Goal: Information Seeking & Learning: Learn about a topic

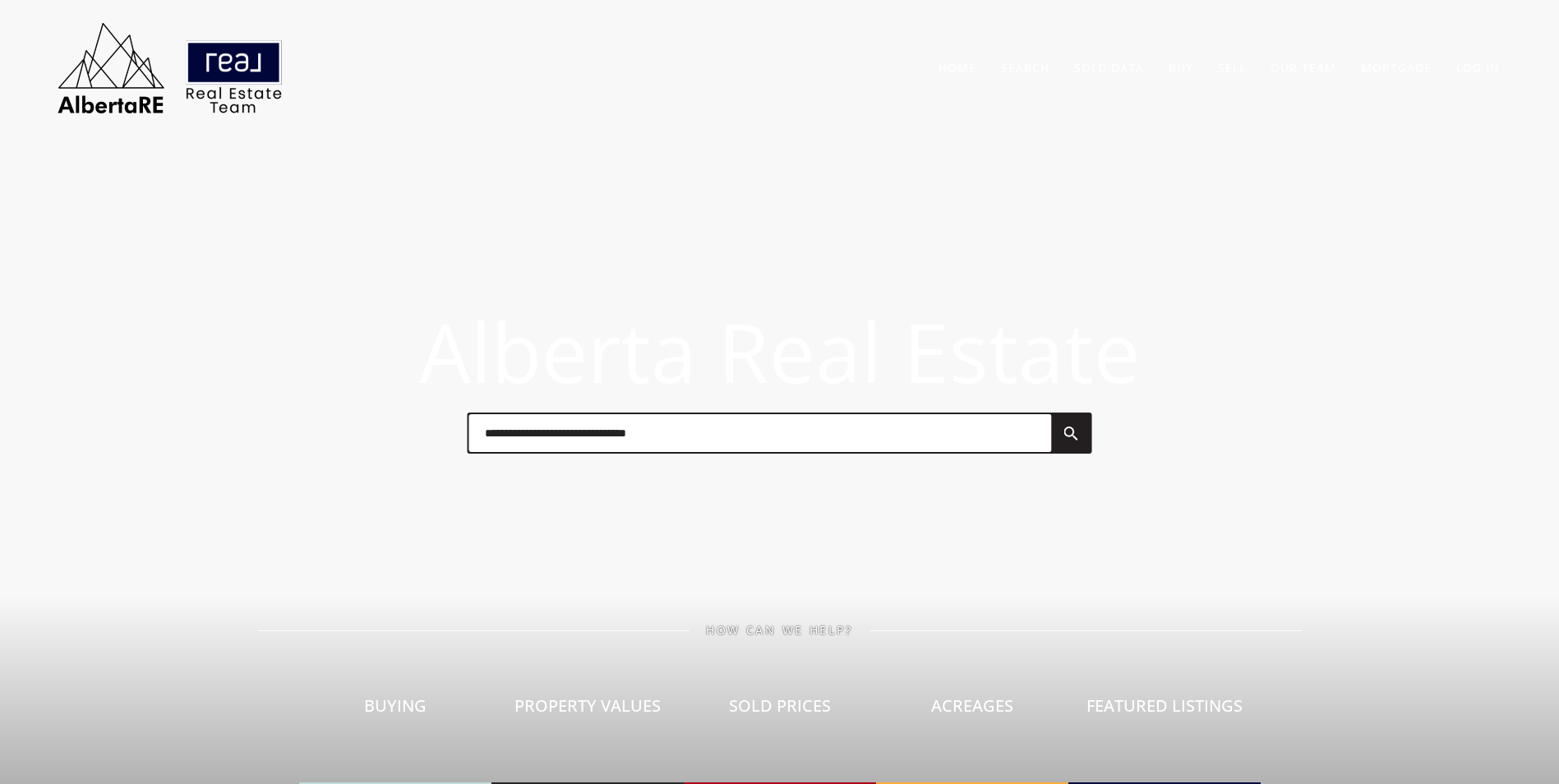
click at [632, 448] on input "text" at bounding box center [759, 433] width 582 height 38
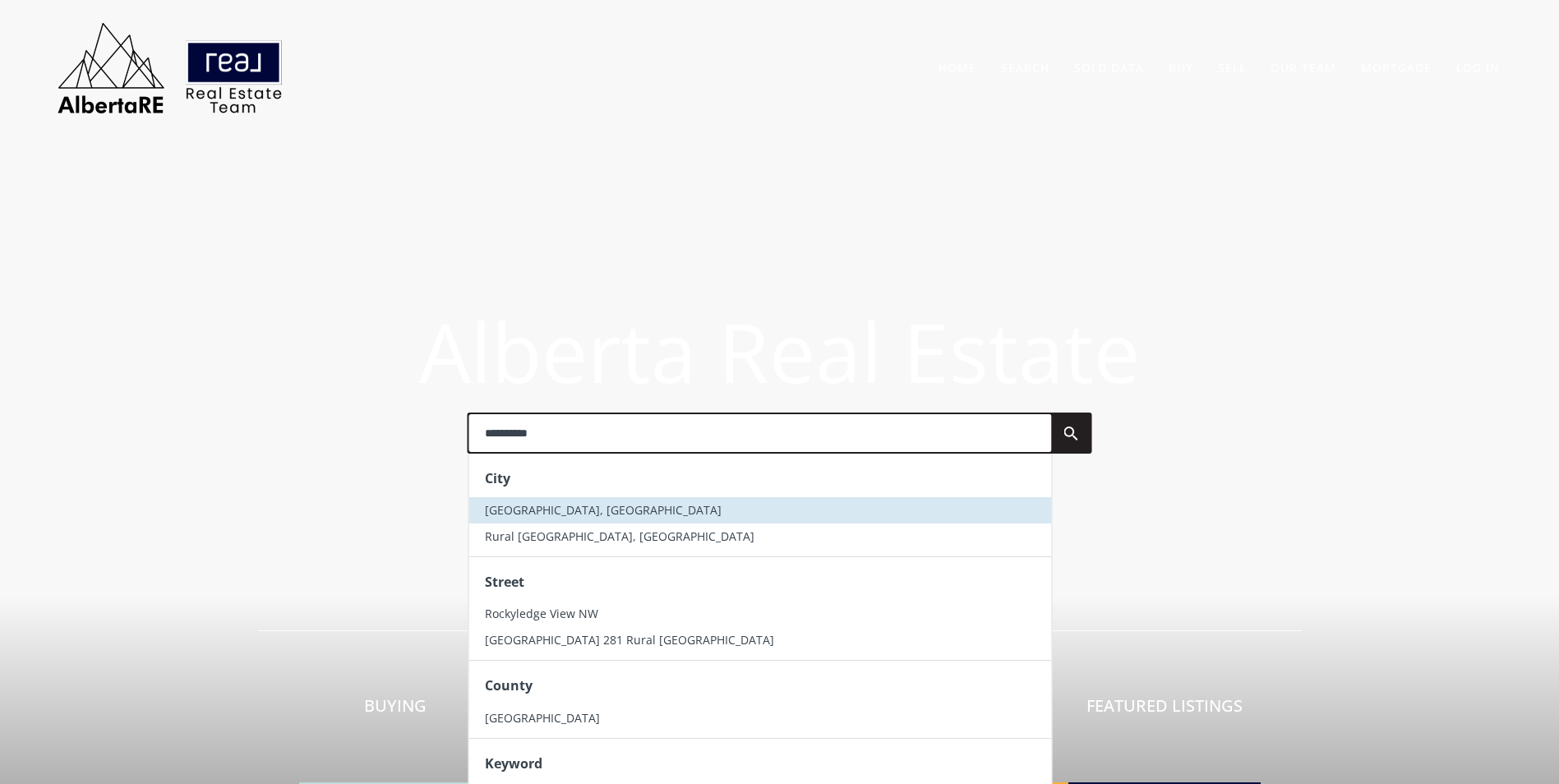
type input "**********"
click at [607, 505] on span "[GEOGRAPHIC_DATA], [GEOGRAPHIC_DATA]" at bounding box center [603, 510] width 237 height 15
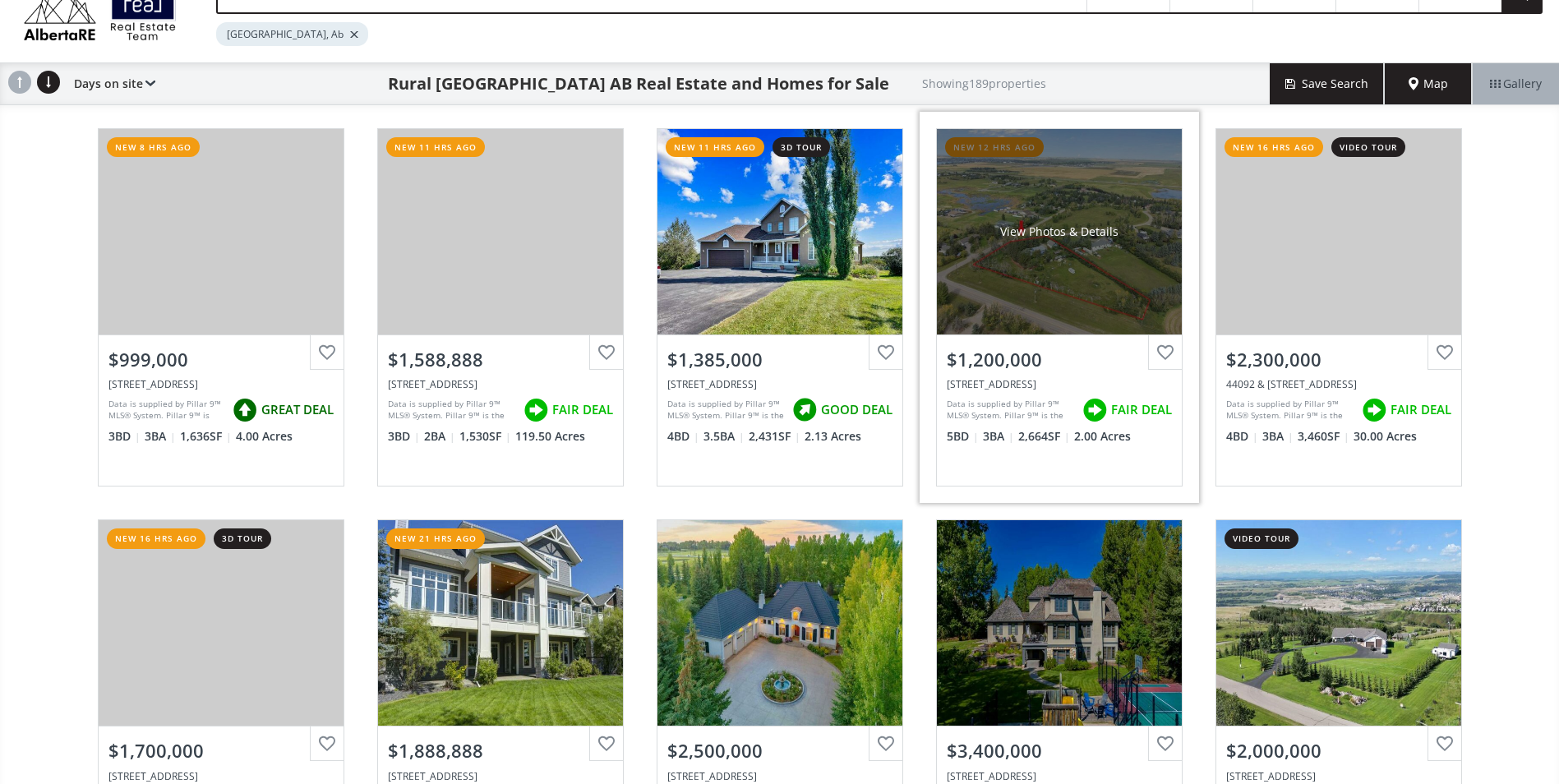
scroll to position [164, 0]
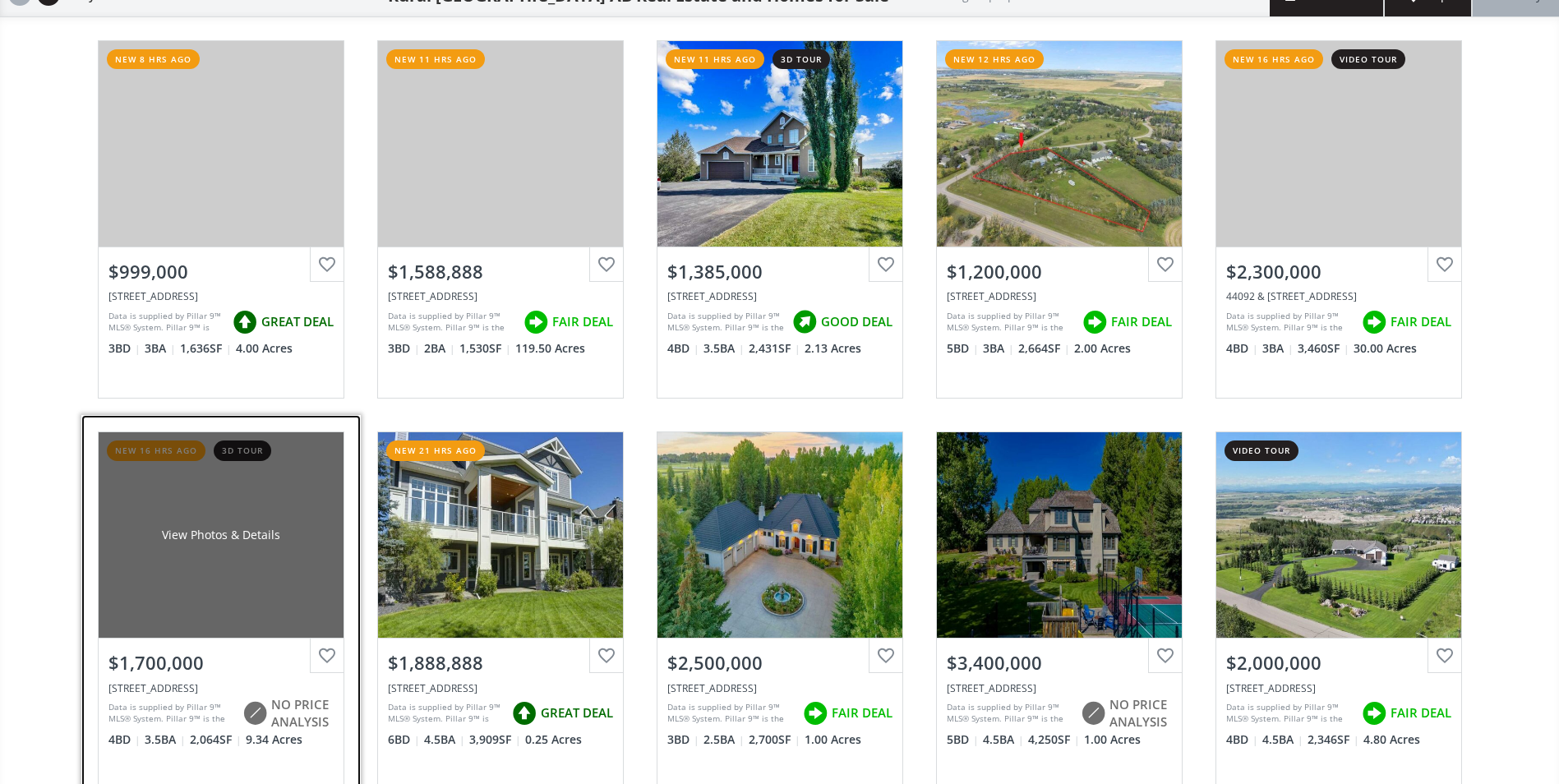
click at [185, 512] on div "View Photos & Details" at bounding box center [221, 535] width 245 height 206
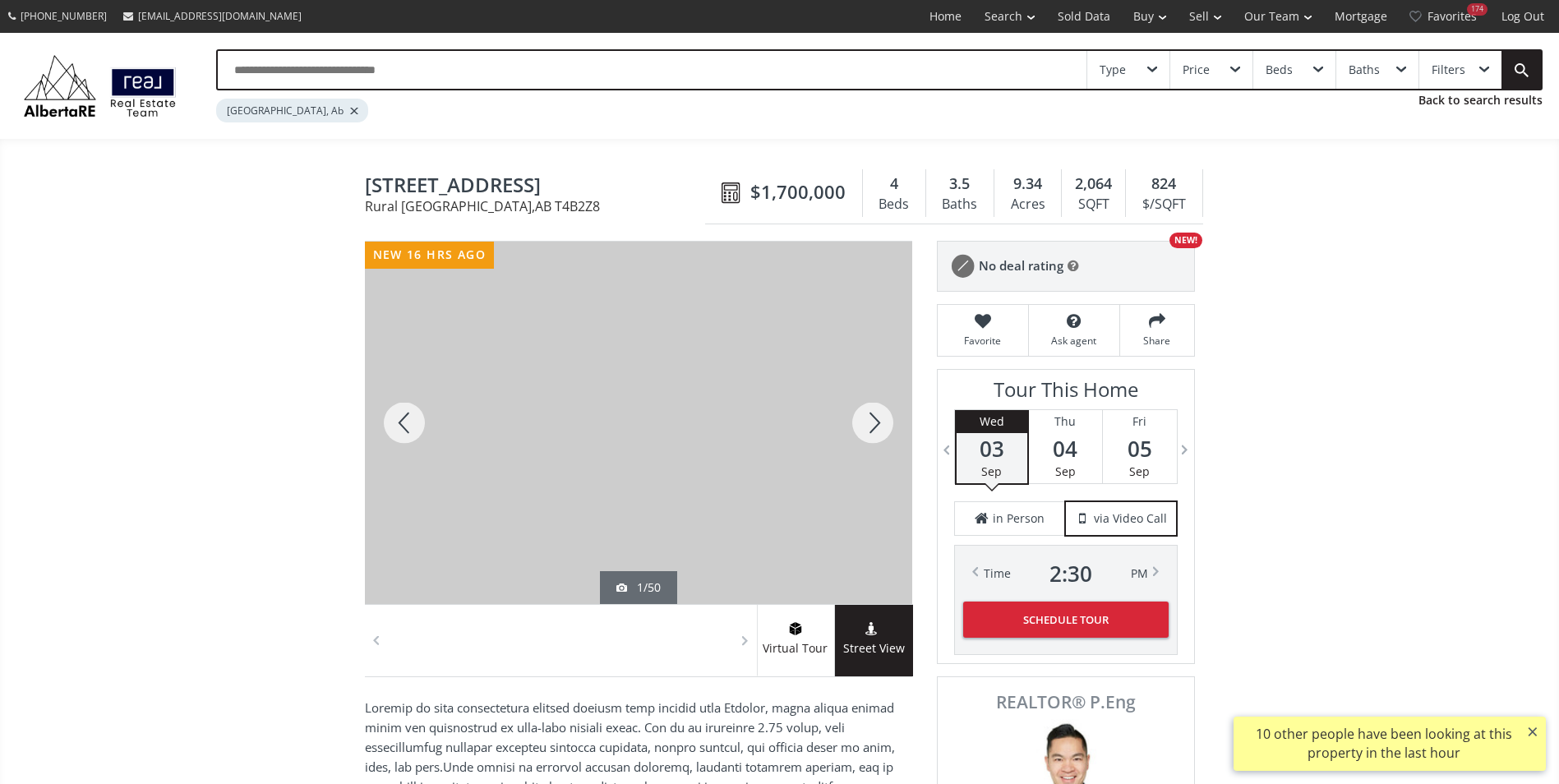
click at [885, 434] on div at bounding box center [873, 422] width 79 height 362
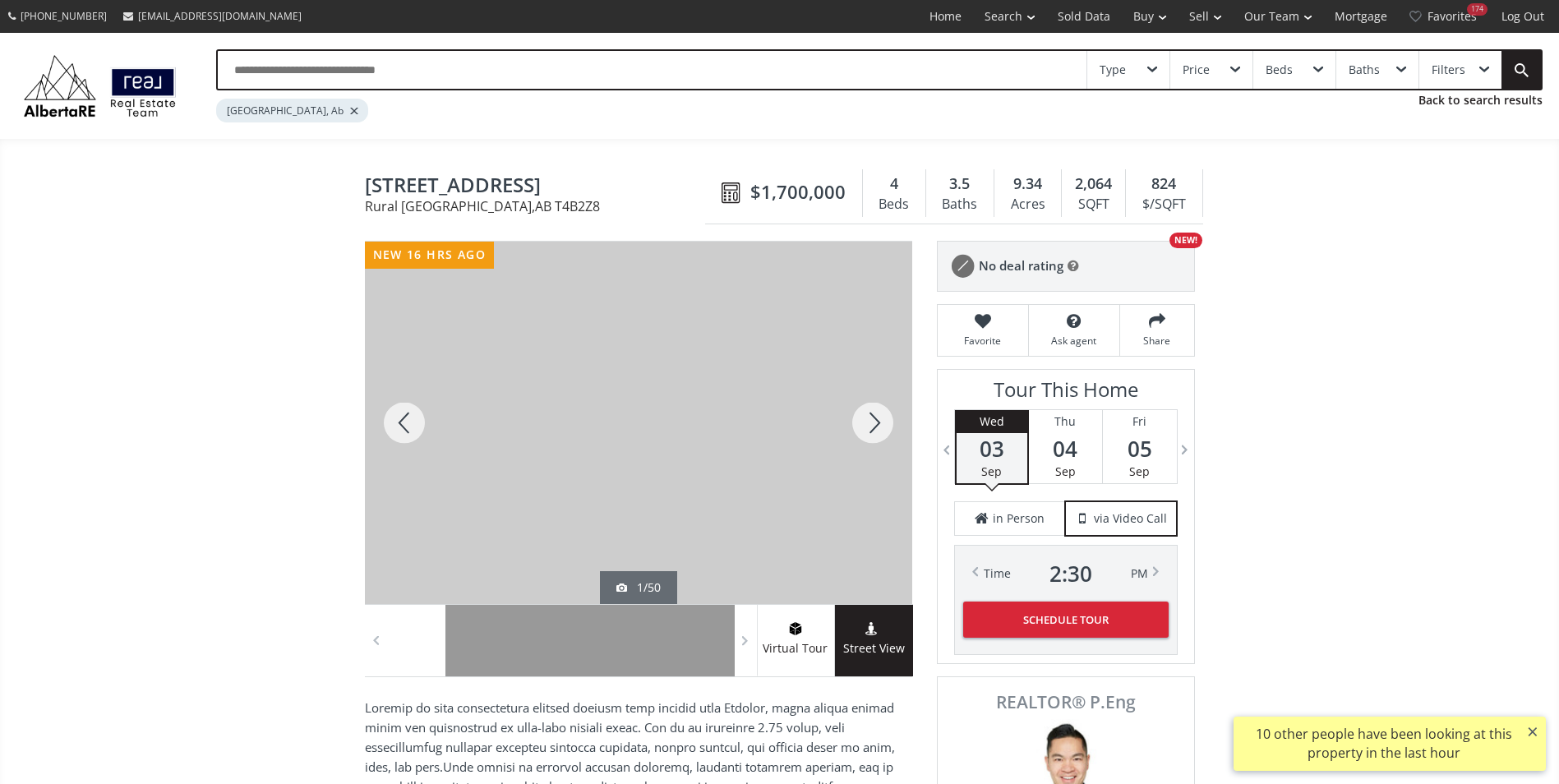
click at [885, 434] on div at bounding box center [873, 422] width 79 height 362
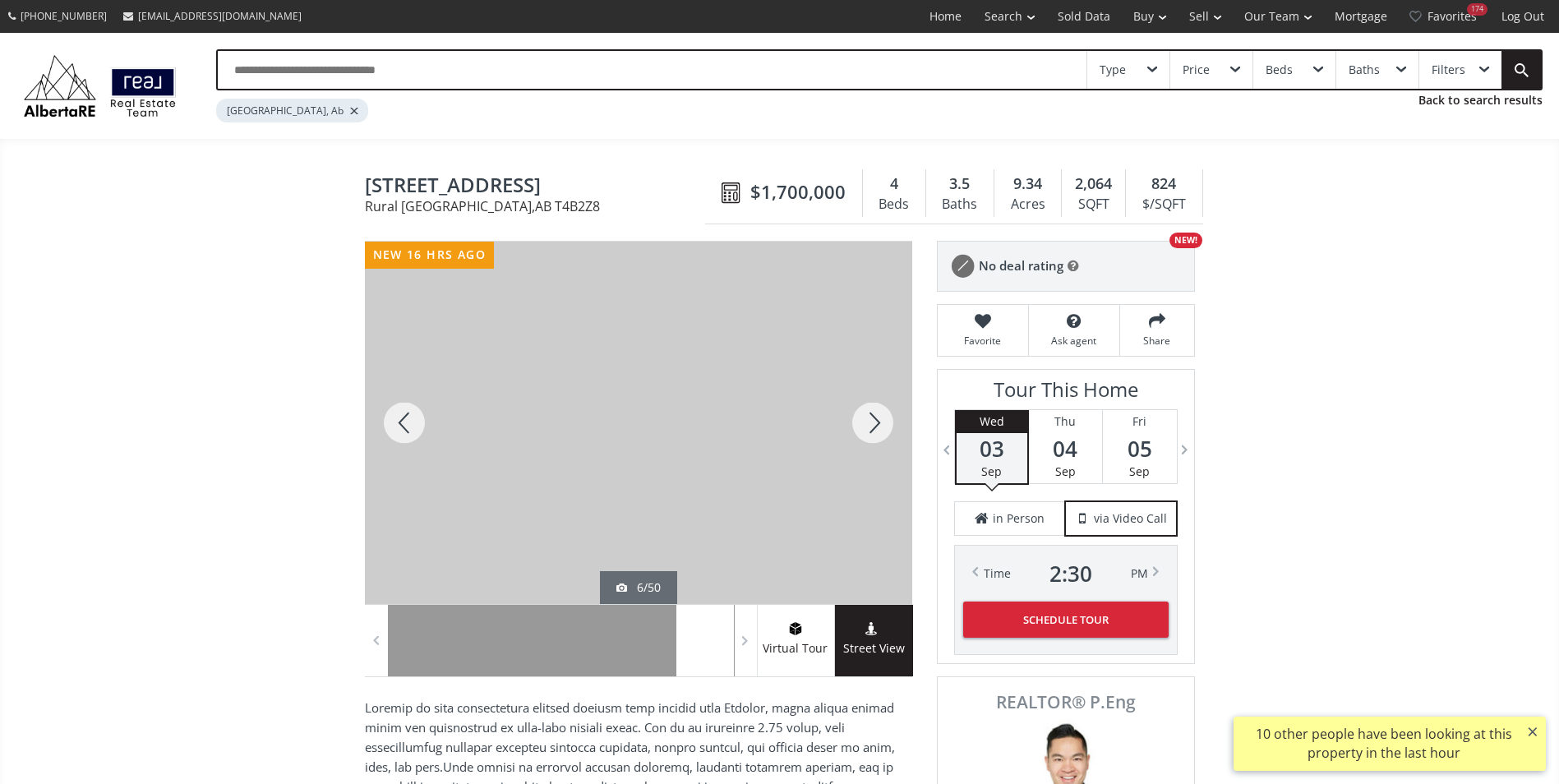
click at [885, 434] on div at bounding box center [873, 422] width 79 height 362
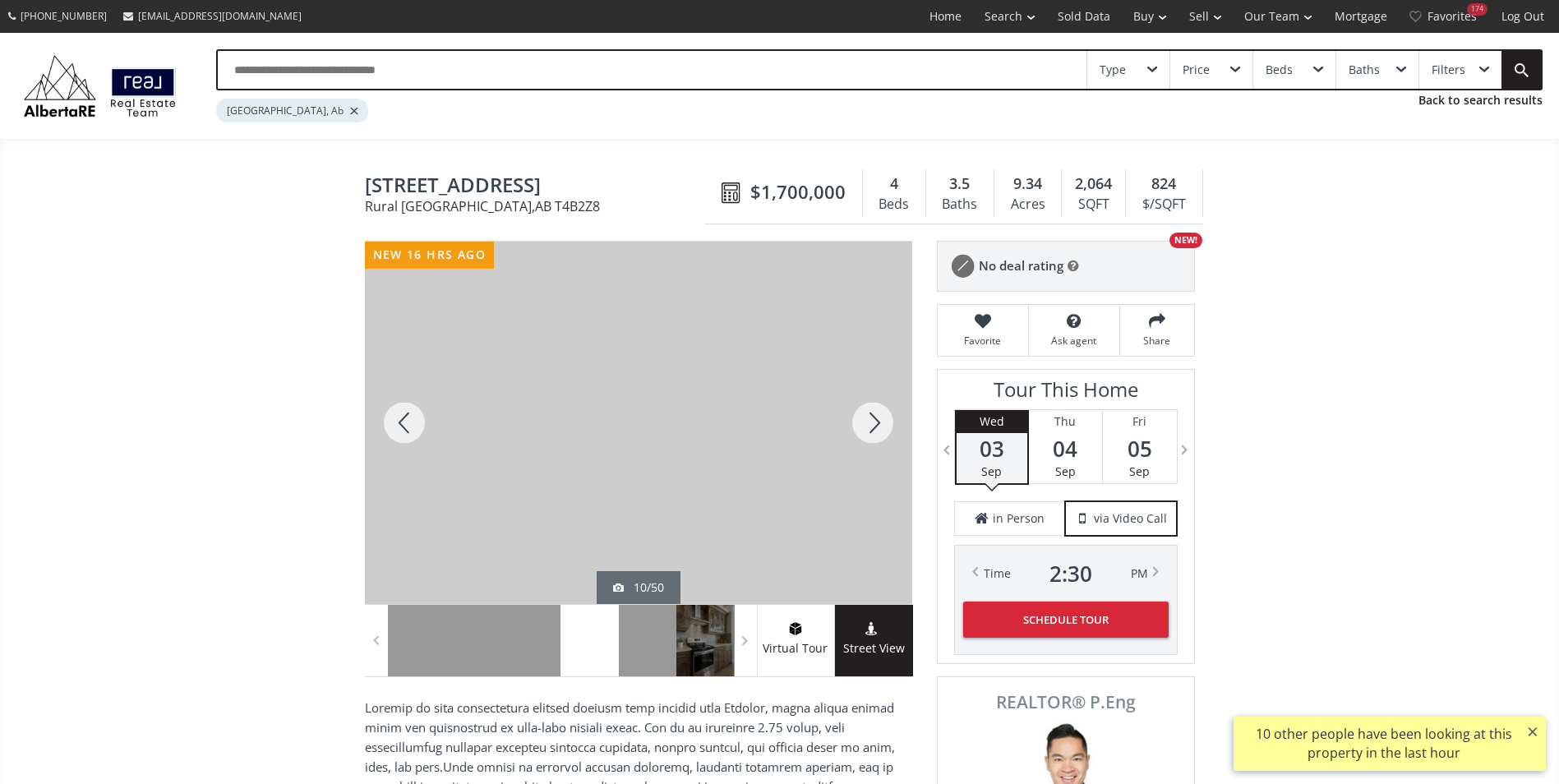
click at [885, 434] on div at bounding box center [873, 422] width 79 height 362
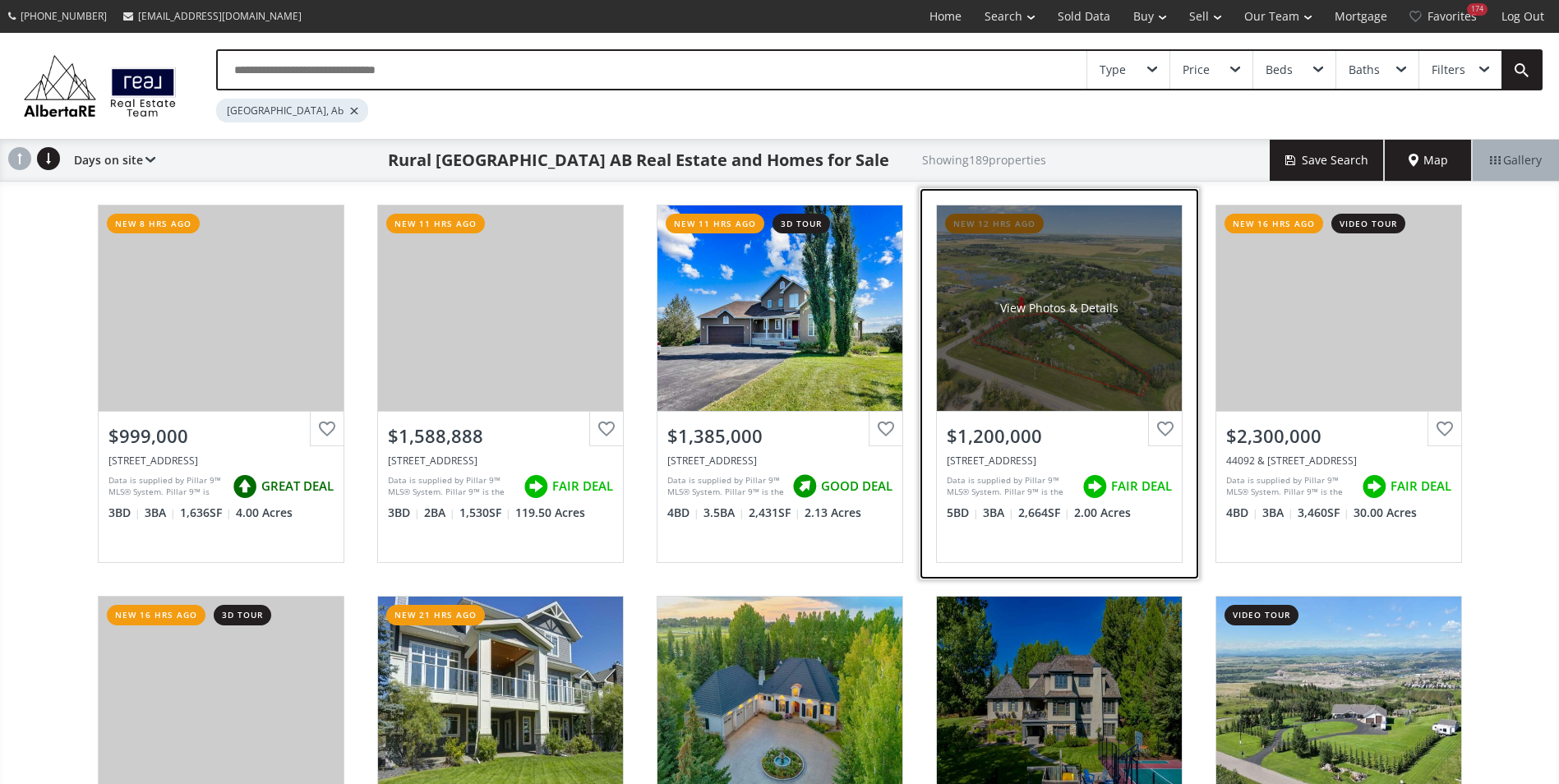
click at [1017, 350] on div "View Photos & Details" at bounding box center [1060, 308] width 245 height 206
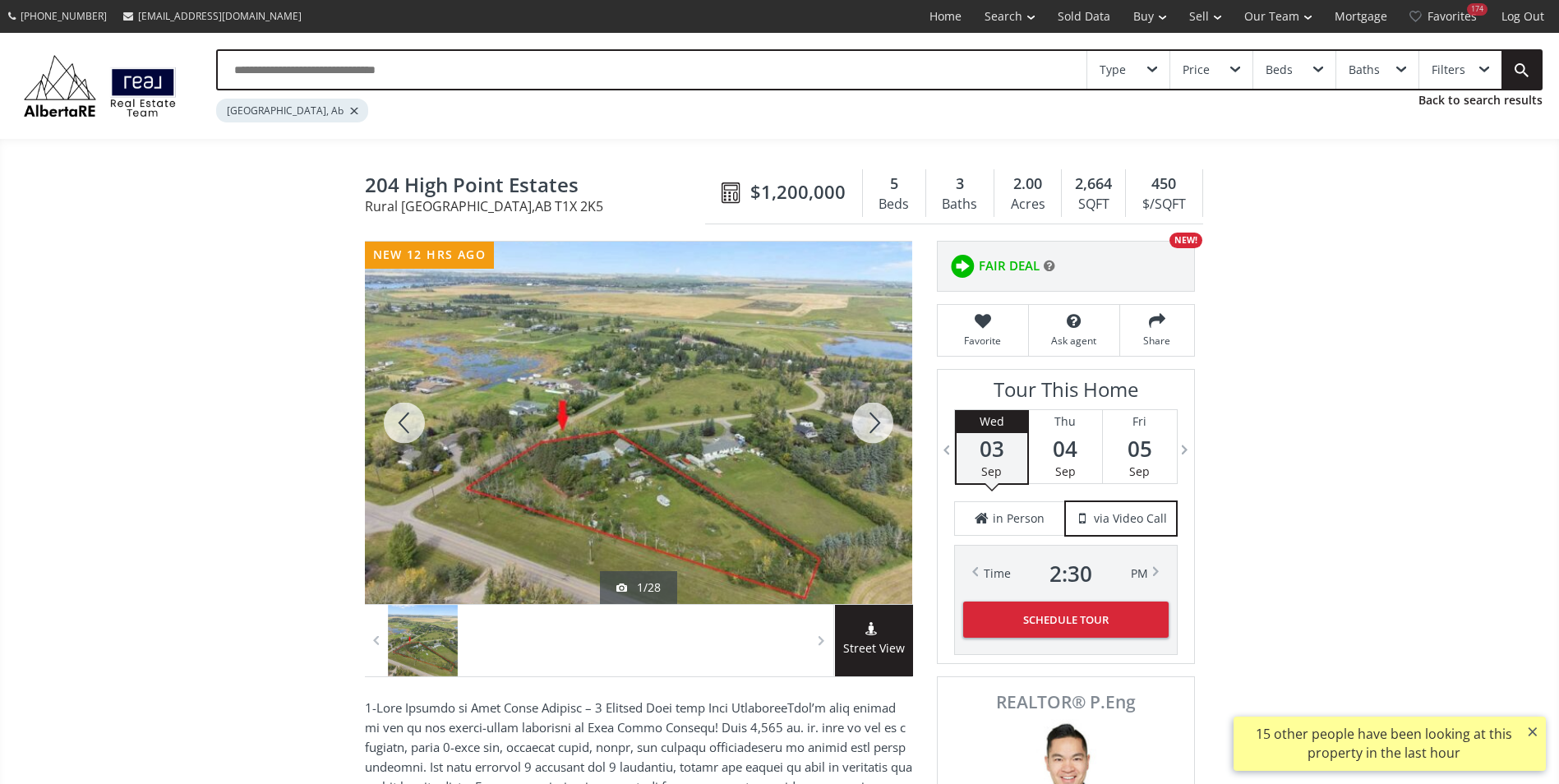
click at [889, 427] on div at bounding box center [873, 422] width 79 height 362
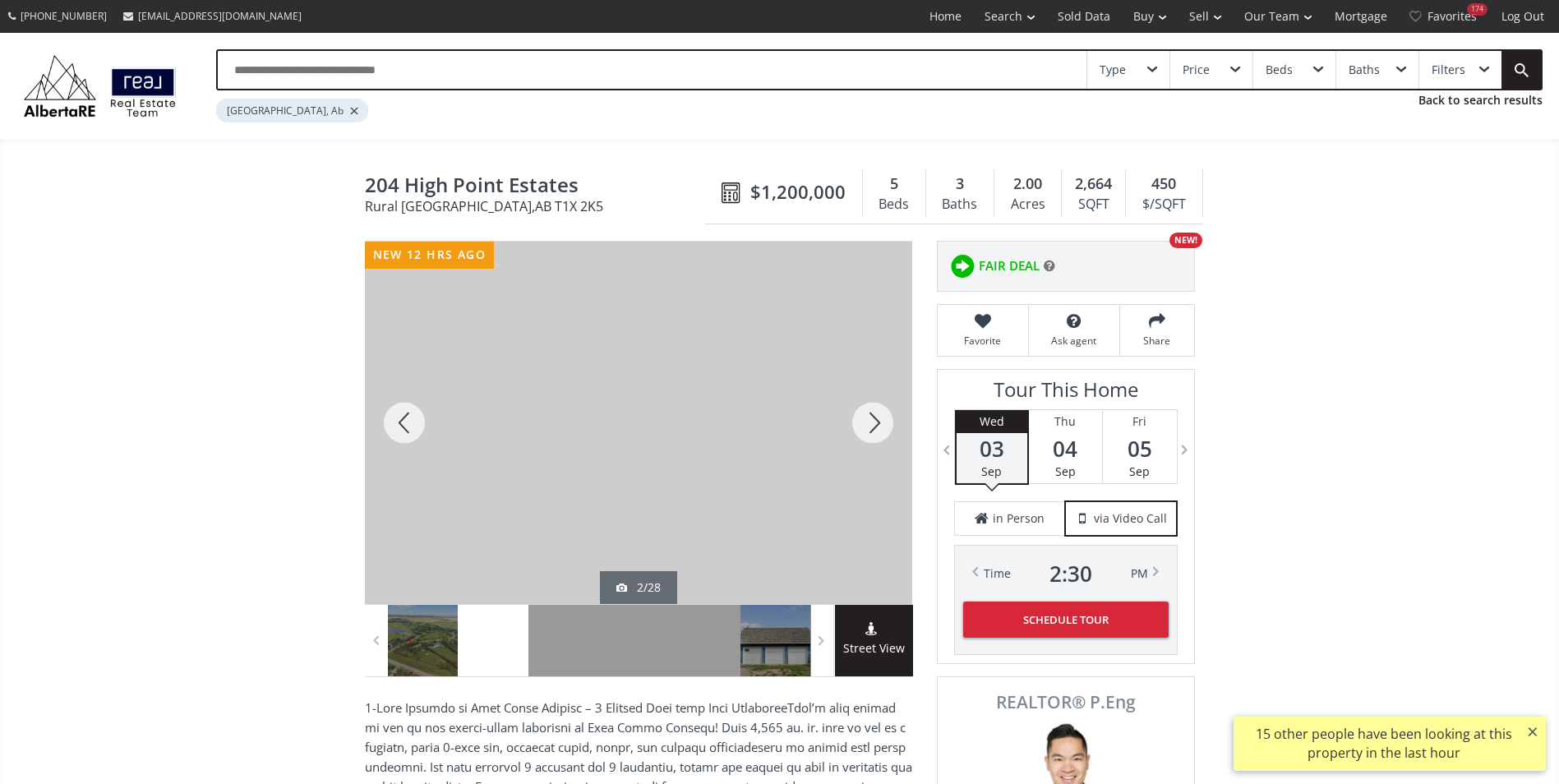
click at [889, 427] on div at bounding box center [873, 422] width 79 height 362
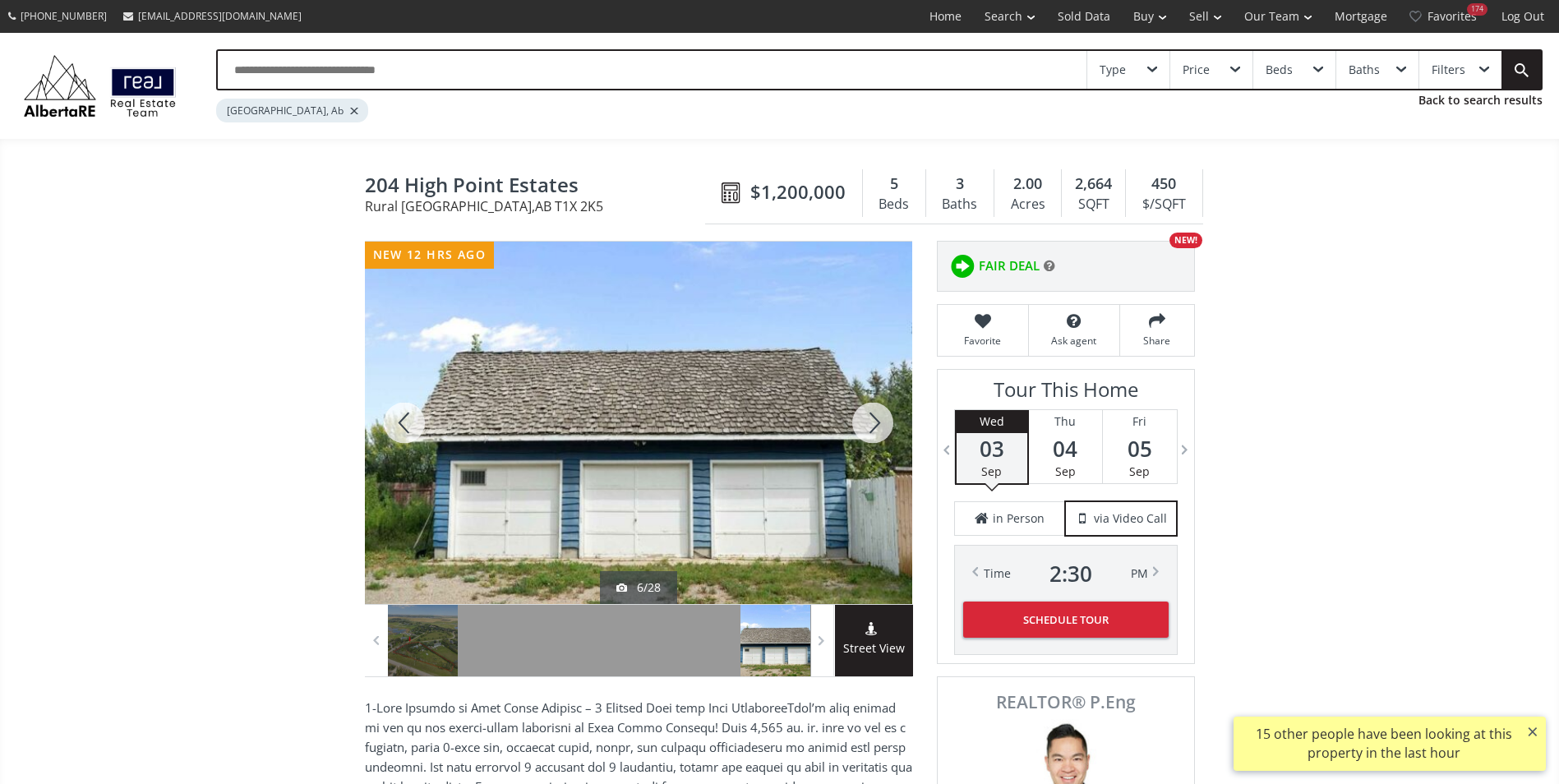
click at [897, 423] on div at bounding box center [873, 422] width 79 height 362
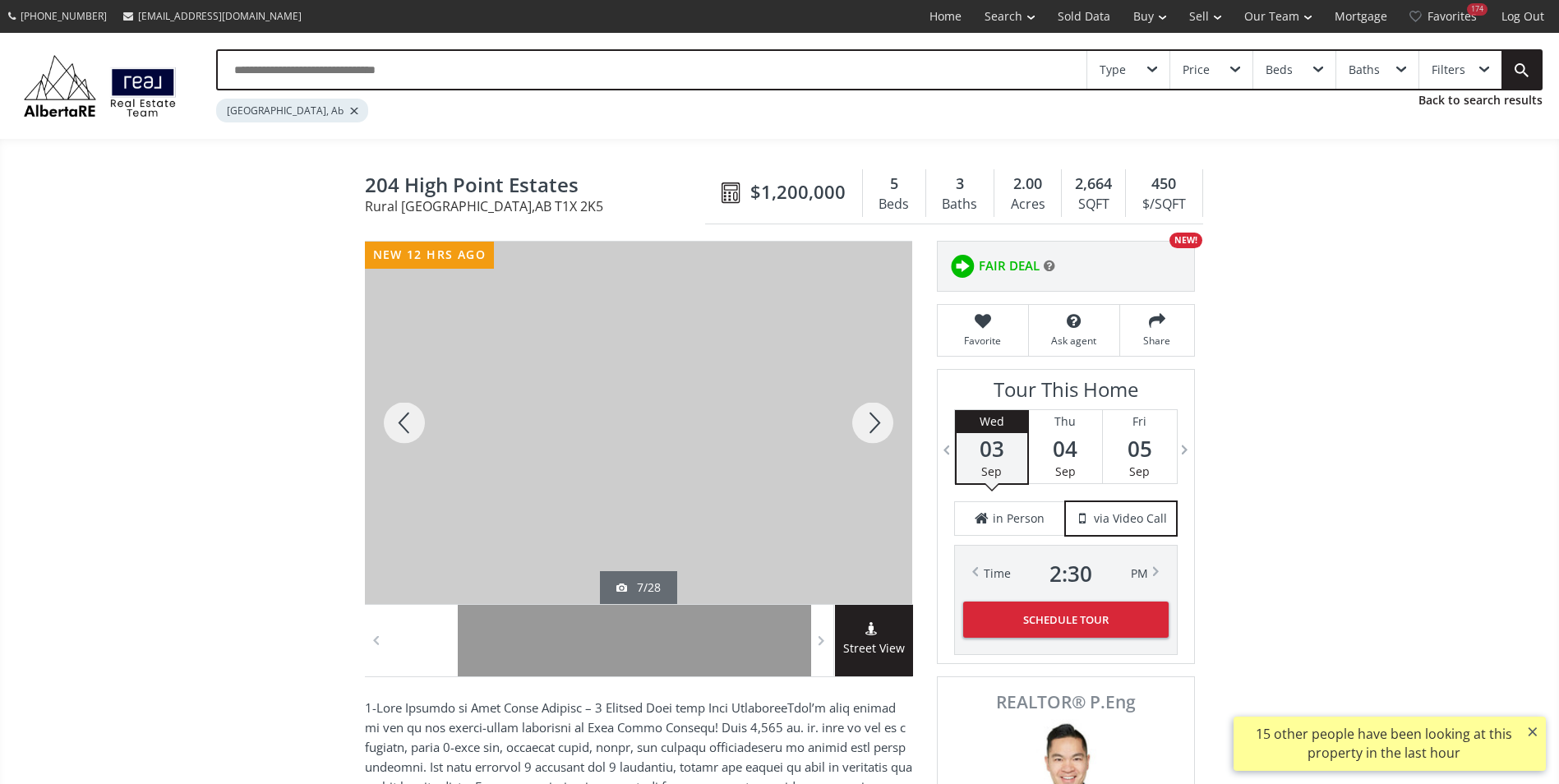
click at [897, 423] on div at bounding box center [873, 422] width 79 height 362
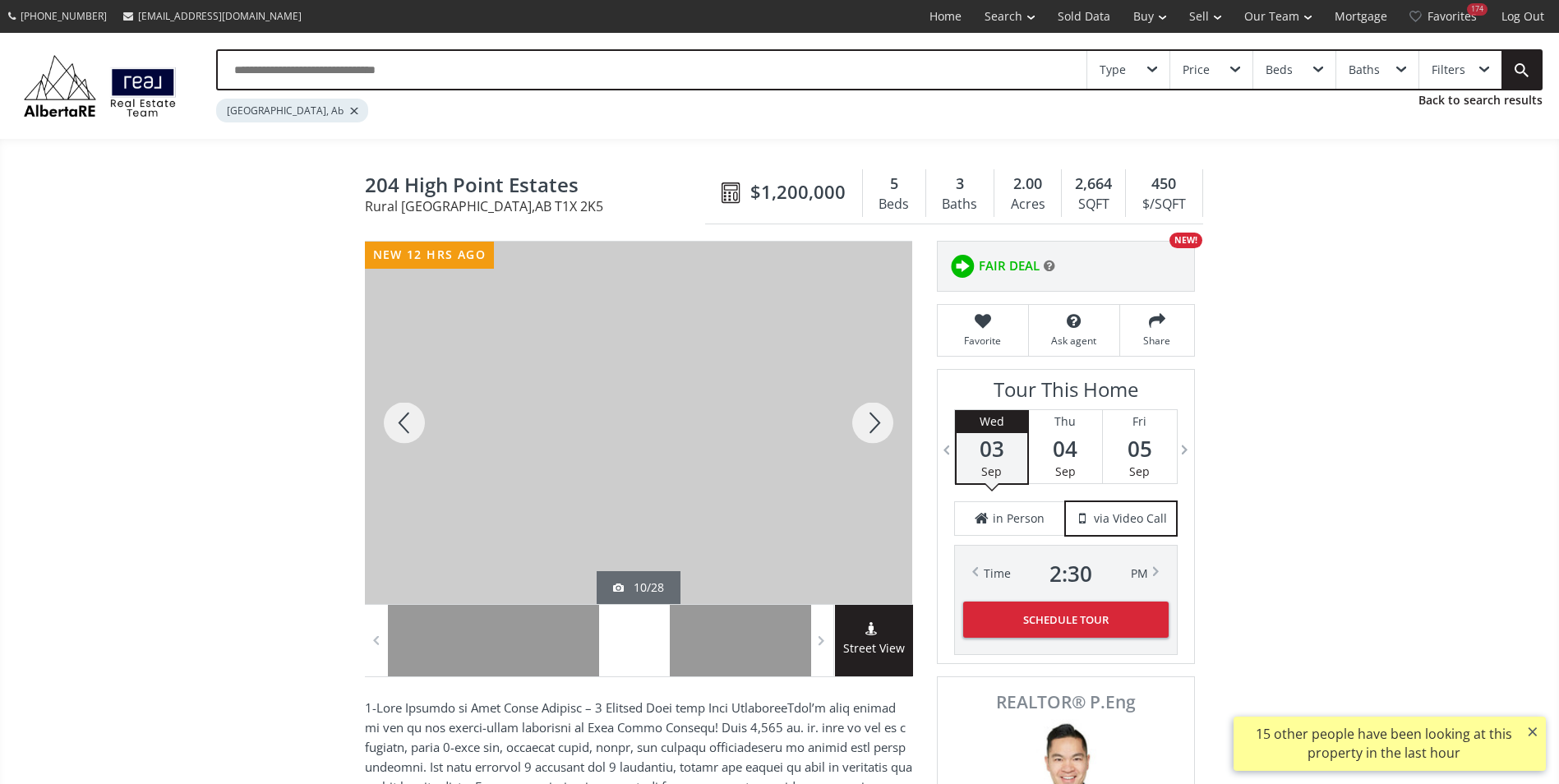
click at [897, 423] on div at bounding box center [873, 422] width 79 height 362
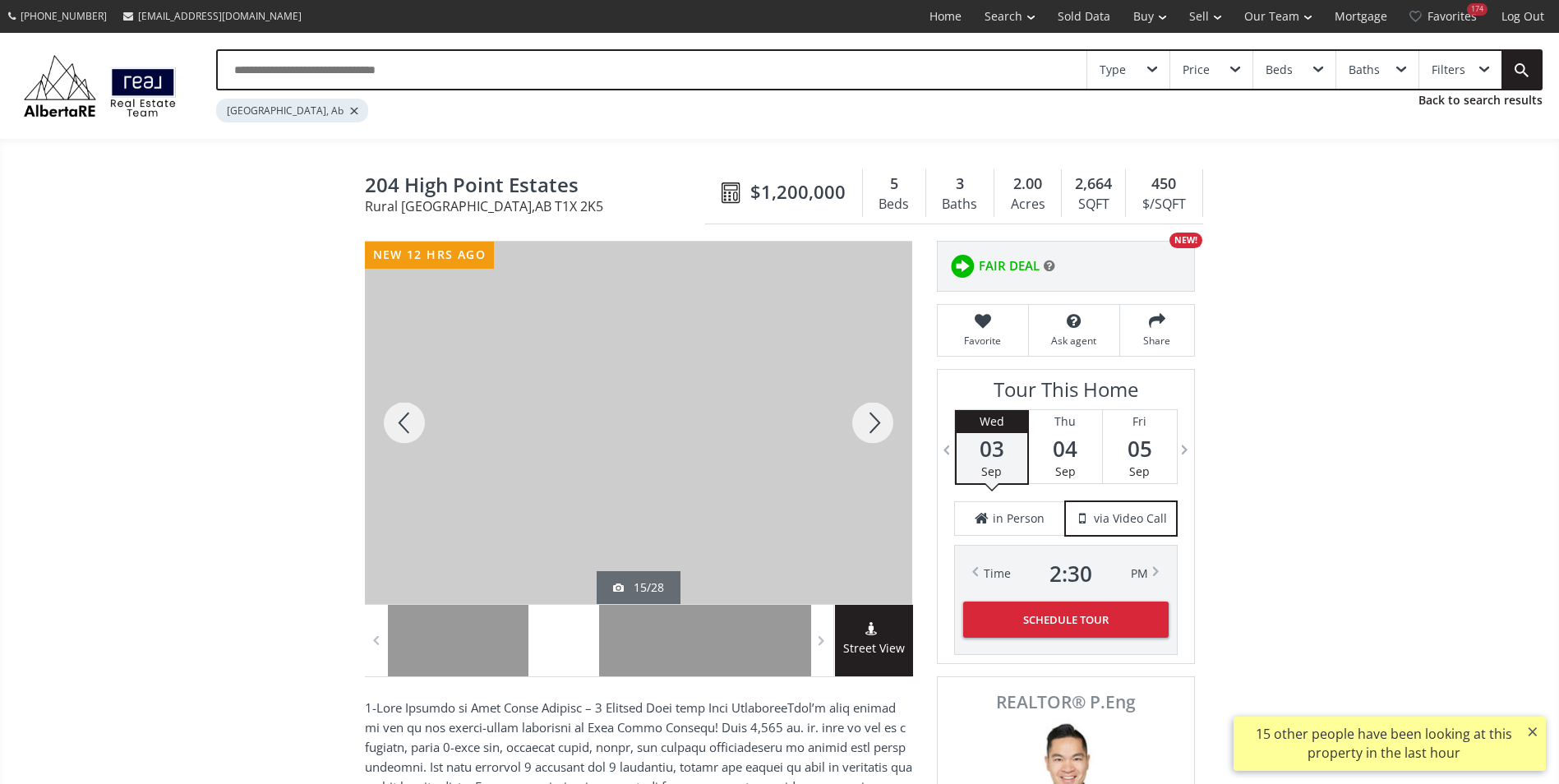
click at [899, 422] on div at bounding box center [873, 422] width 79 height 362
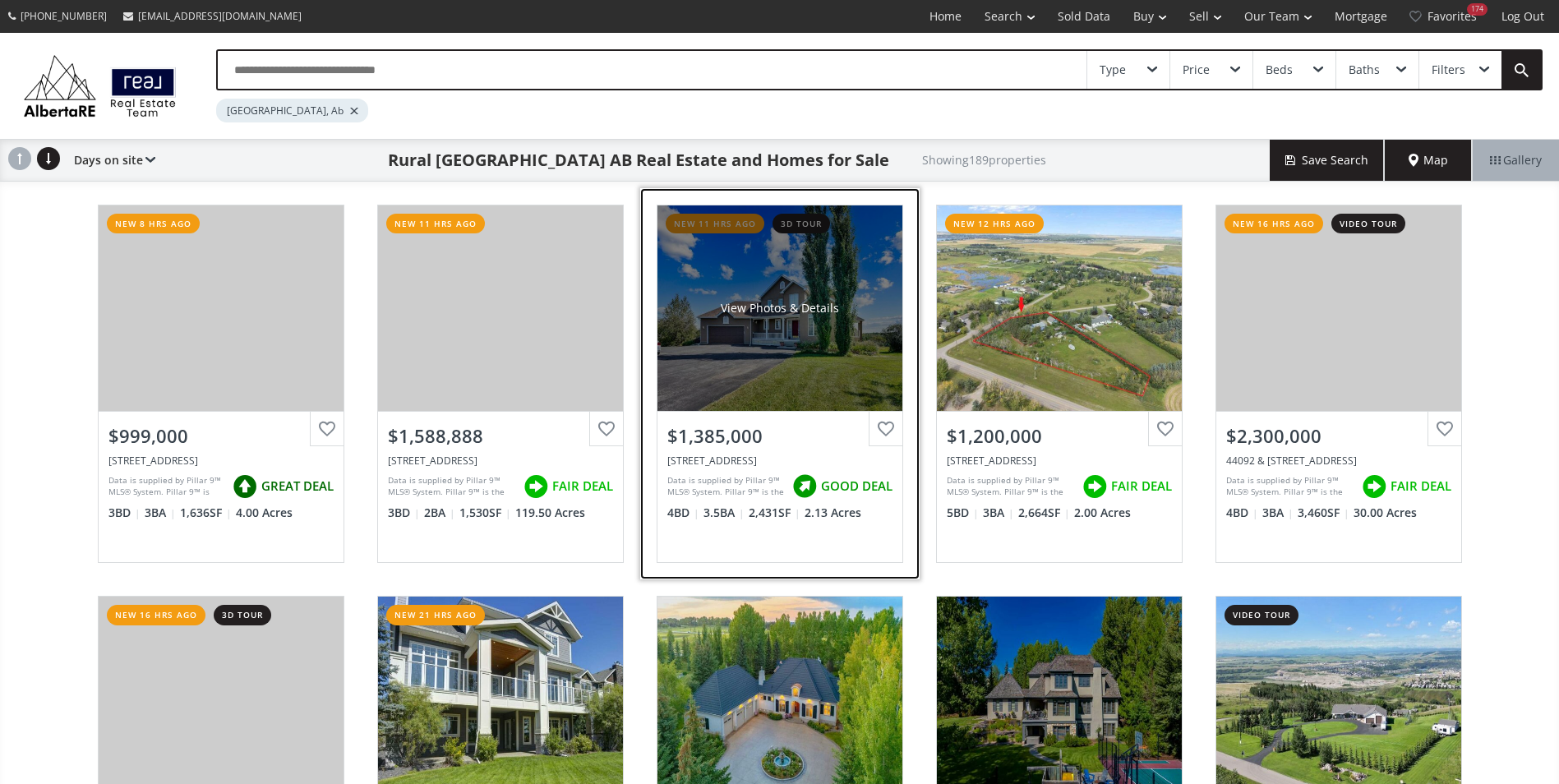
click at [734, 294] on div "View Photos & Details" at bounding box center [780, 308] width 245 height 206
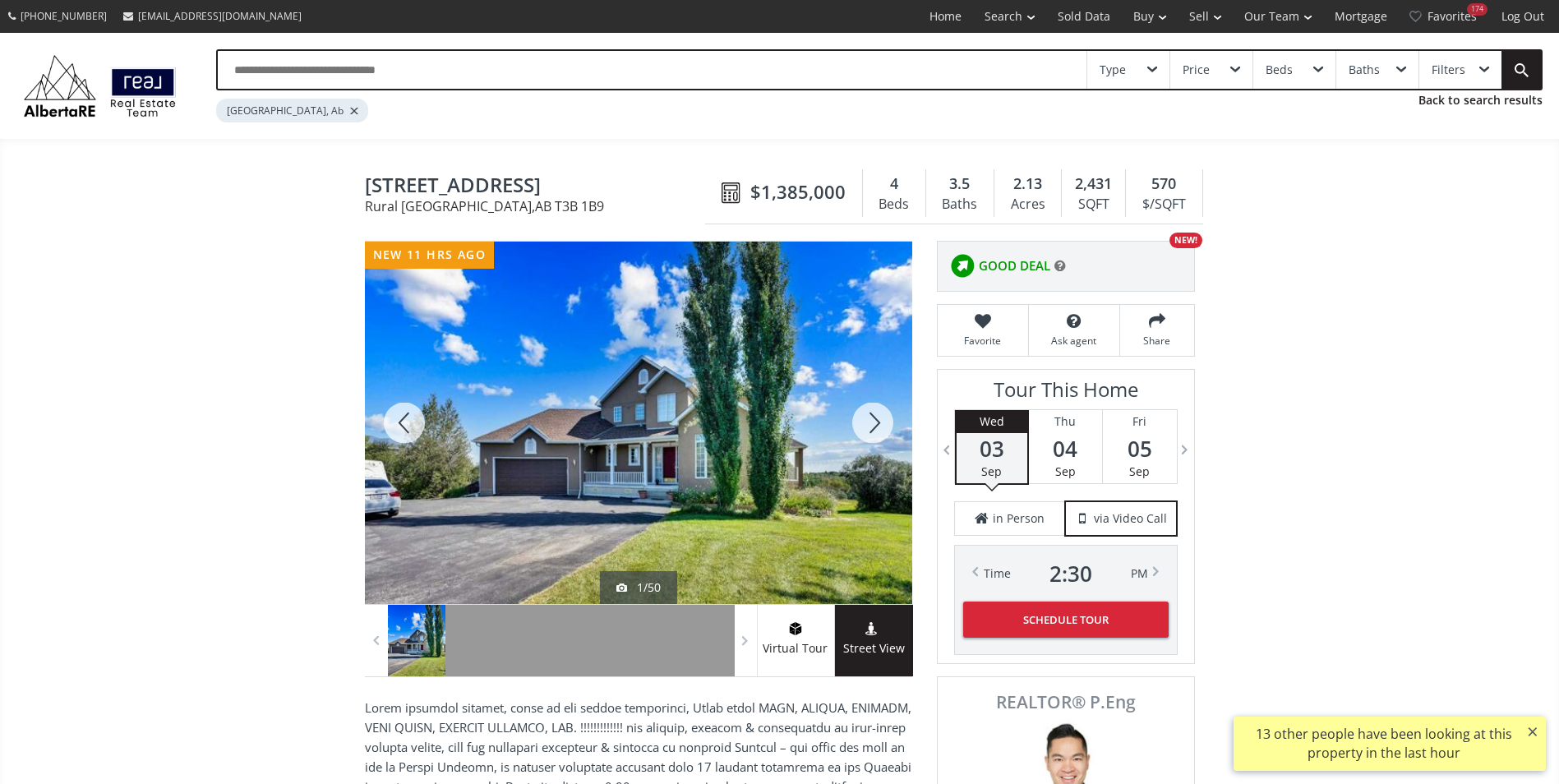
click at [875, 416] on div at bounding box center [873, 422] width 79 height 362
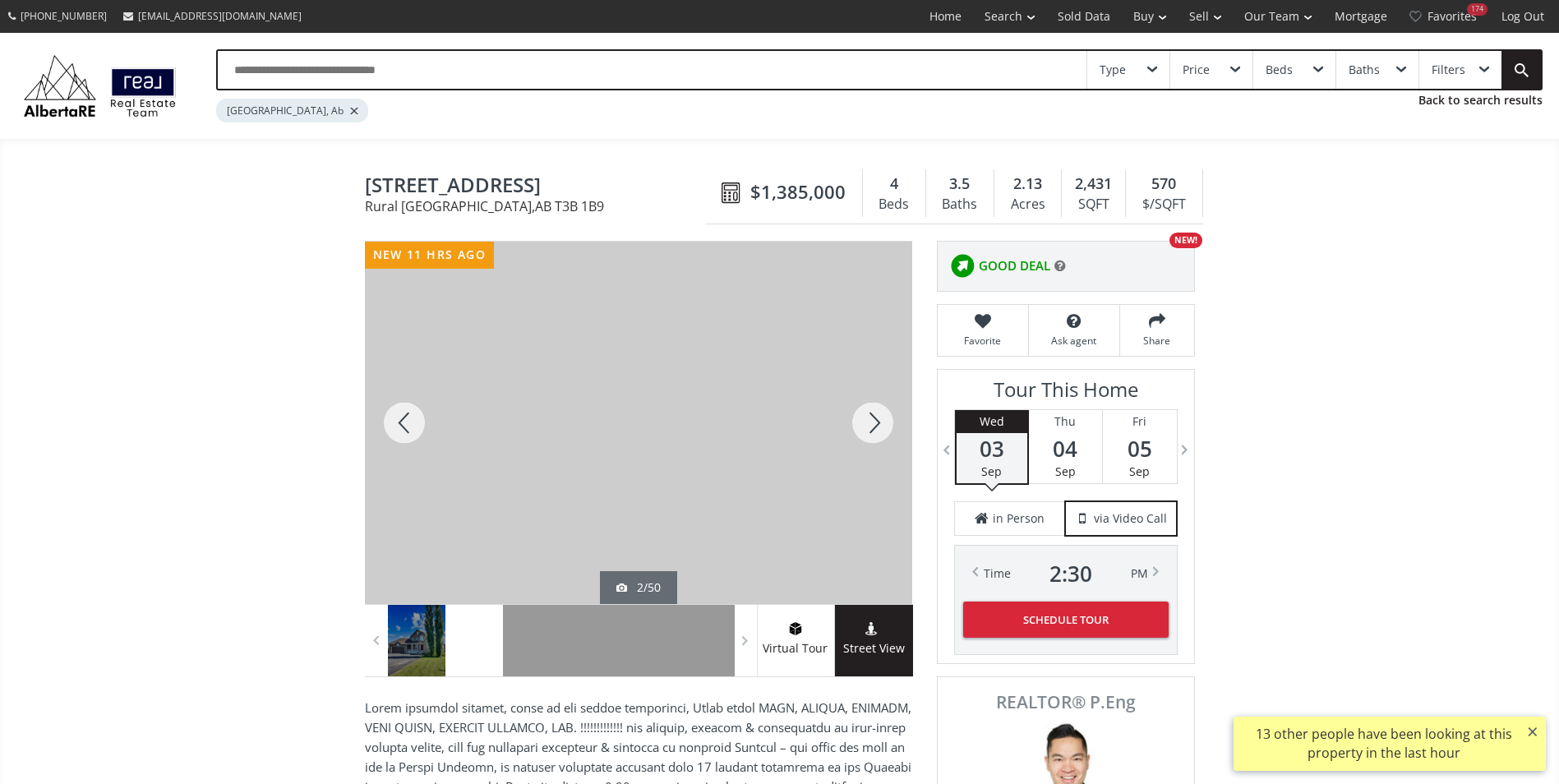
click at [875, 416] on div at bounding box center [873, 422] width 79 height 362
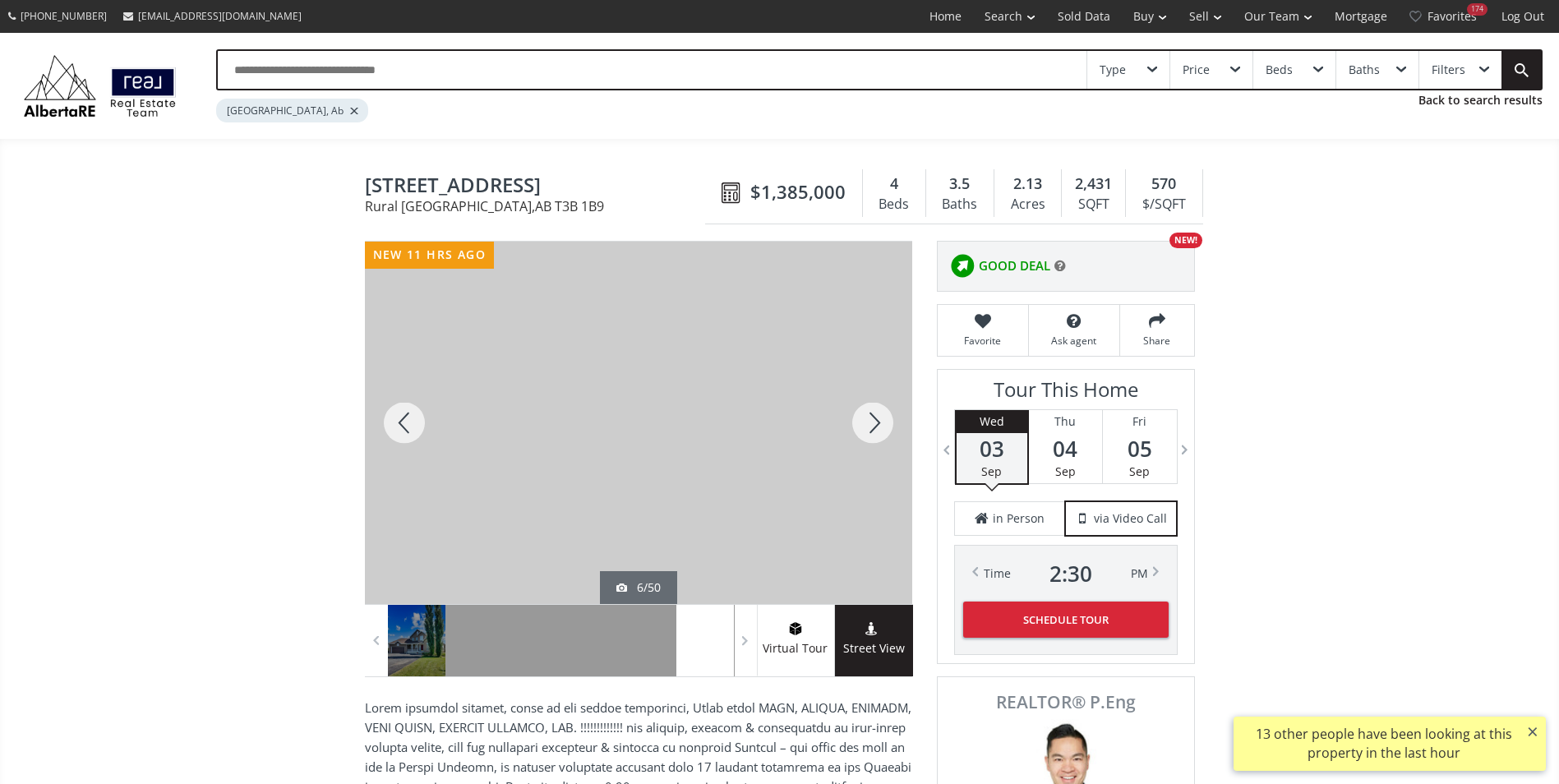
click at [875, 416] on div at bounding box center [873, 422] width 79 height 362
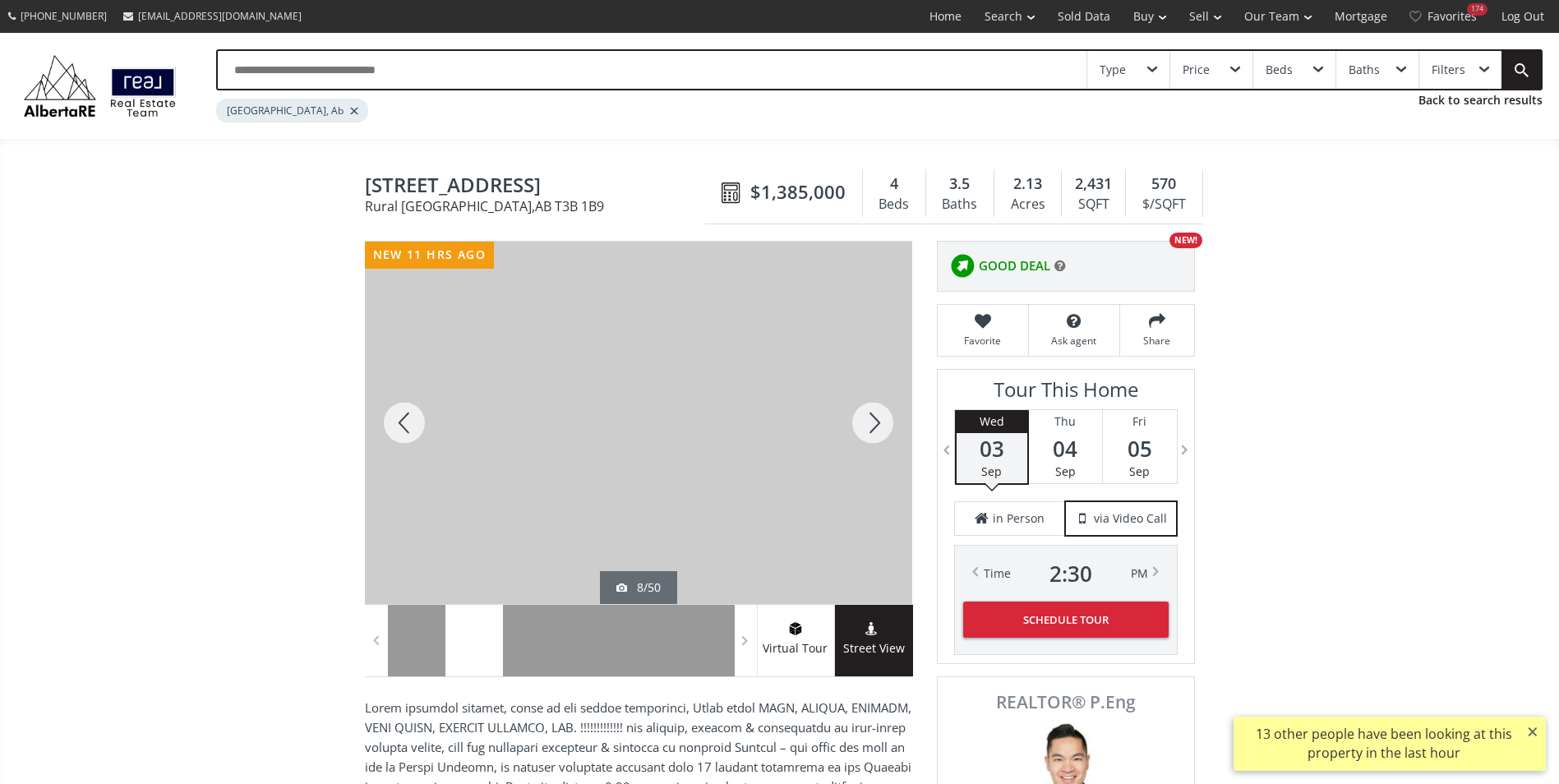
click at [875, 416] on div at bounding box center [873, 422] width 79 height 362
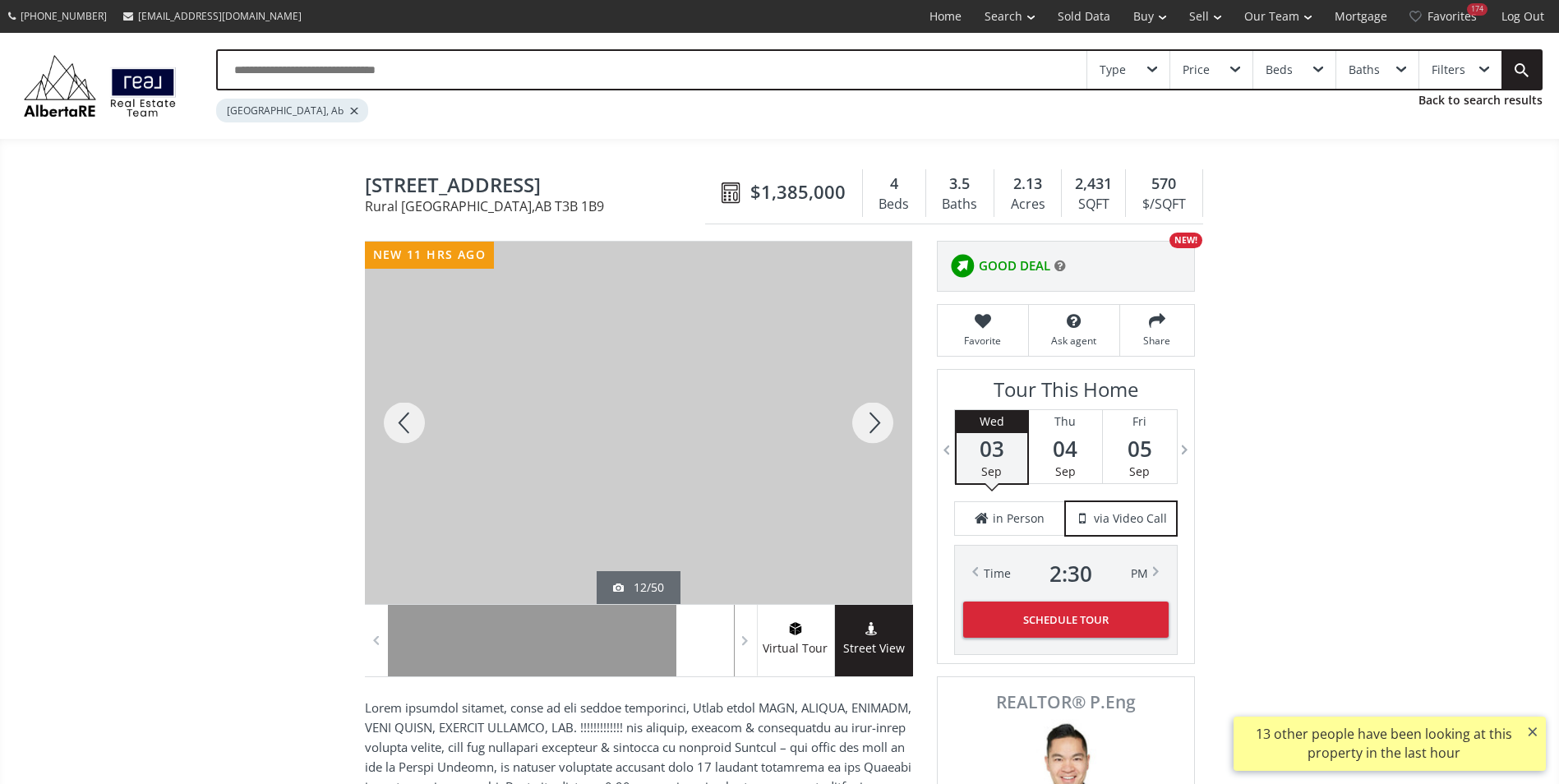
click at [875, 416] on div at bounding box center [873, 422] width 79 height 362
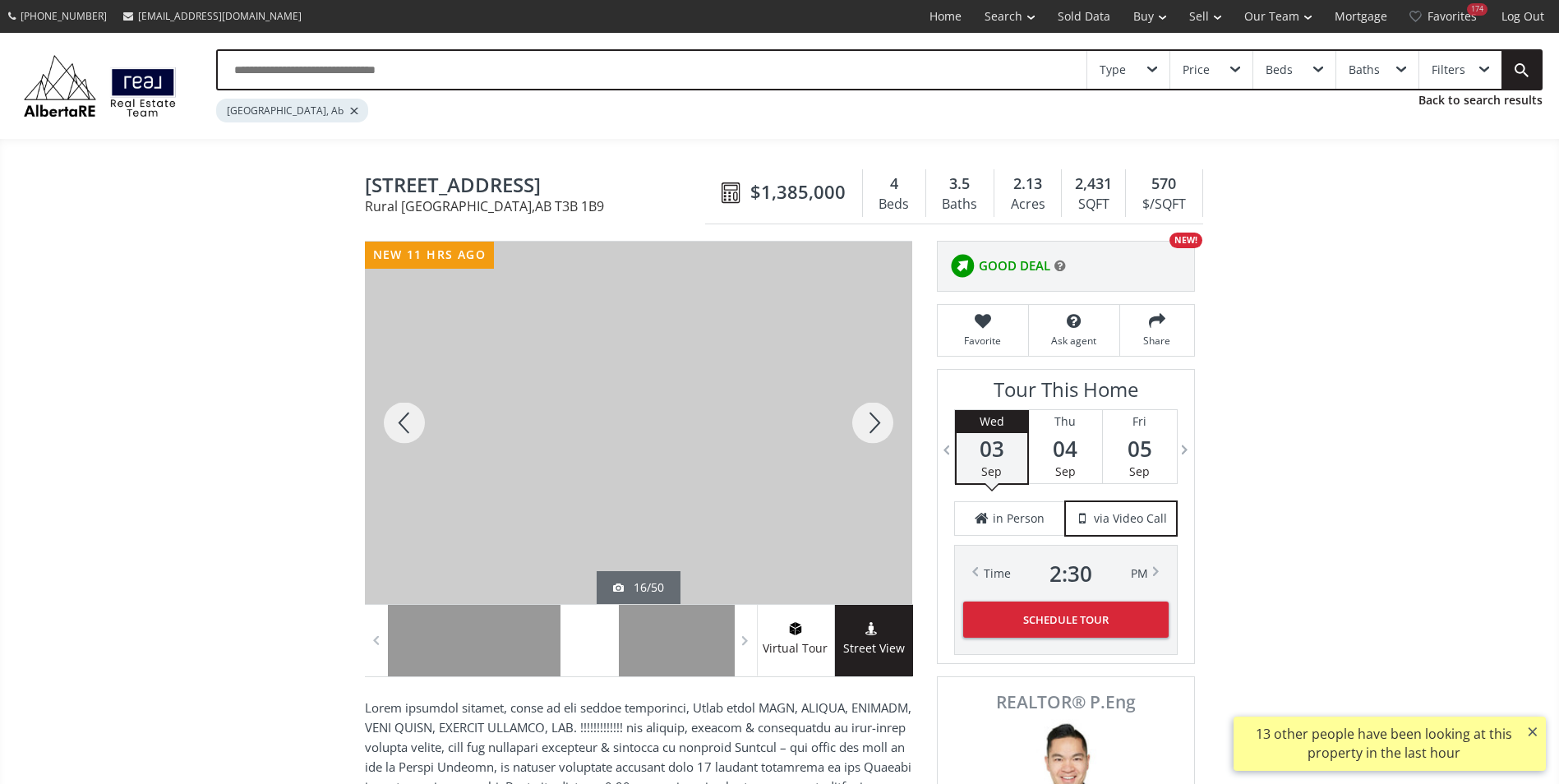
click at [875, 416] on div at bounding box center [873, 422] width 79 height 362
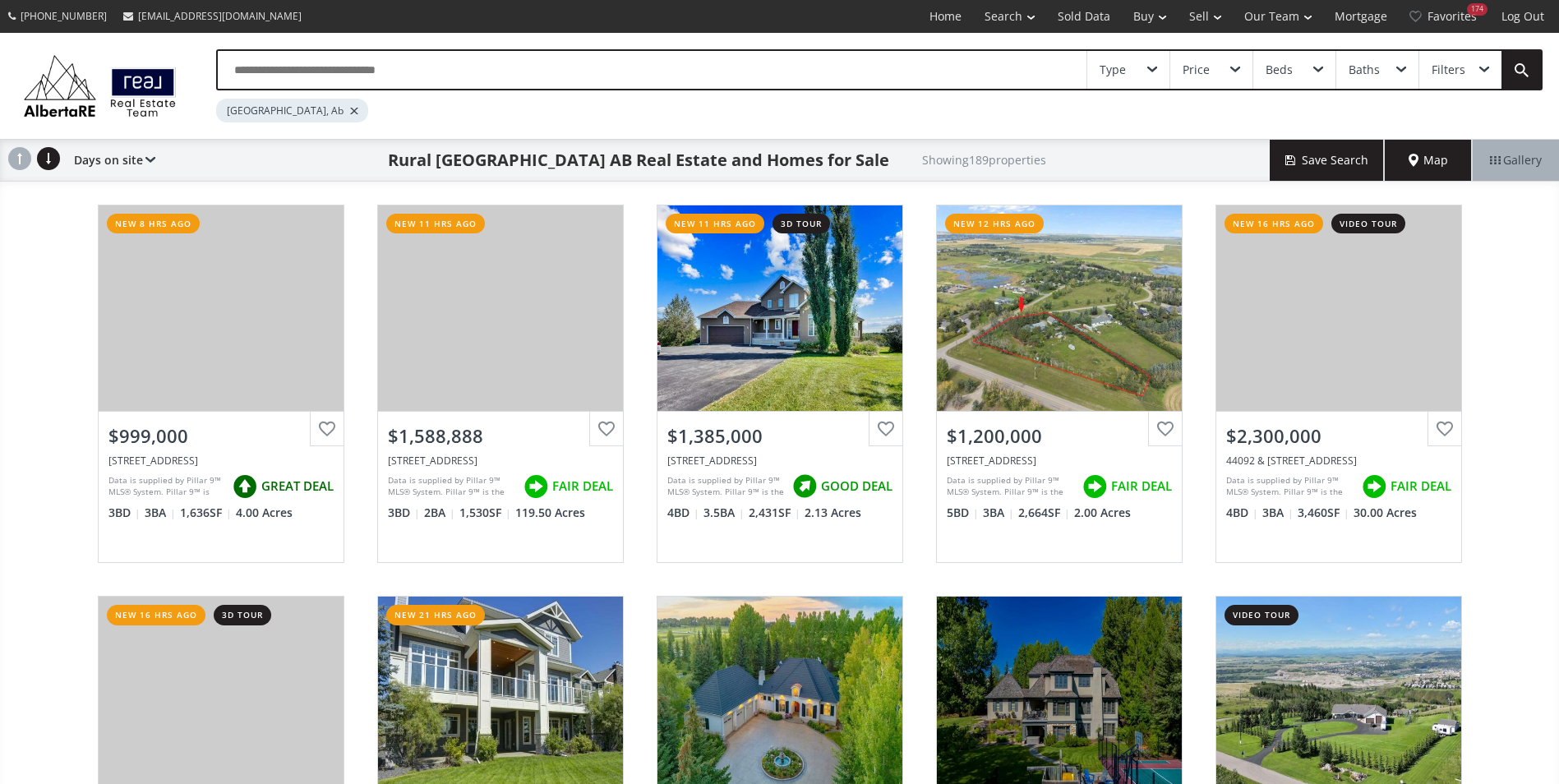
click at [350, 50] on div "Type Price Beds Baths Filters" at bounding box center [880, 70] width 1327 height 42
drag, startPoint x: 361, startPoint y: 69, endPoint x: 375, endPoint y: 52, distance: 22.0
click at [361, 69] on input "text" at bounding box center [653, 70] width 869 height 38
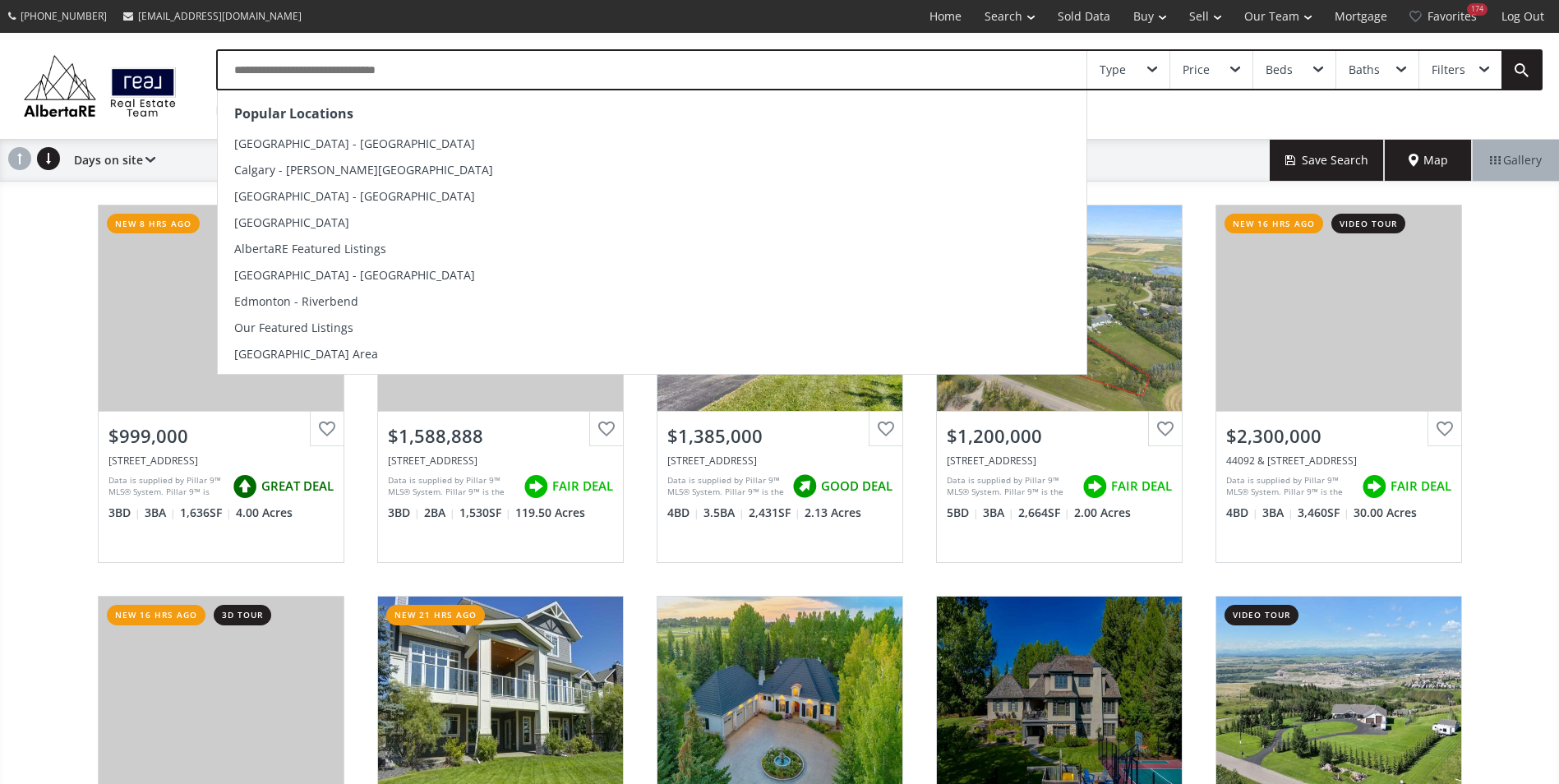
type input "*"
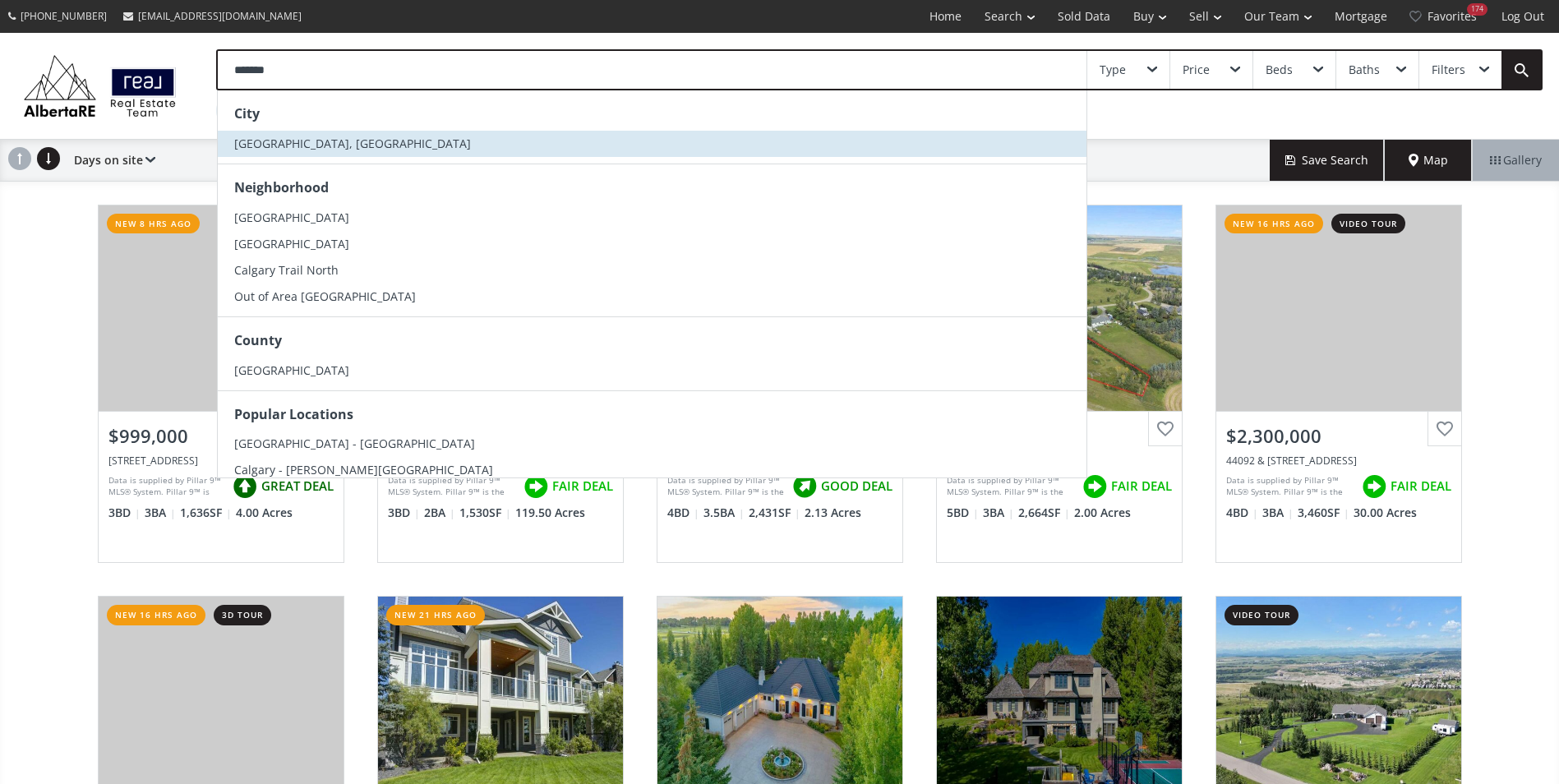
type input "*******"
click at [354, 151] on li "Calgary, AB" at bounding box center [653, 143] width 869 height 26
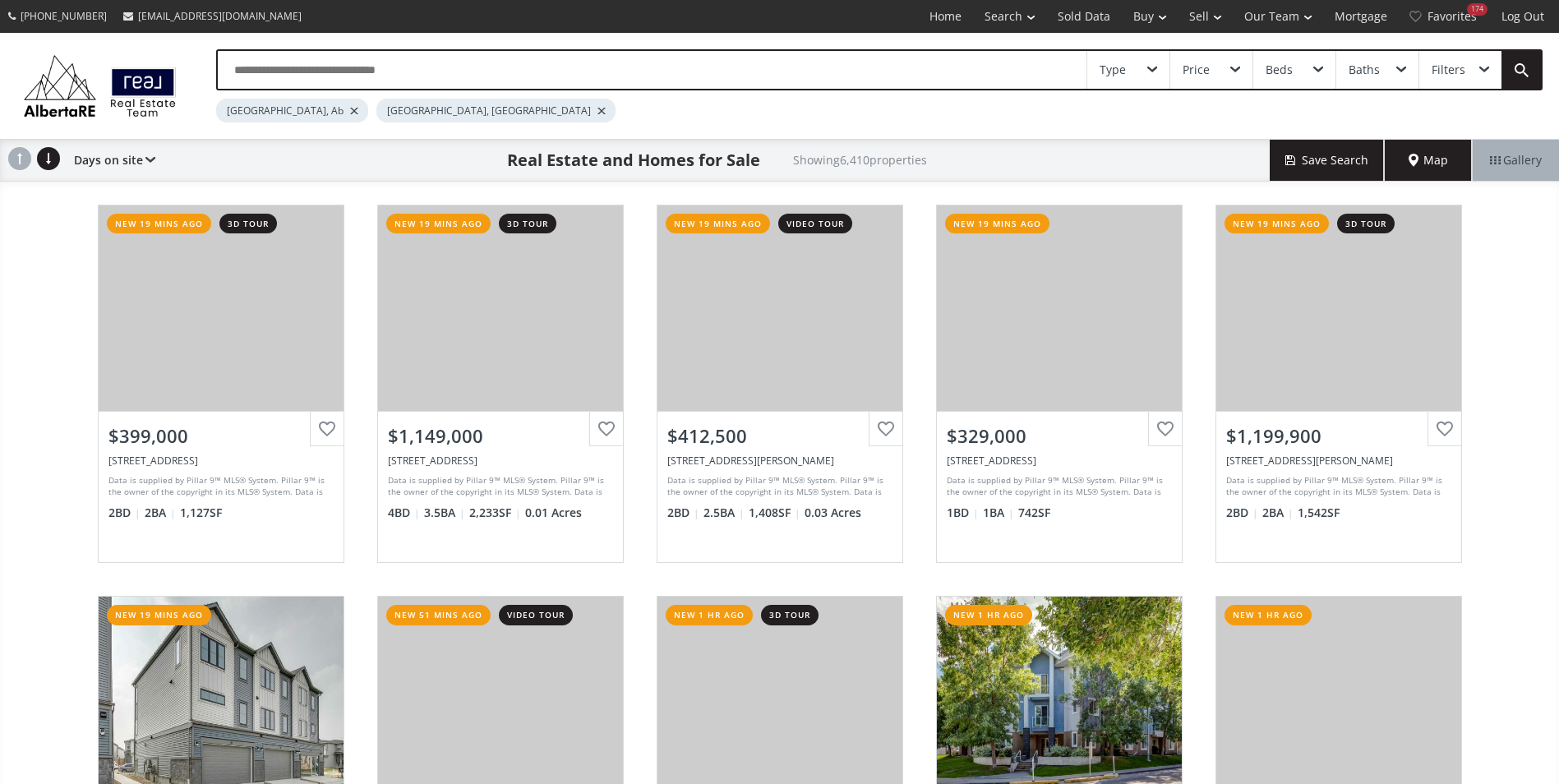
click at [351, 111] on div at bounding box center [354, 110] width 9 height 7
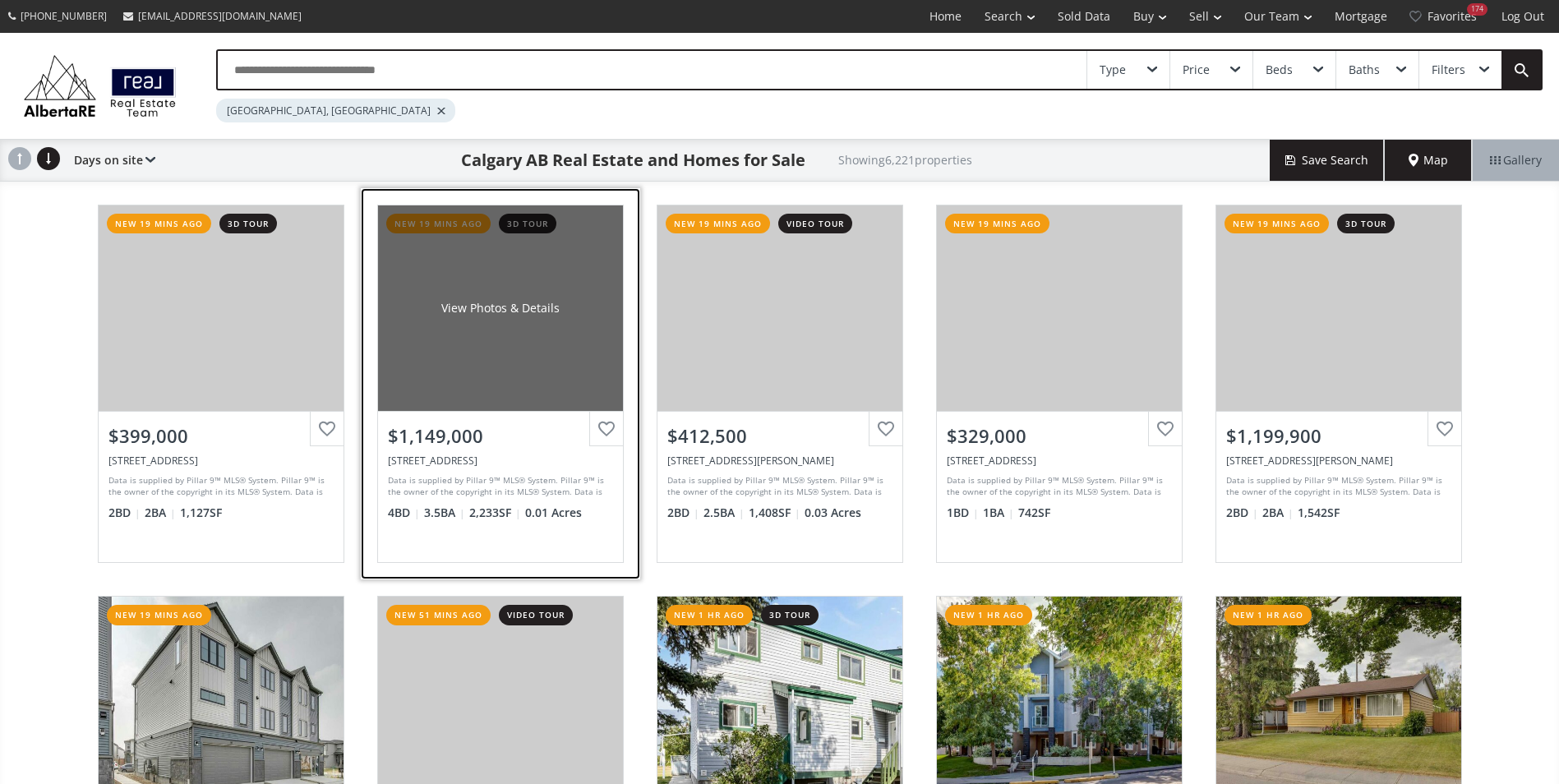
click at [456, 281] on div "View Photos & Details" at bounding box center [500, 308] width 245 height 206
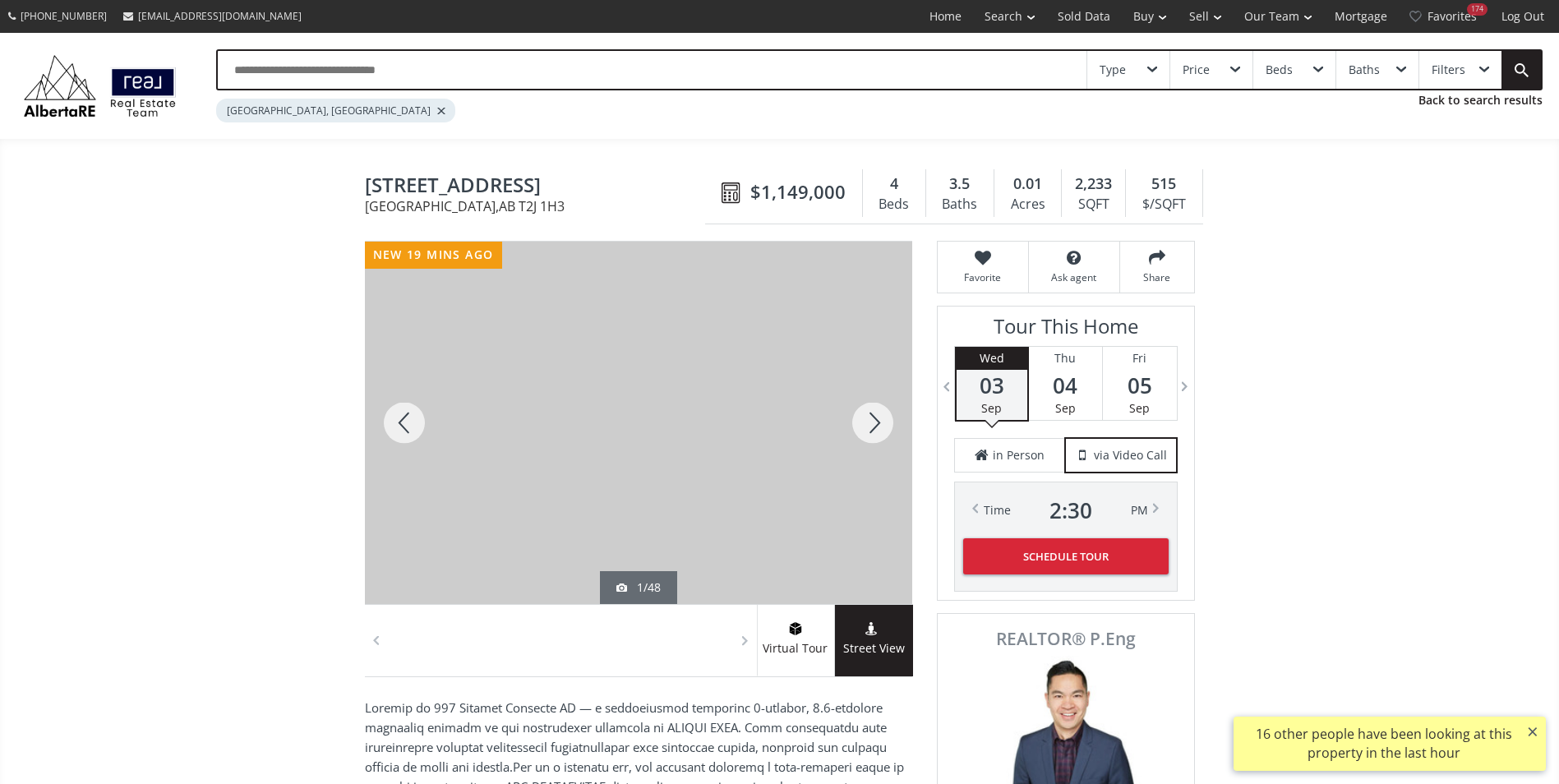
click at [875, 438] on div at bounding box center [873, 422] width 79 height 362
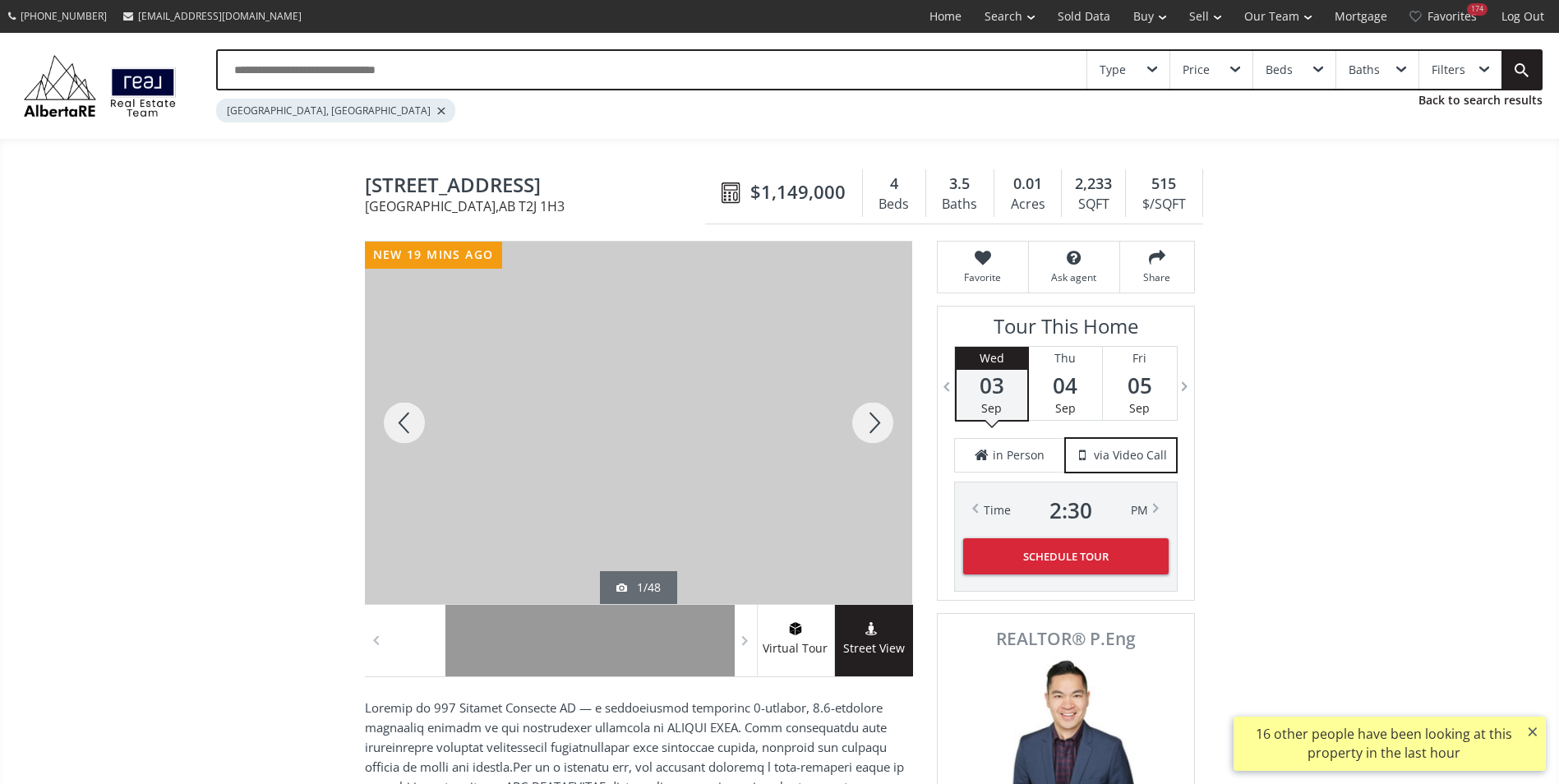
click at [871, 427] on div at bounding box center [873, 422] width 79 height 362
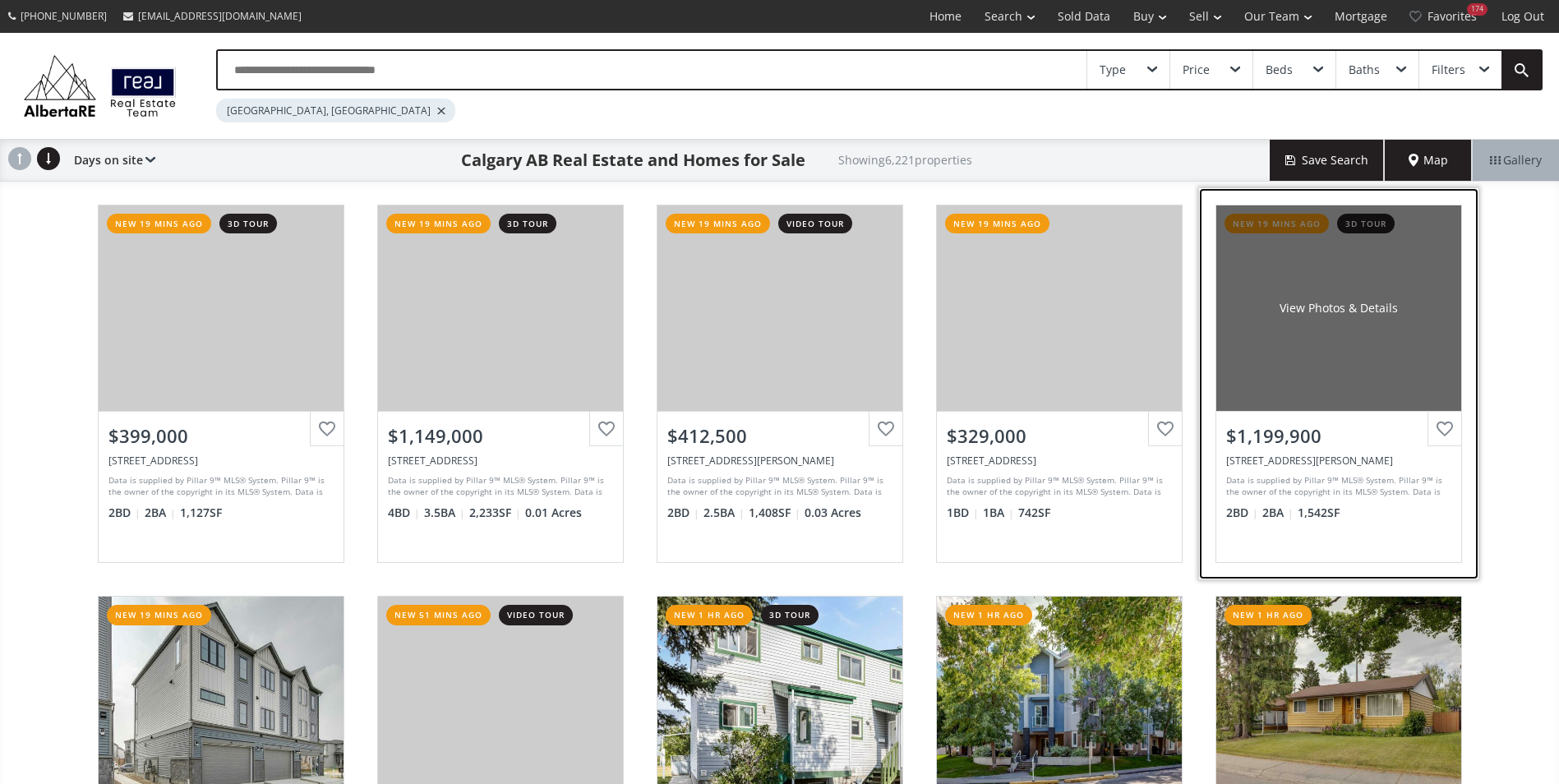
click at [1339, 309] on div "View Photos & Details" at bounding box center [1339, 308] width 119 height 16
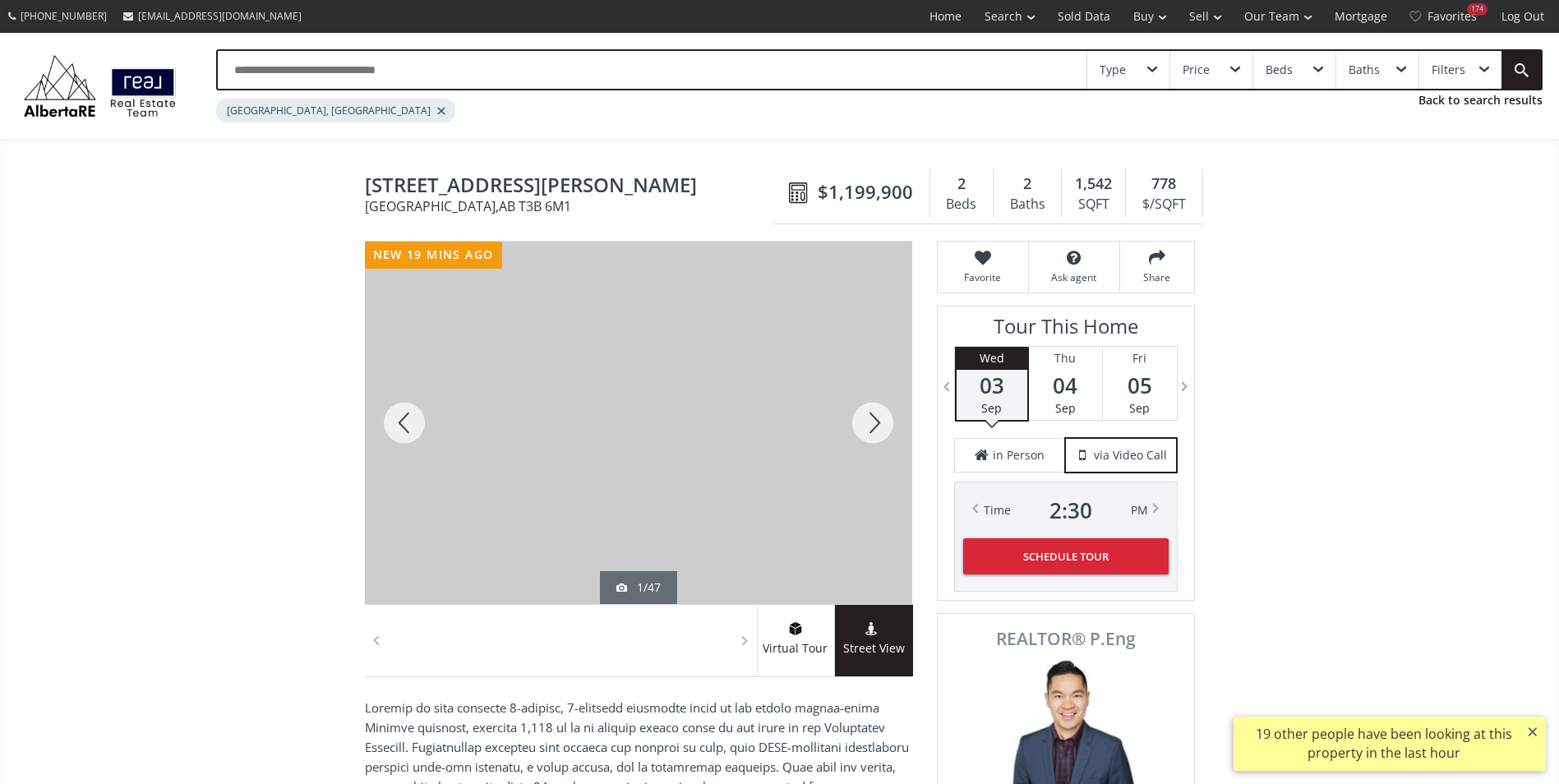
click at [879, 423] on div at bounding box center [873, 422] width 79 height 362
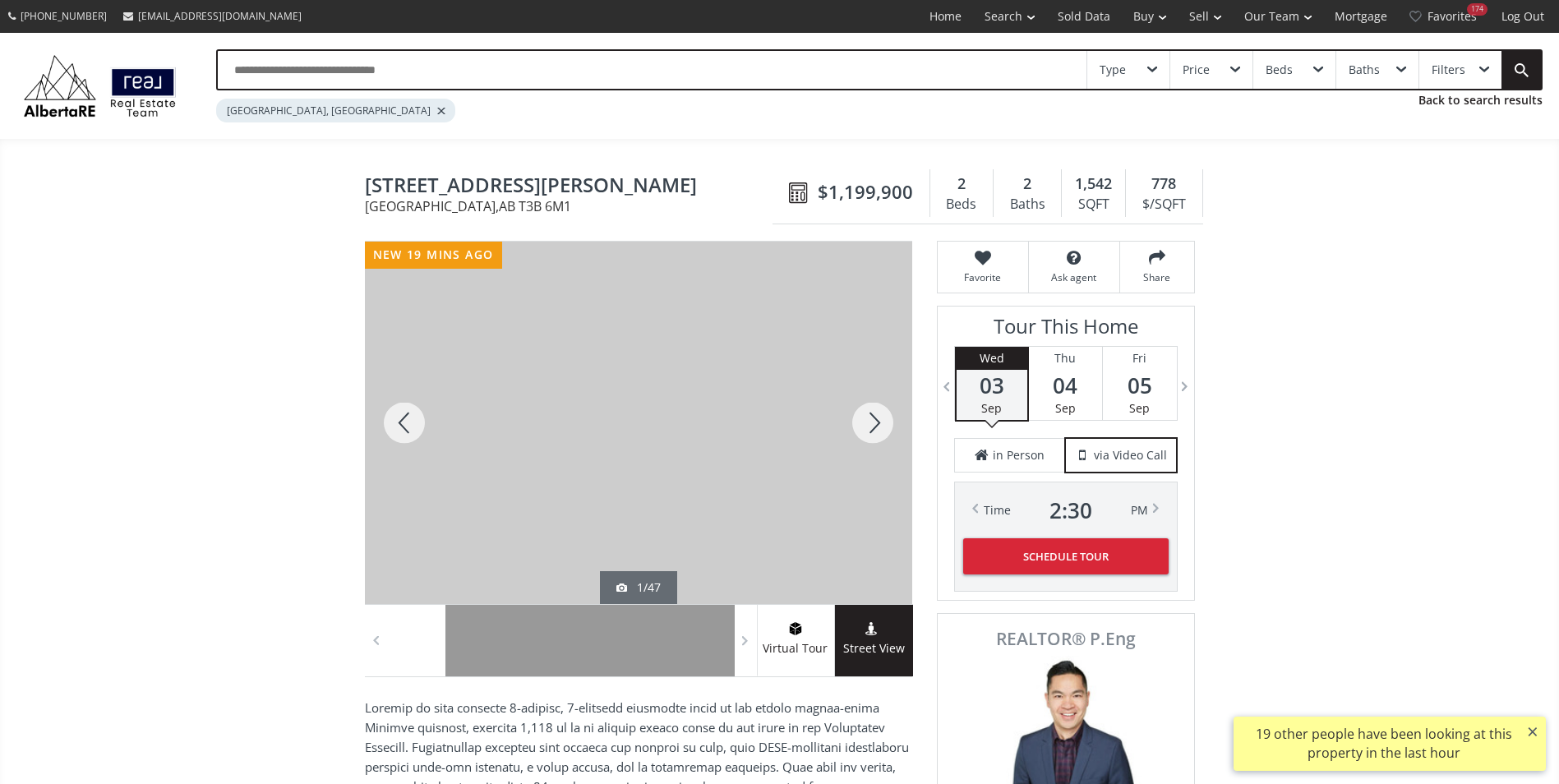
click at [879, 423] on div at bounding box center [873, 422] width 79 height 362
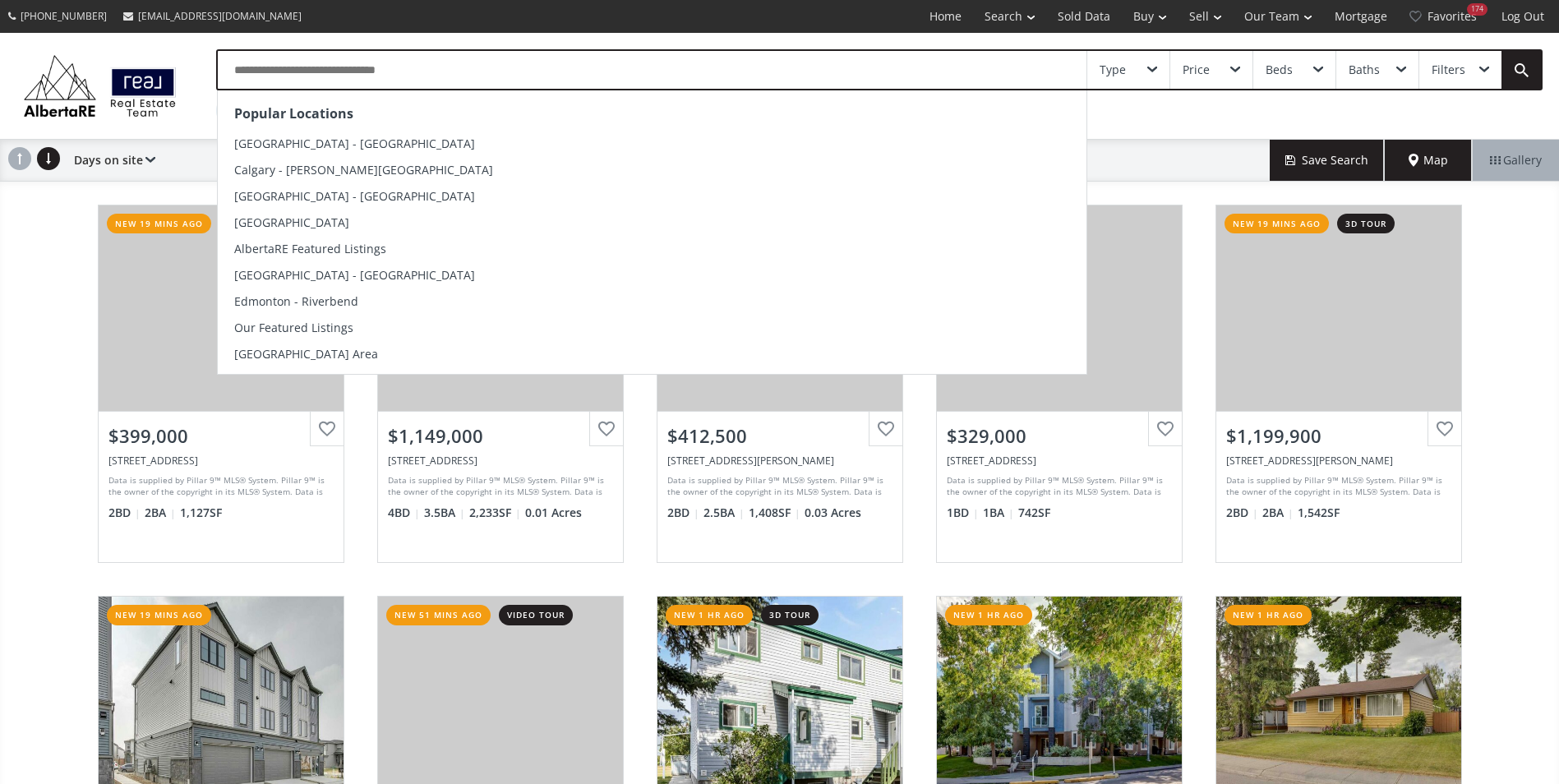
click at [272, 70] on input "text" at bounding box center [653, 70] width 869 height 38
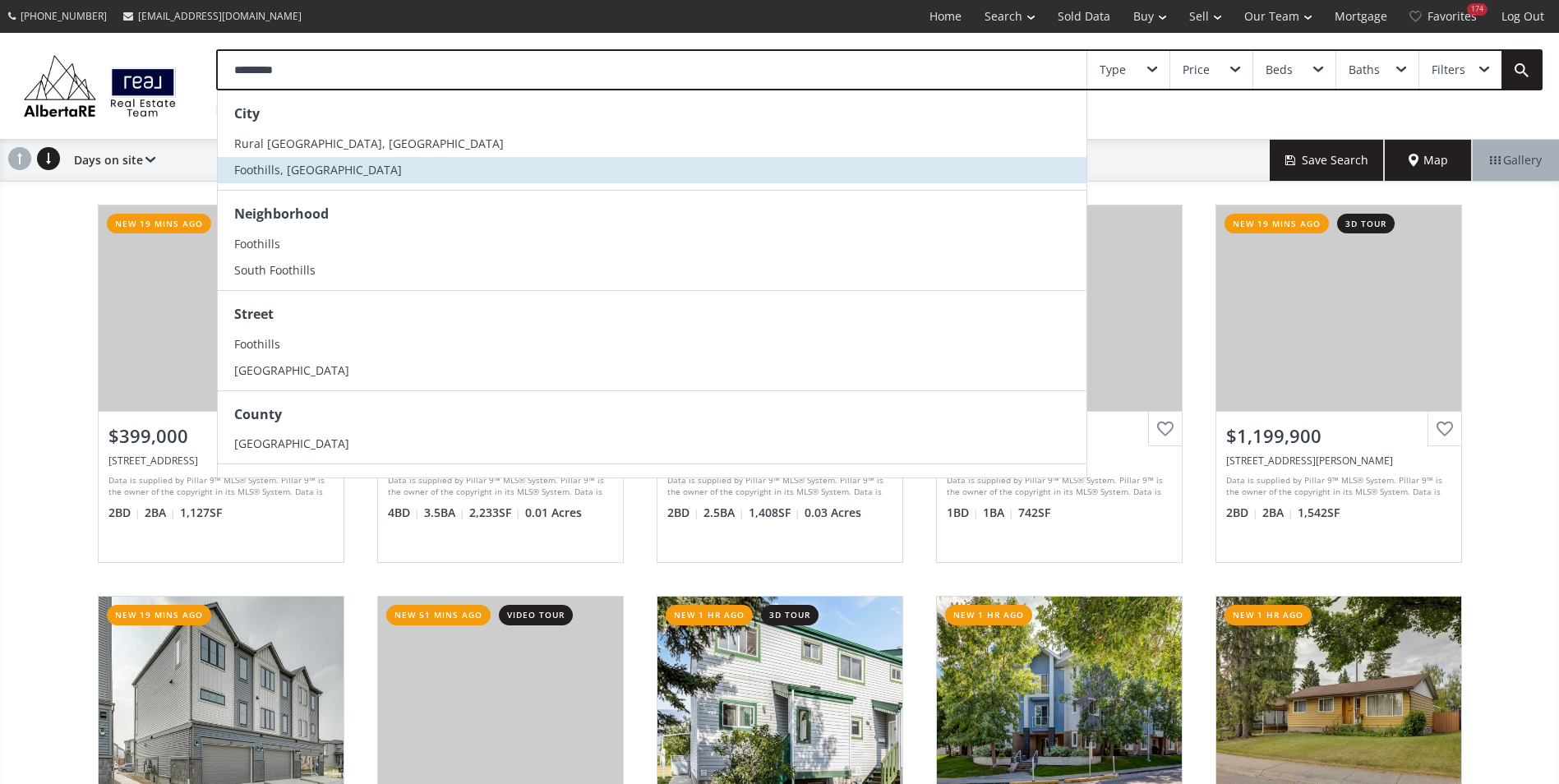
type input "*********"
click at [241, 167] on span "Foothills, AB" at bounding box center [319, 170] width 168 height 15
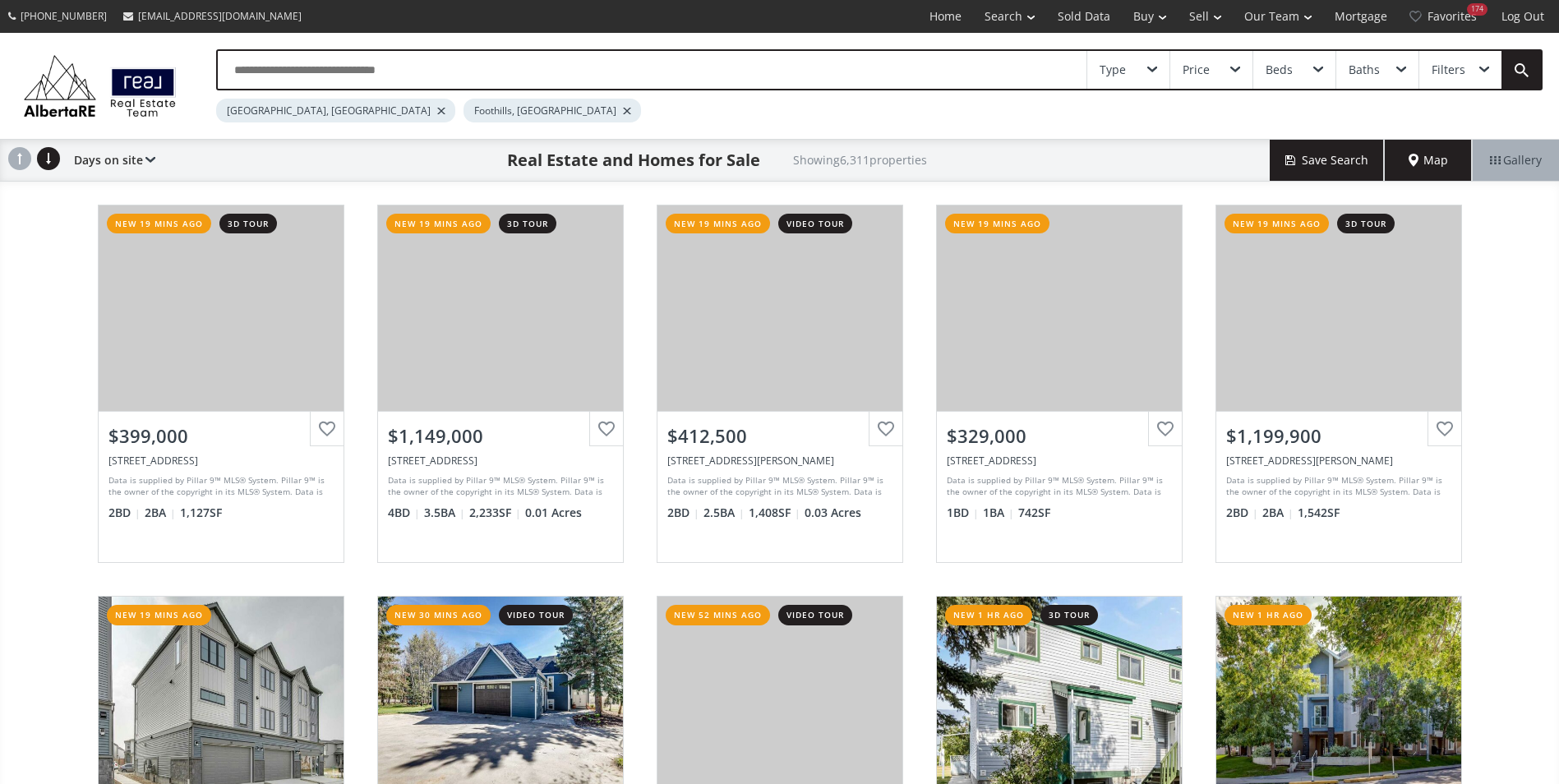
click at [291, 107] on div "Calgary, AB" at bounding box center [336, 110] width 240 height 24
click at [438, 110] on div at bounding box center [441, 110] width 9 height 7
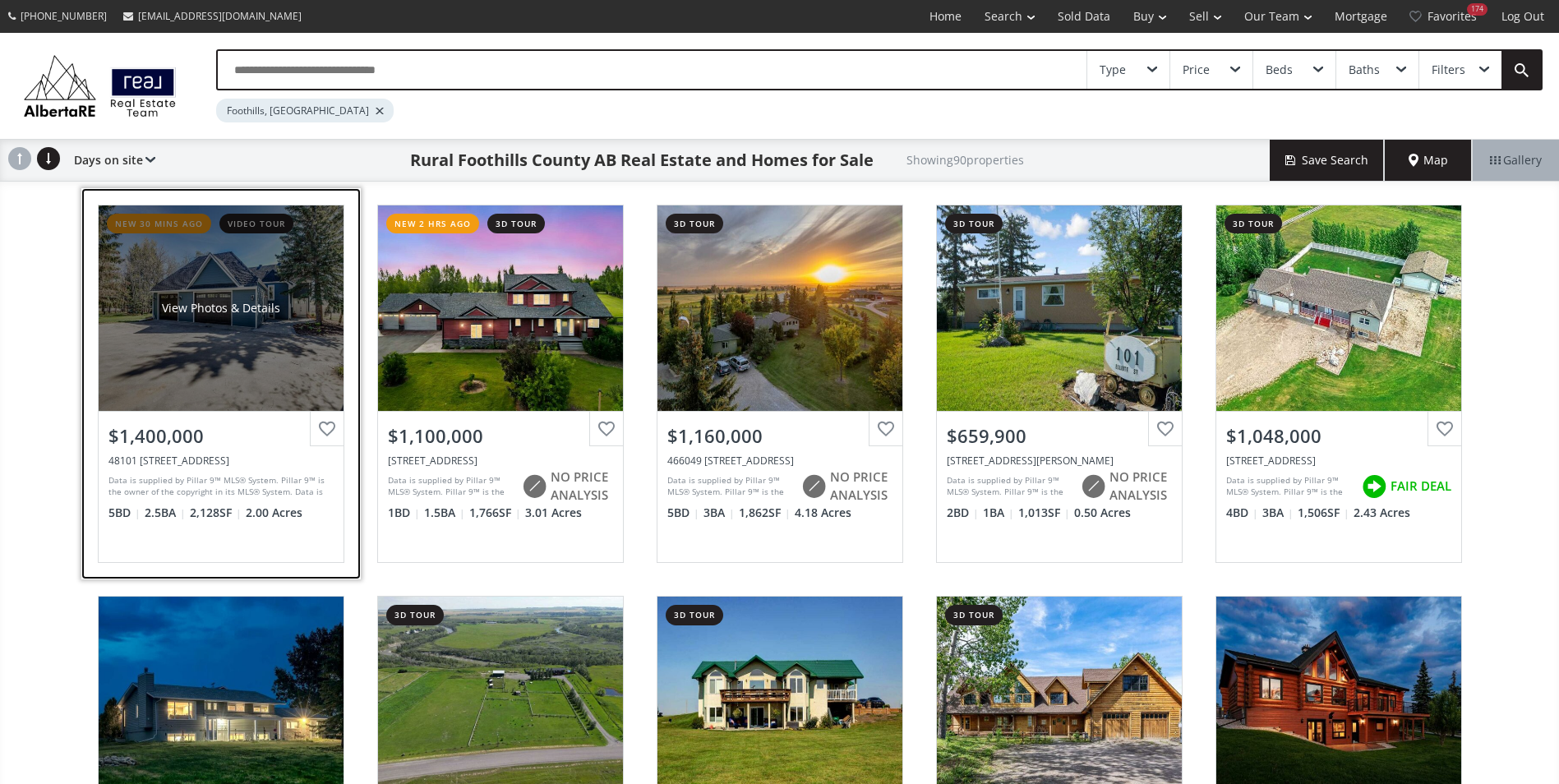
click at [165, 268] on div "View Photos & Details" at bounding box center [221, 308] width 245 height 206
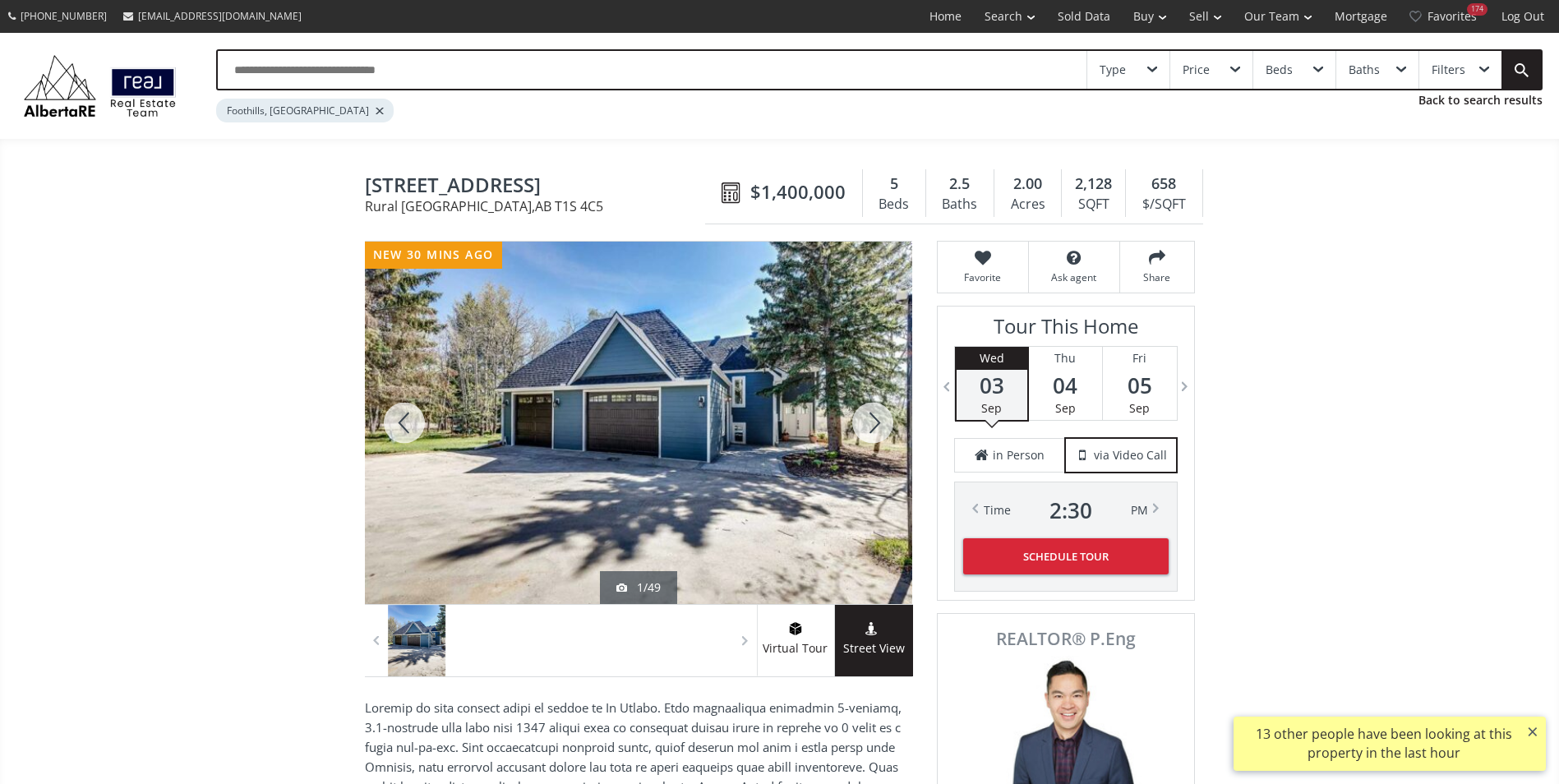
click at [875, 426] on div at bounding box center [873, 422] width 79 height 362
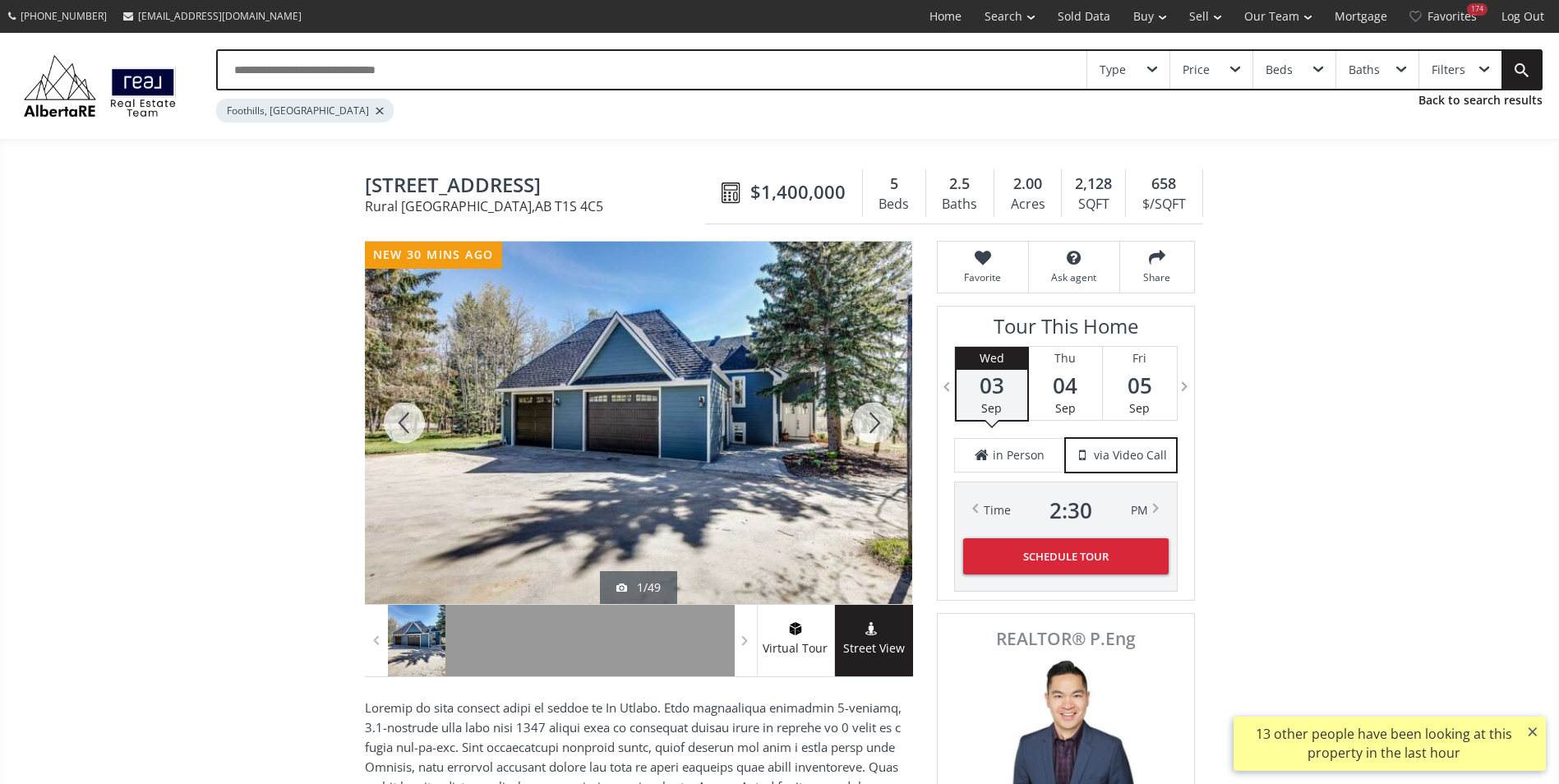
click at [875, 426] on div at bounding box center [873, 422] width 79 height 362
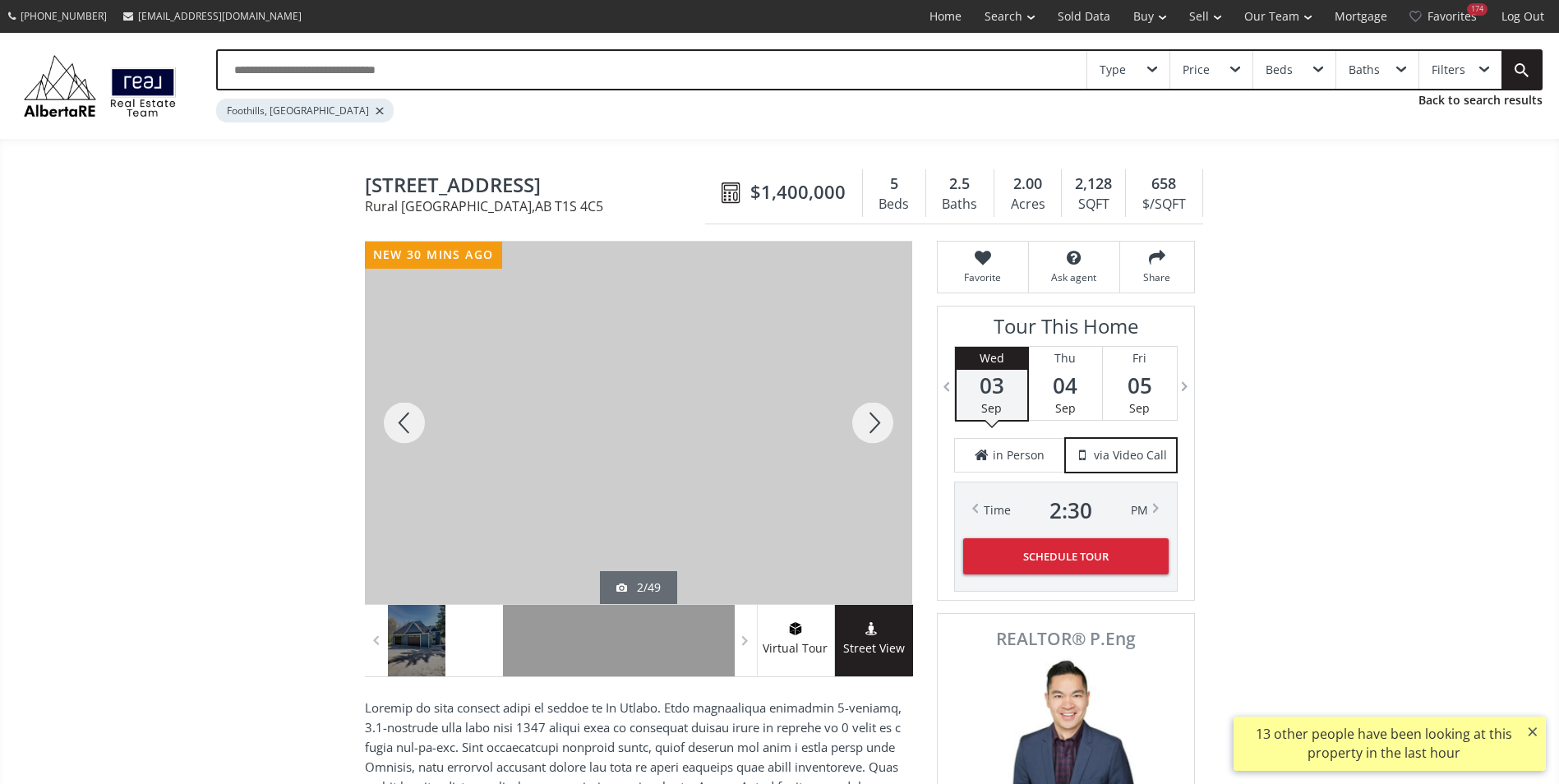
click at [875, 426] on div at bounding box center [873, 422] width 79 height 362
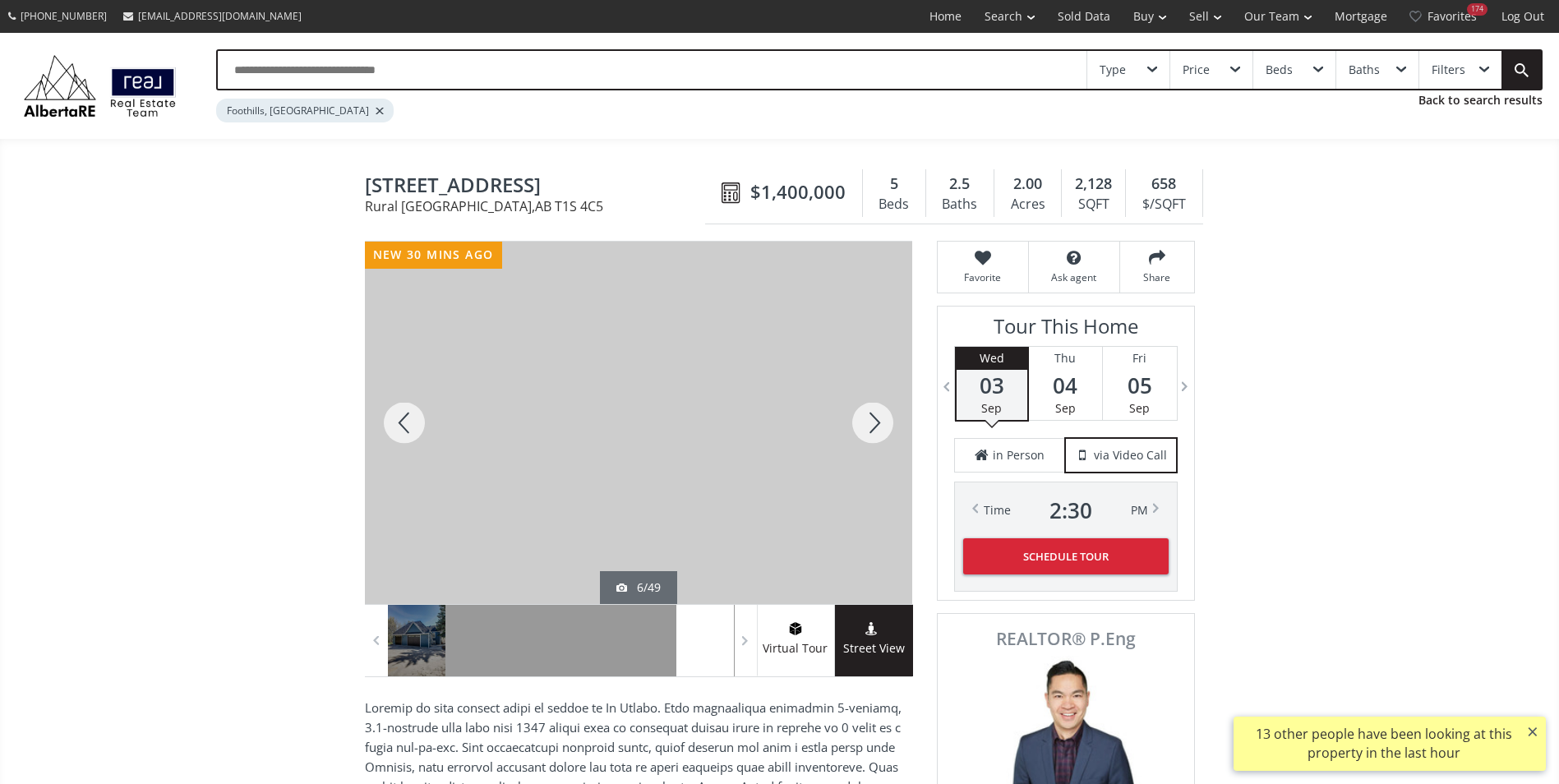
click at [875, 426] on div at bounding box center [873, 422] width 79 height 362
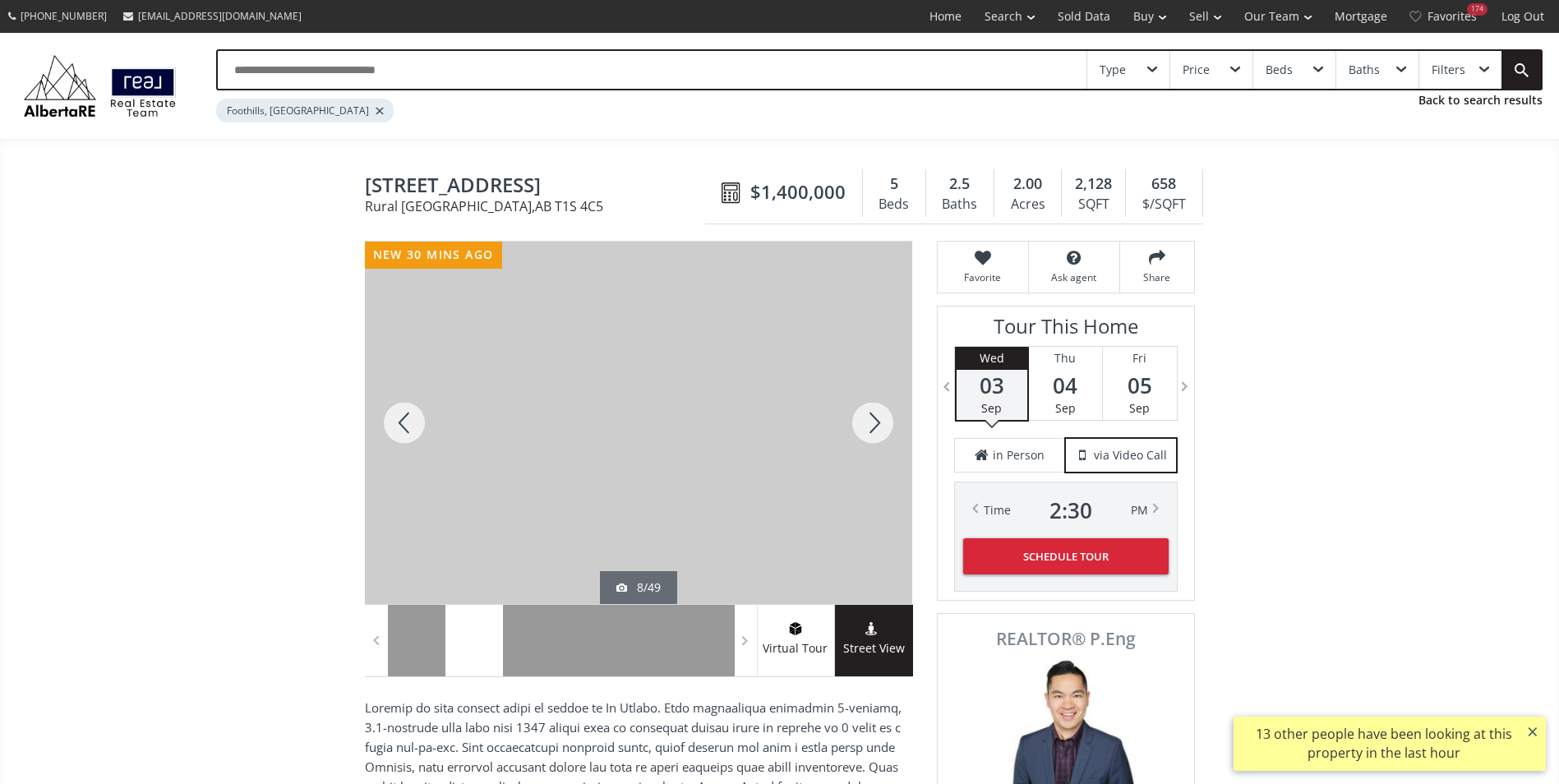
click at [875, 426] on div at bounding box center [873, 422] width 79 height 362
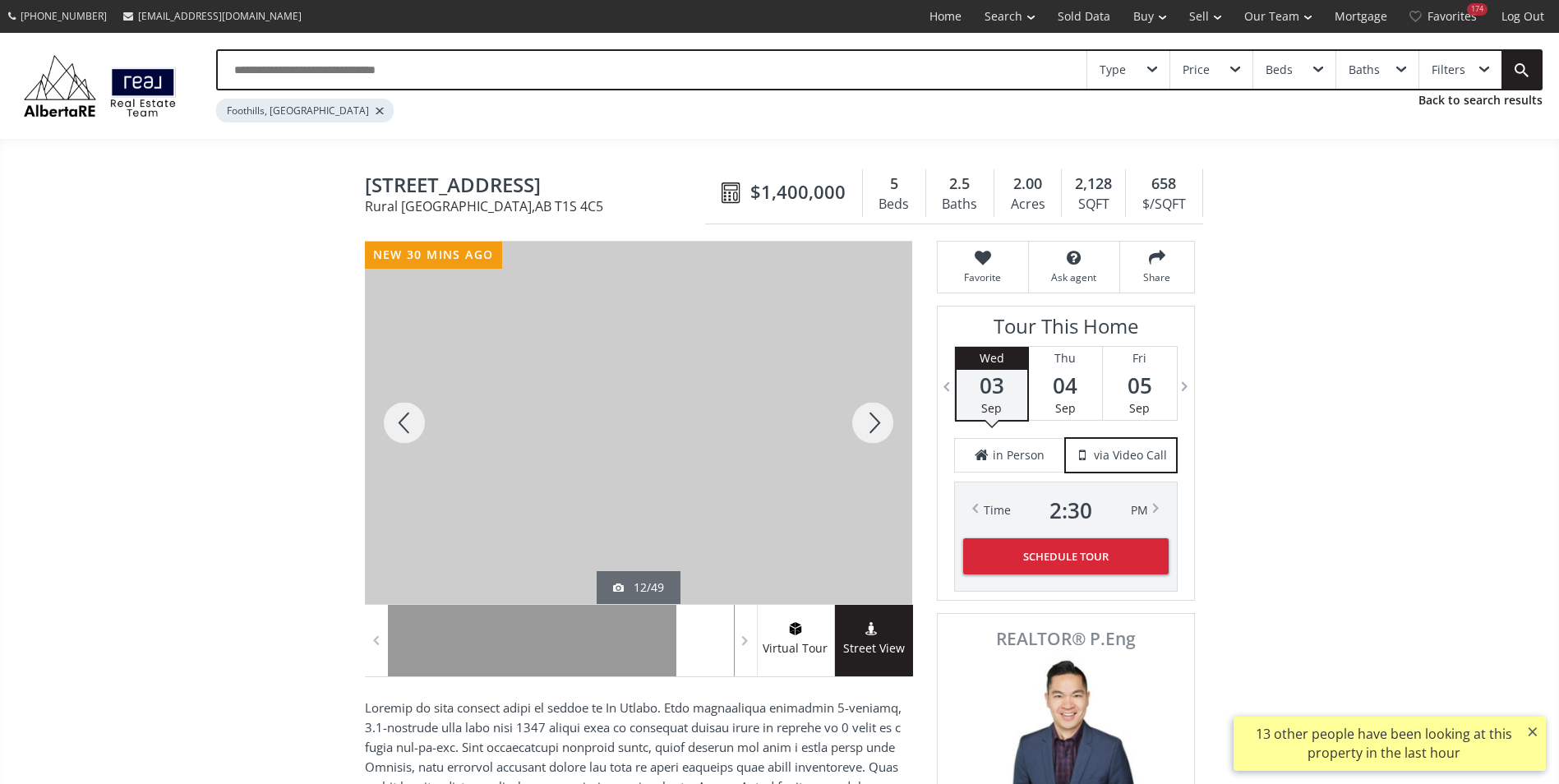
click at [875, 426] on div at bounding box center [873, 422] width 79 height 362
click at [876, 427] on div at bounding box center [873, 422] width 79 height 362
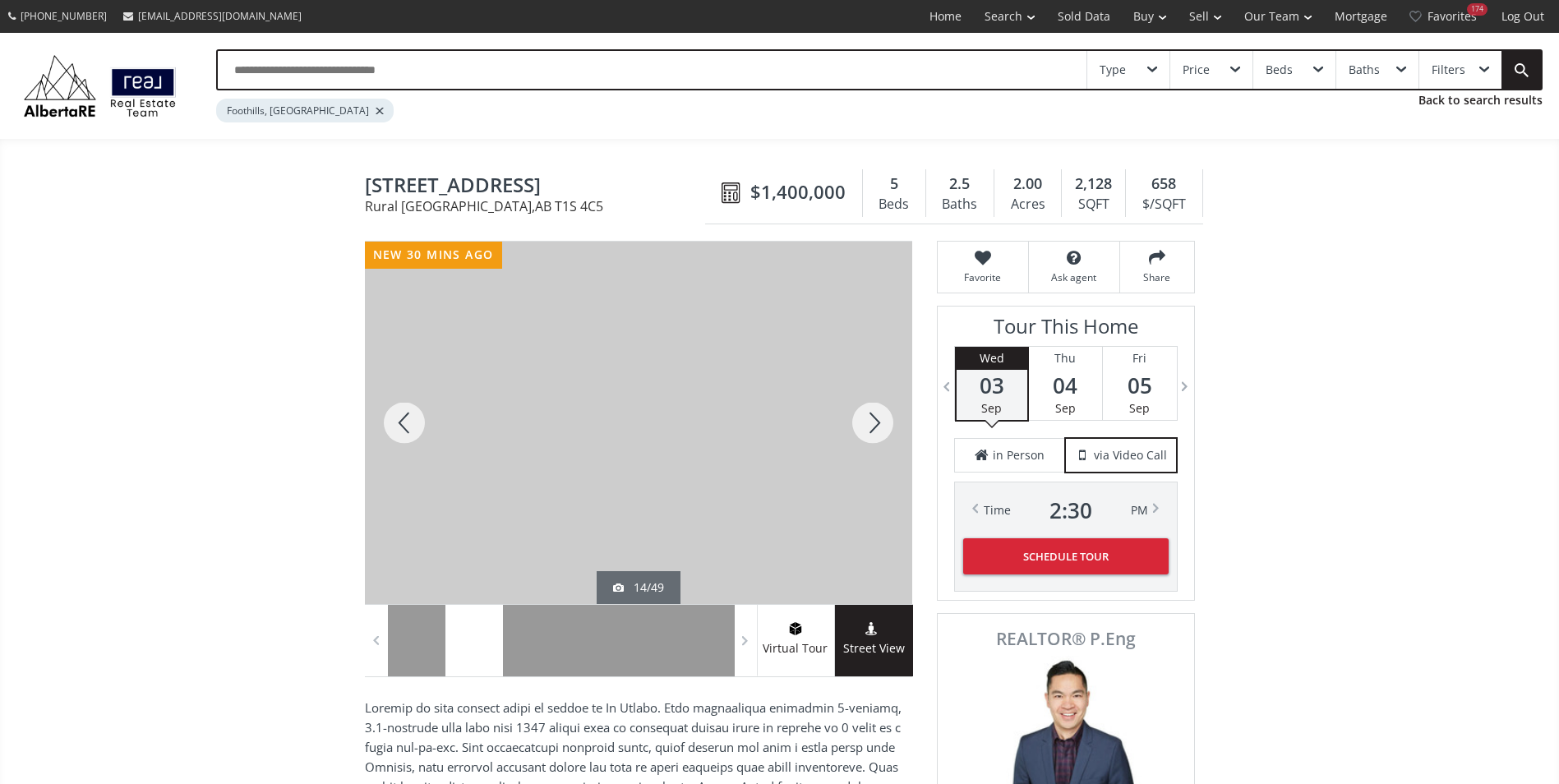
click at [883, 415] on div at bounding box center [873, 422] width 79 height 362
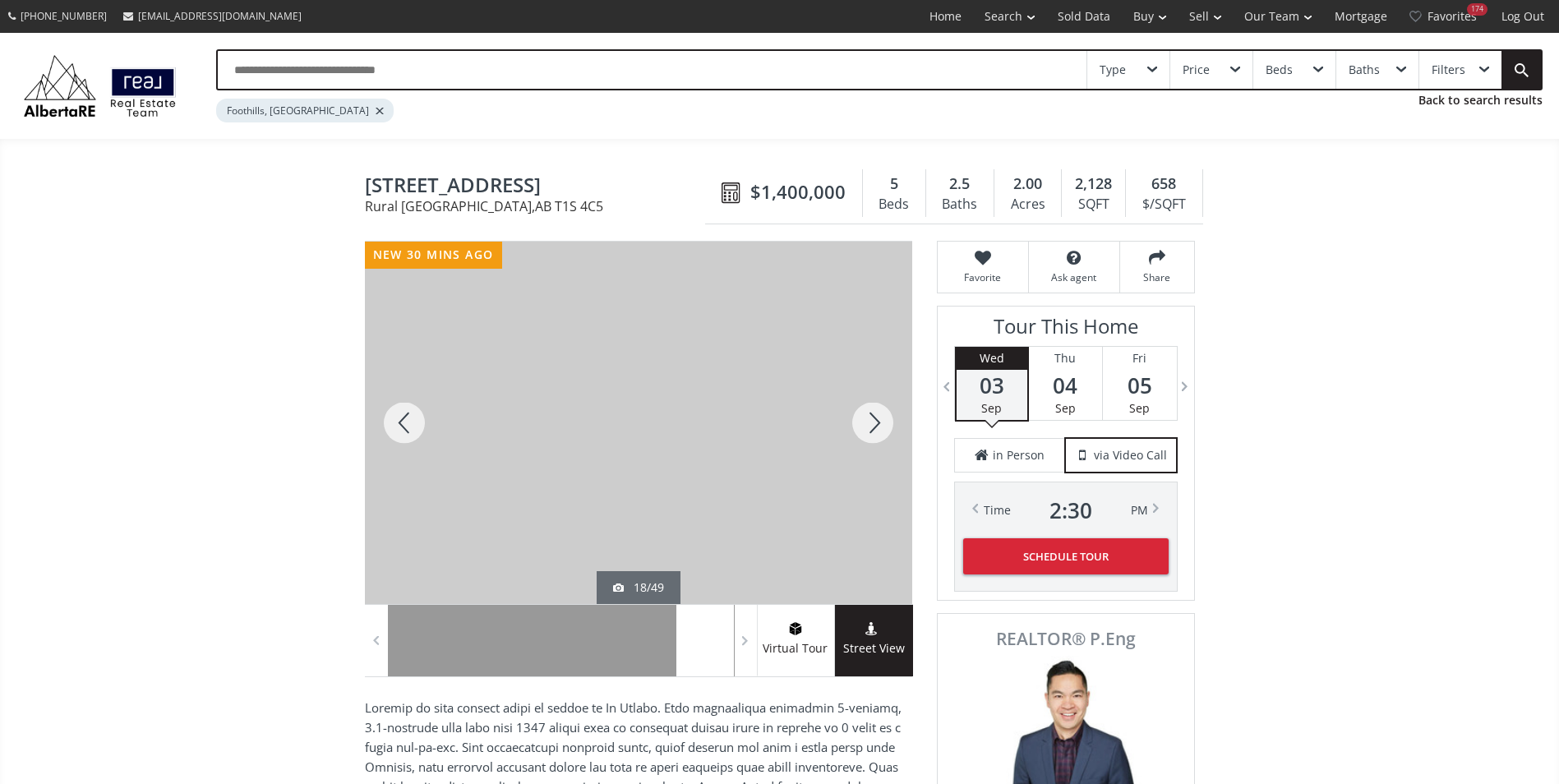
click at [883, 415] on div at bounding box center [873, 422] width 79 height 362
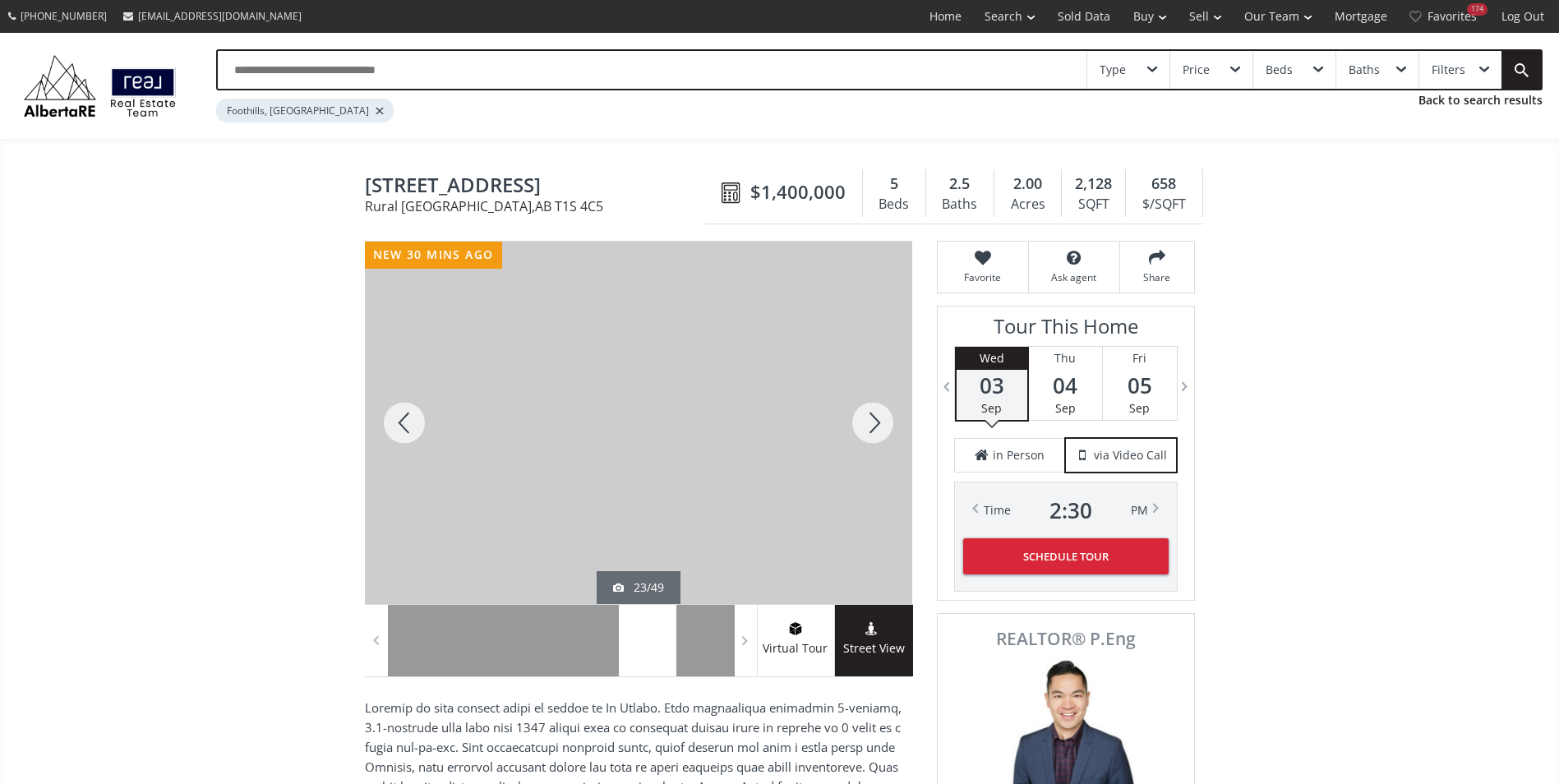
click at [883, 415] on div at bounding box center [873, 422] width 79 height 362
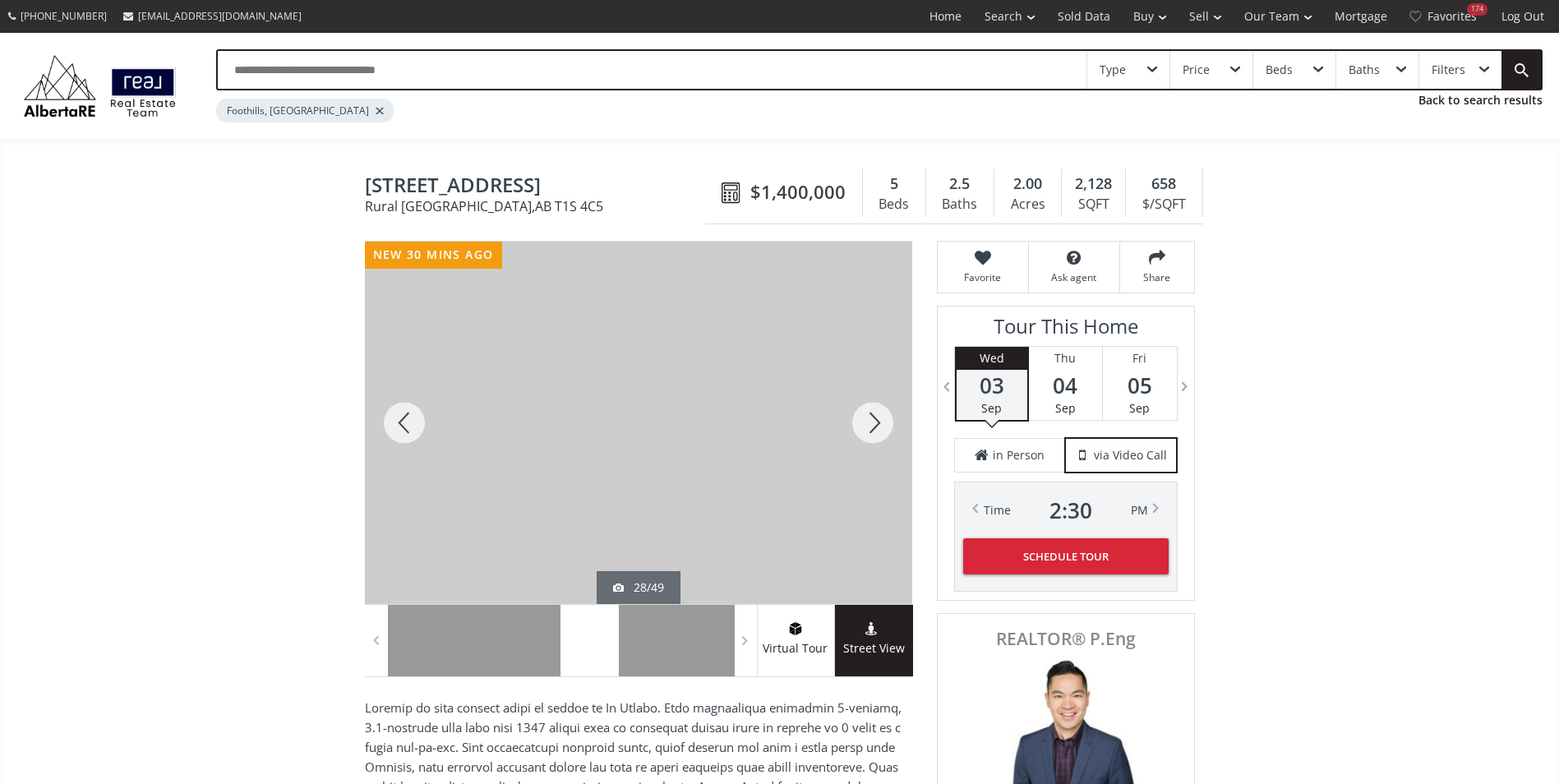
click at [883, 415] on div at bounding box center [873, 422] width 79 height 362
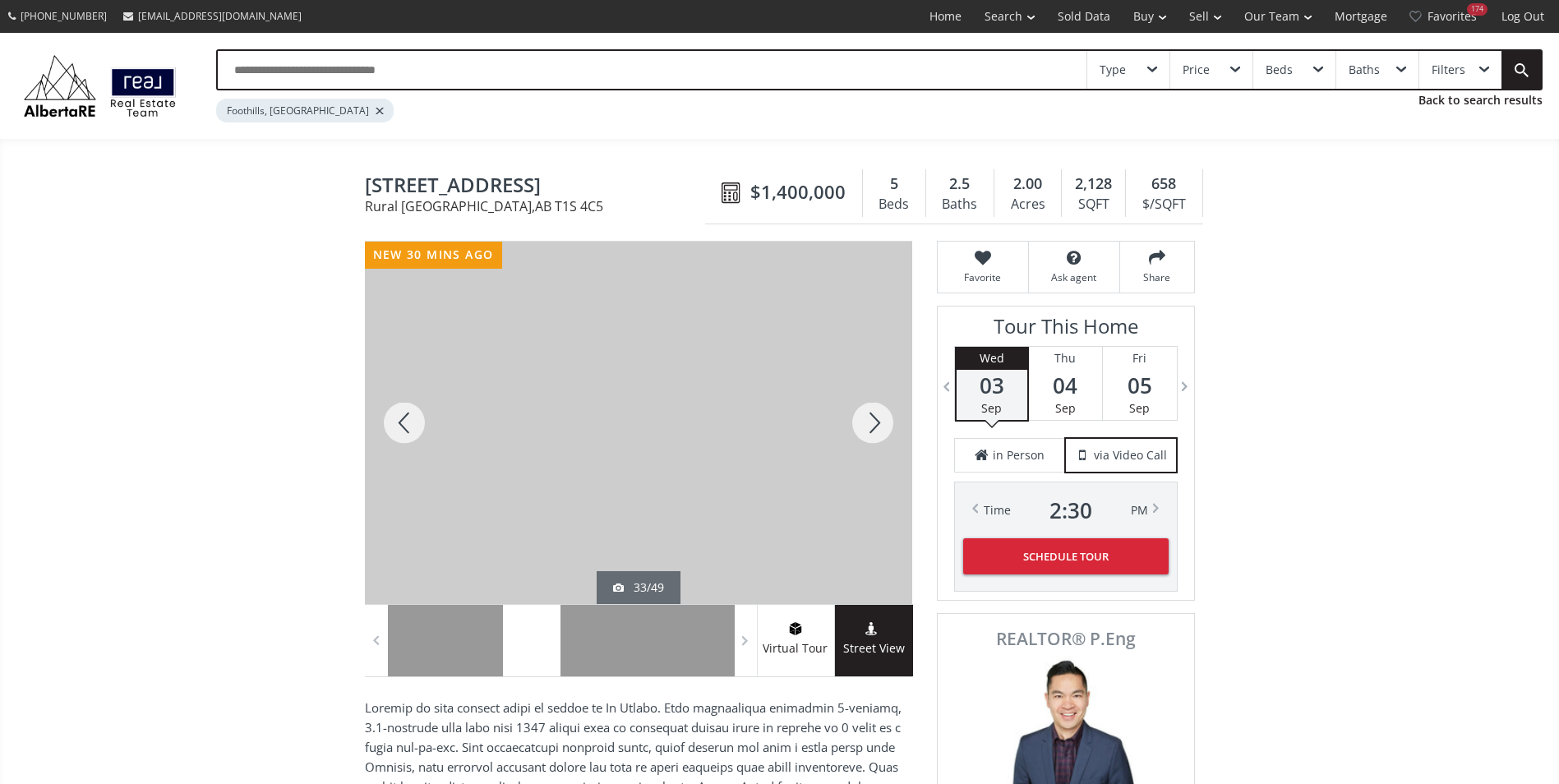
click at [883, 415] on div at bounding box center [873, 422] width 79 height 362
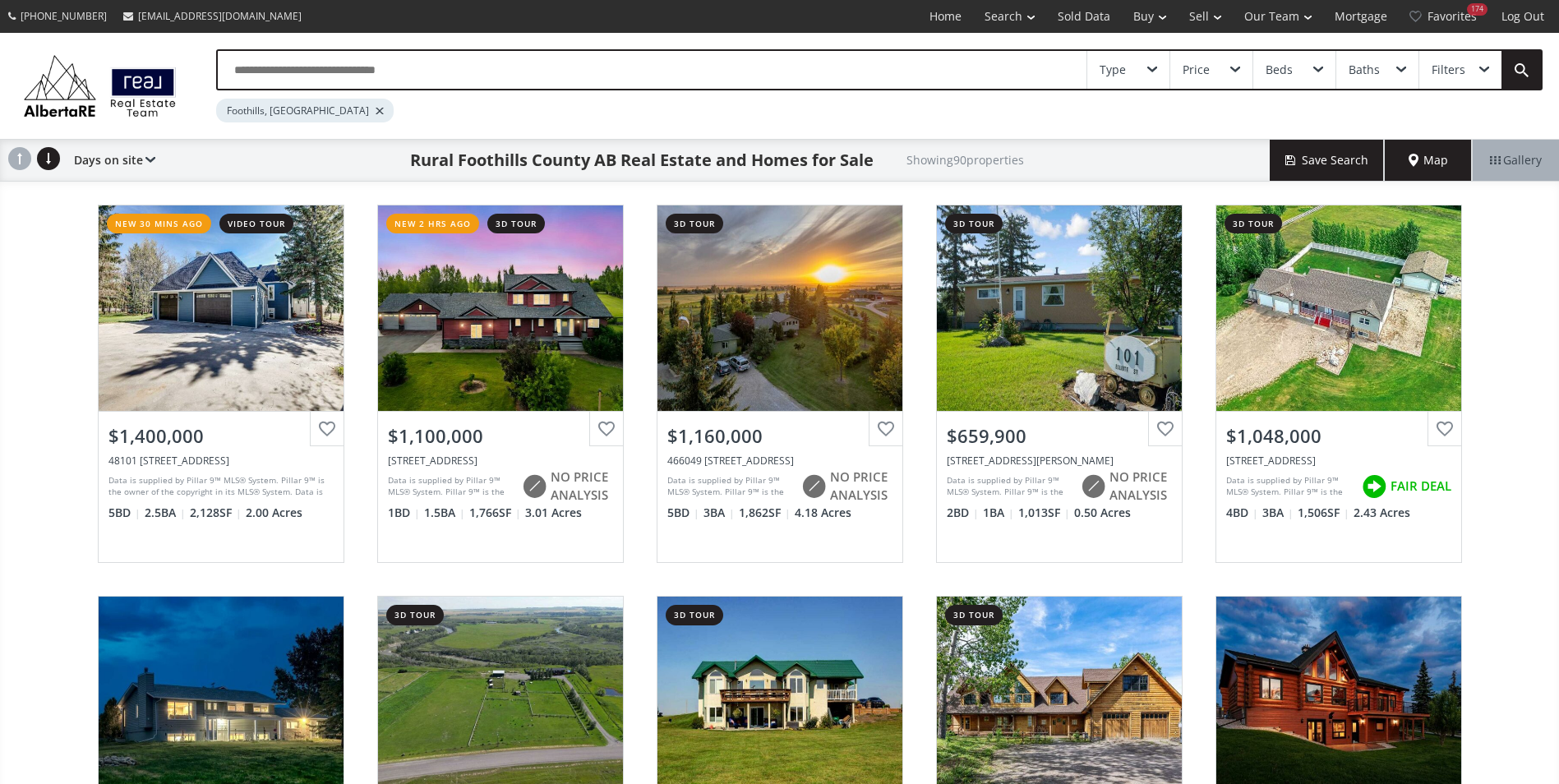
click at [306, 59] on input "text" at bounding box center [653, 70] width 869 height 38
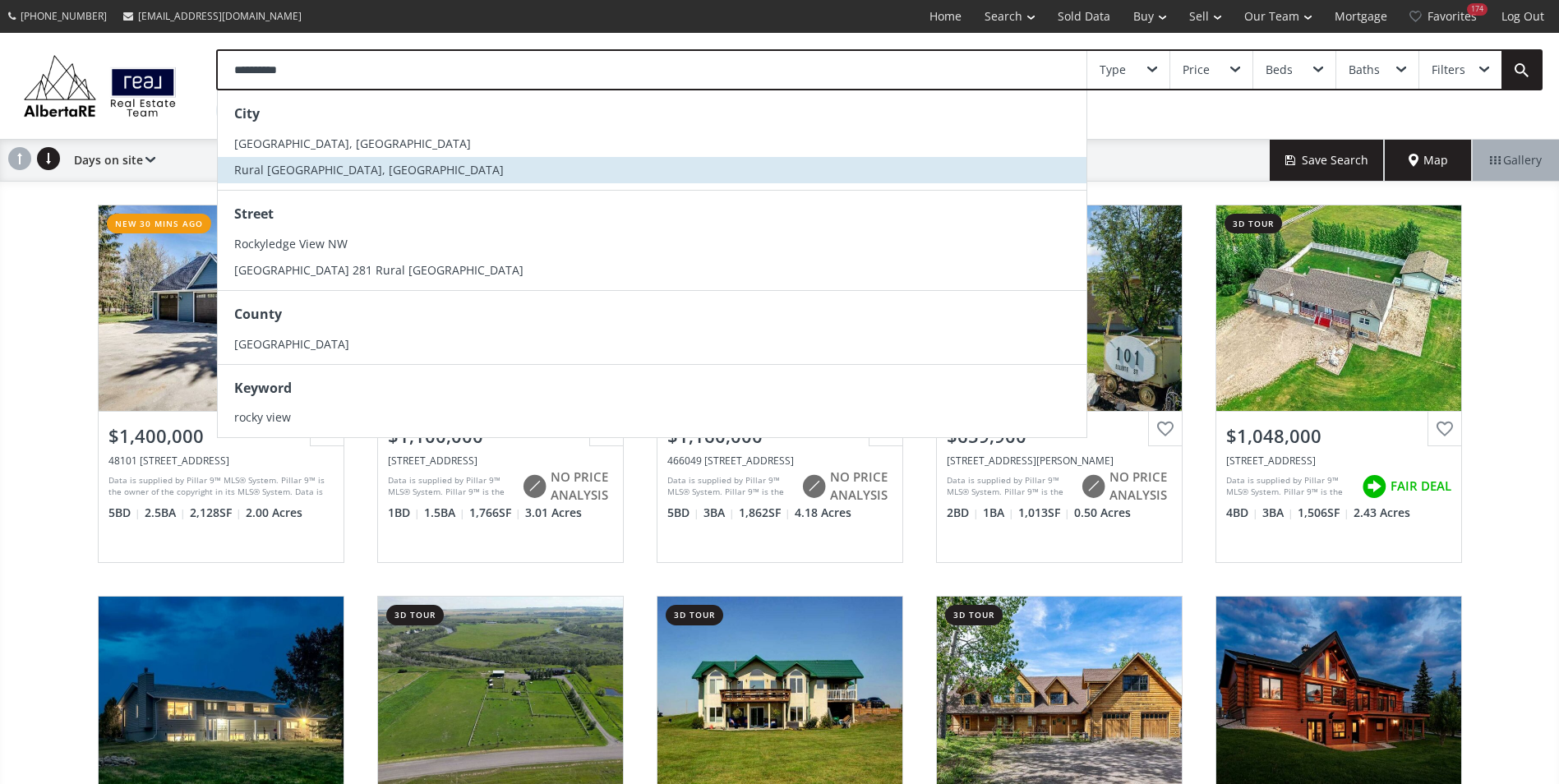
type input "**********"
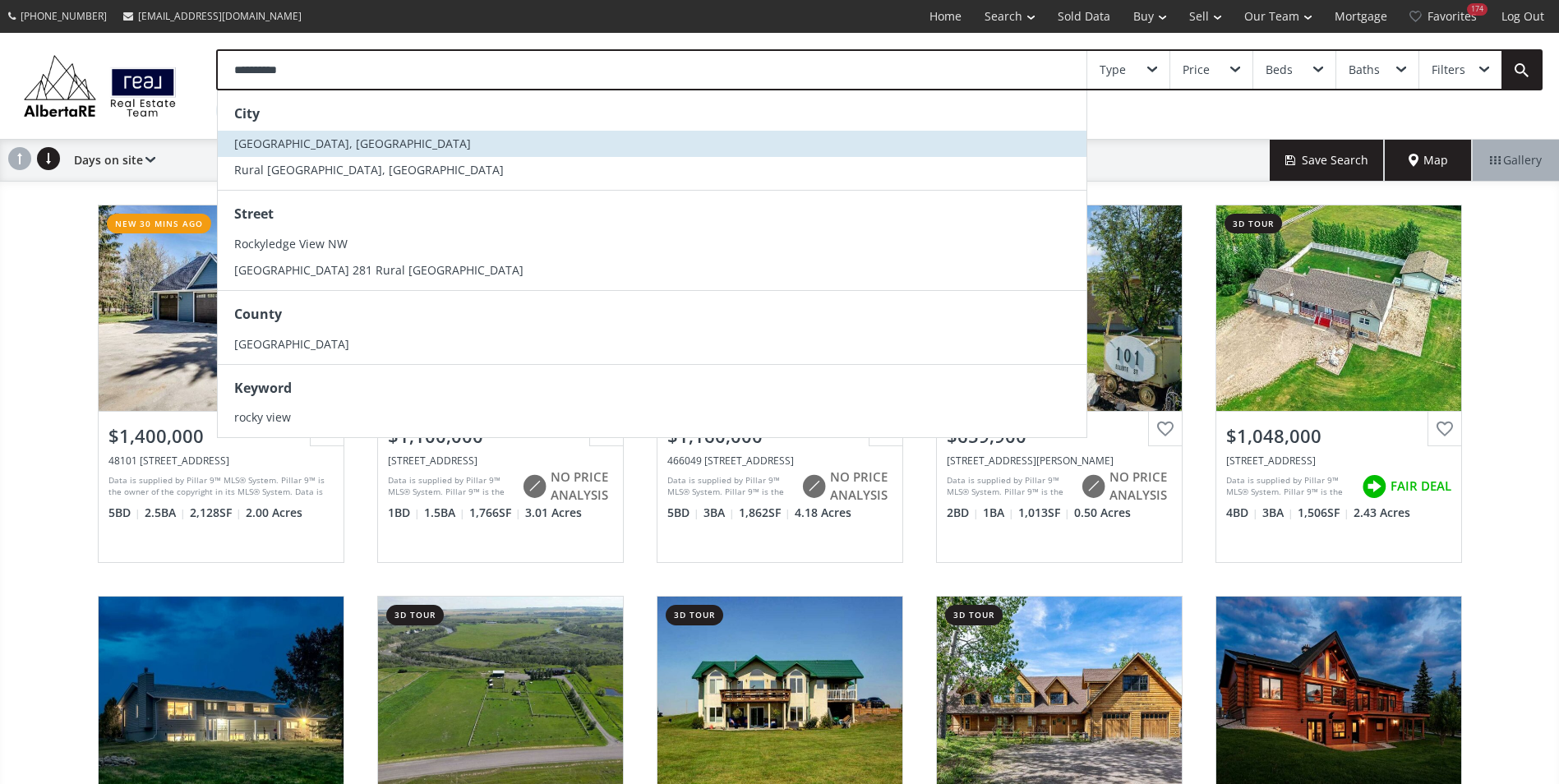
click at [333, 153] on li "[GEOGRAPHIC_DATA], [GEOGRAPHIC_DATA]" at bounding box center [653, 143] width 869 height 26
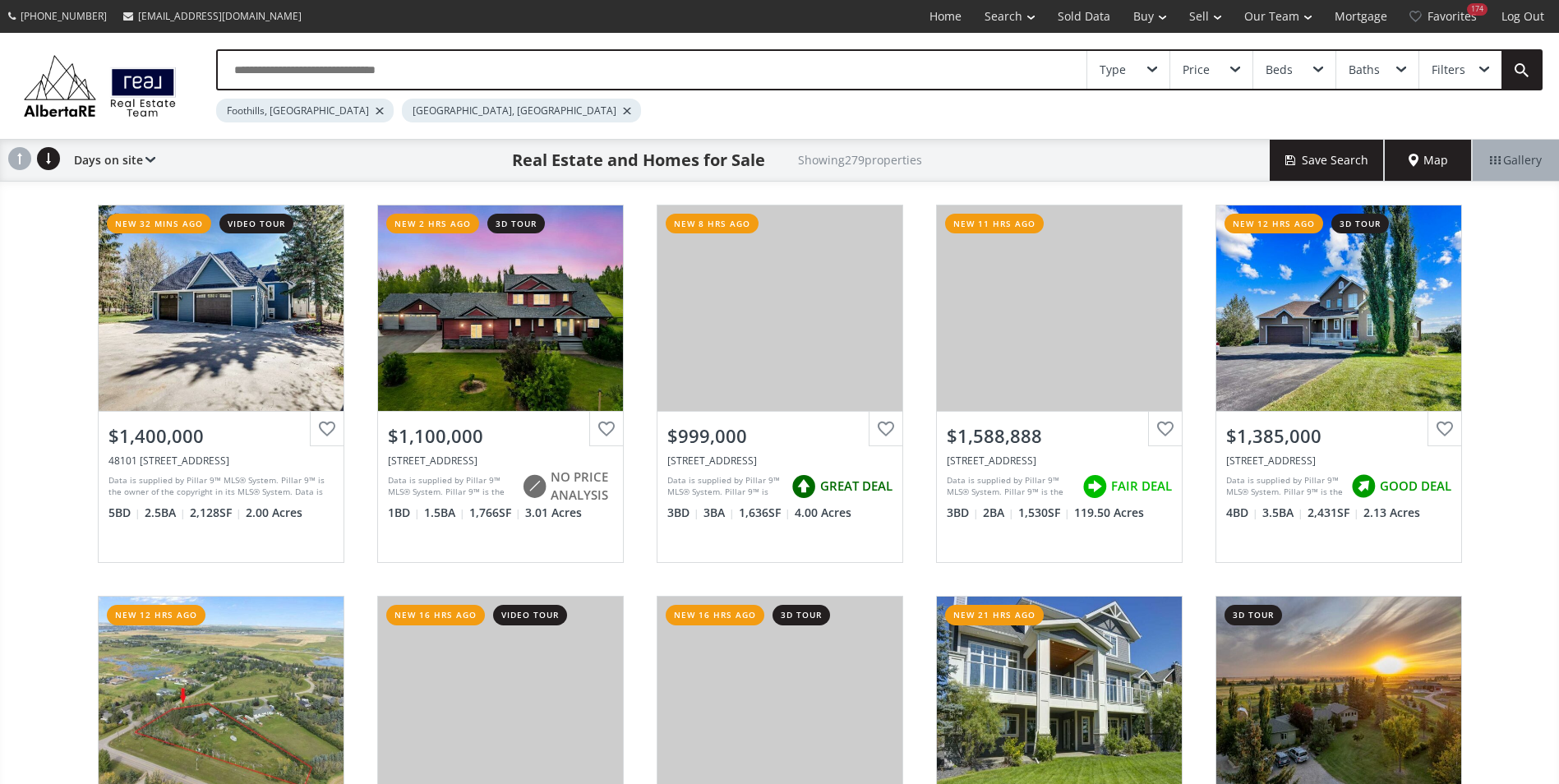
click at [376, 110] on div at bounding box center [380, 110] width 9 height 7
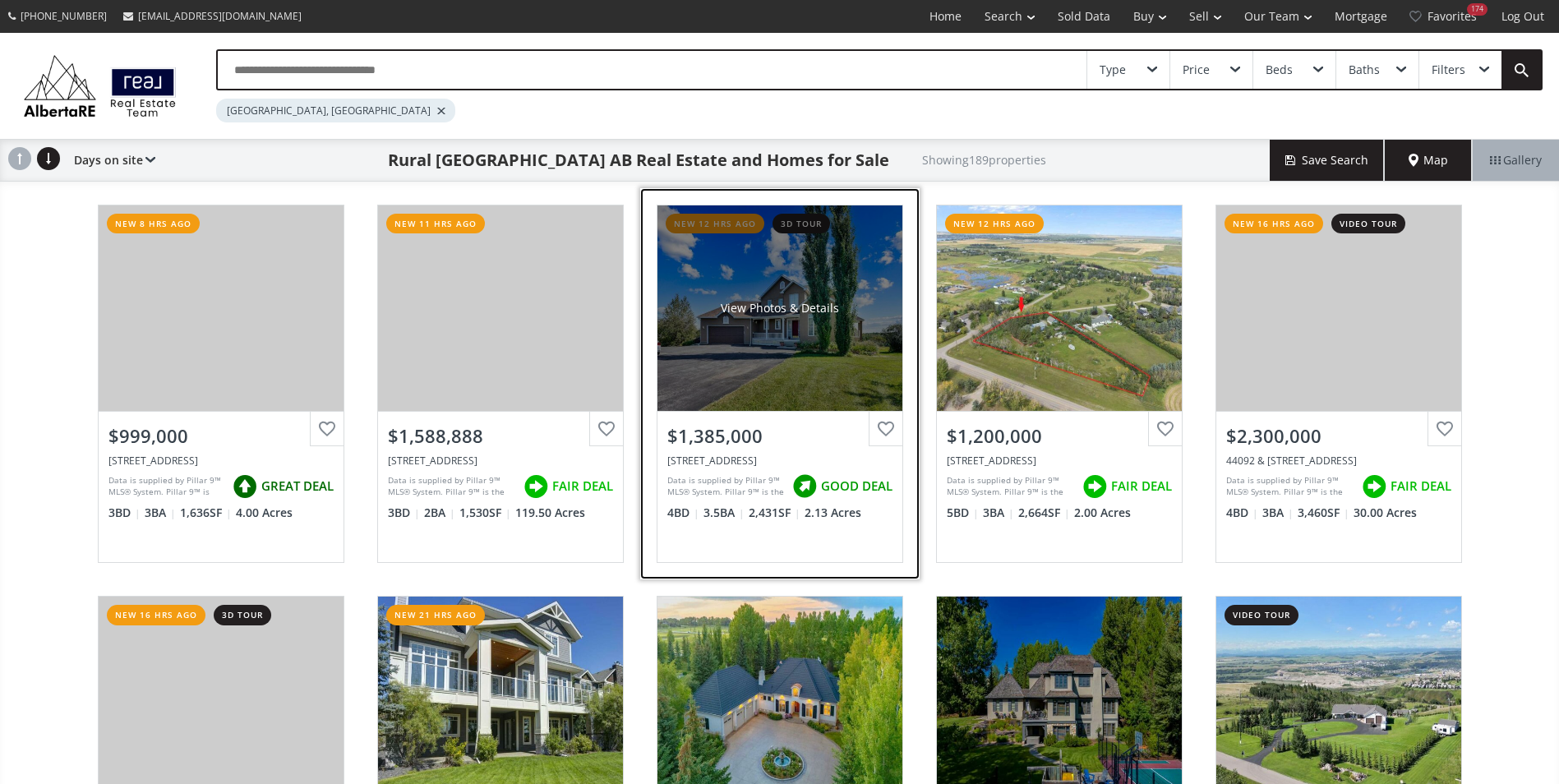
click at [737, 281] on div "View Photos & Details" at bounding box center [780, 308] width 245 height 206
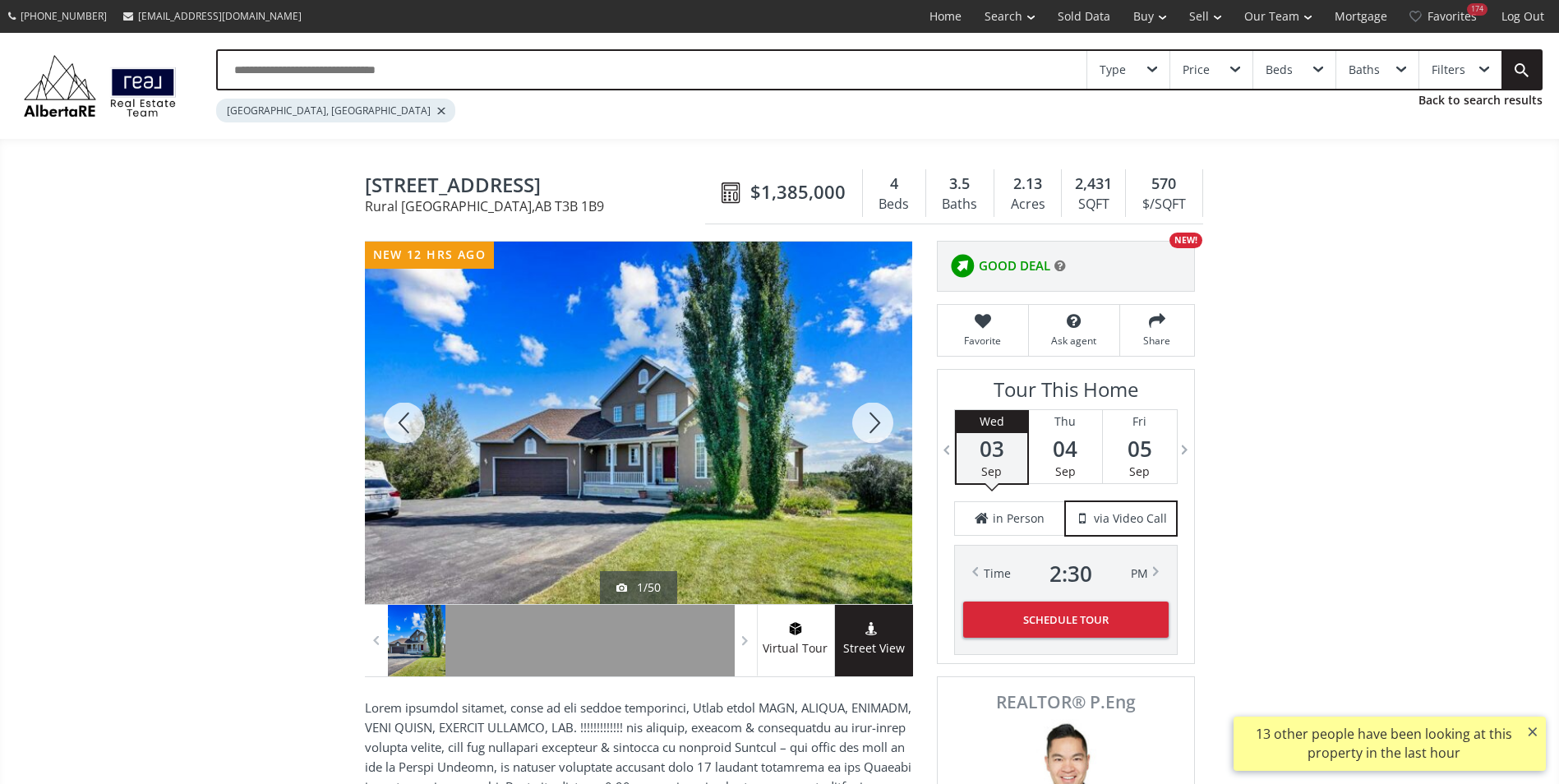
click at [884, 422] on div at bounding box center [873, 422] width 79 height 362
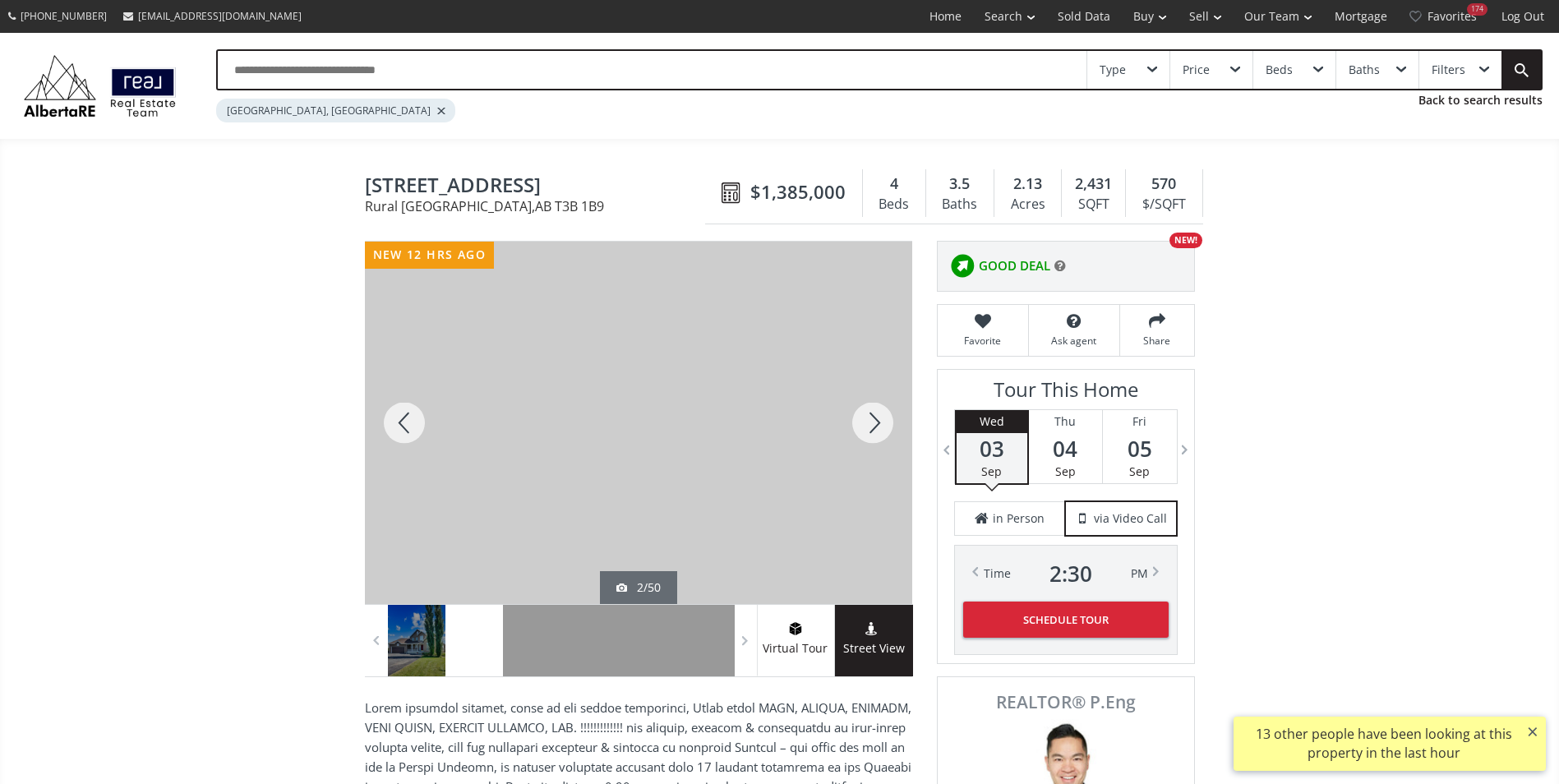
click at [884, 422] on div at bounding box center [873, 422] width 79 height 362
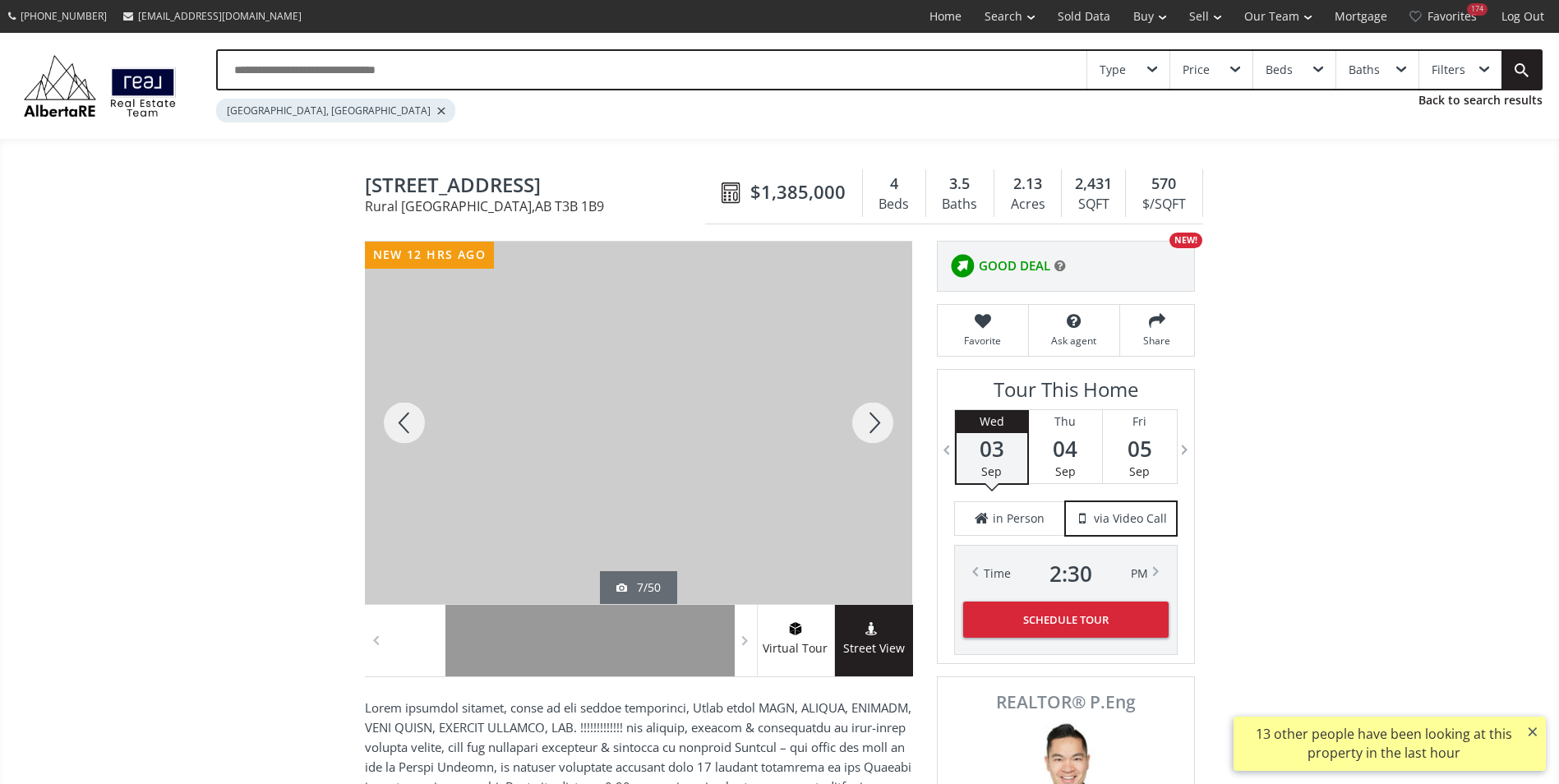
click at [884, 422] on div at bounding box center [873, 422] width 79 height 362
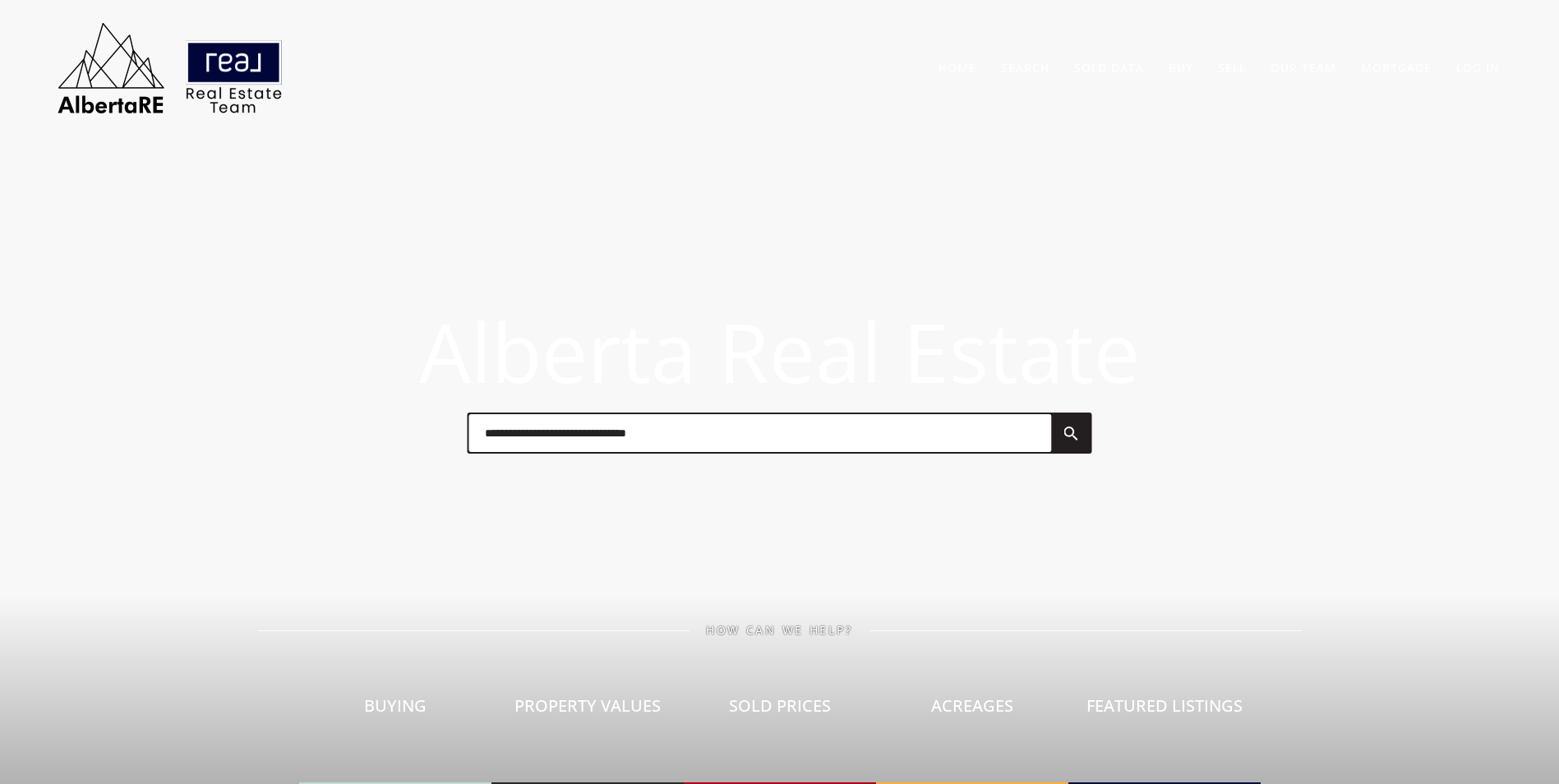
click at [509, 451] on input "text" at bounding box center [759, 433] width 582 height 38
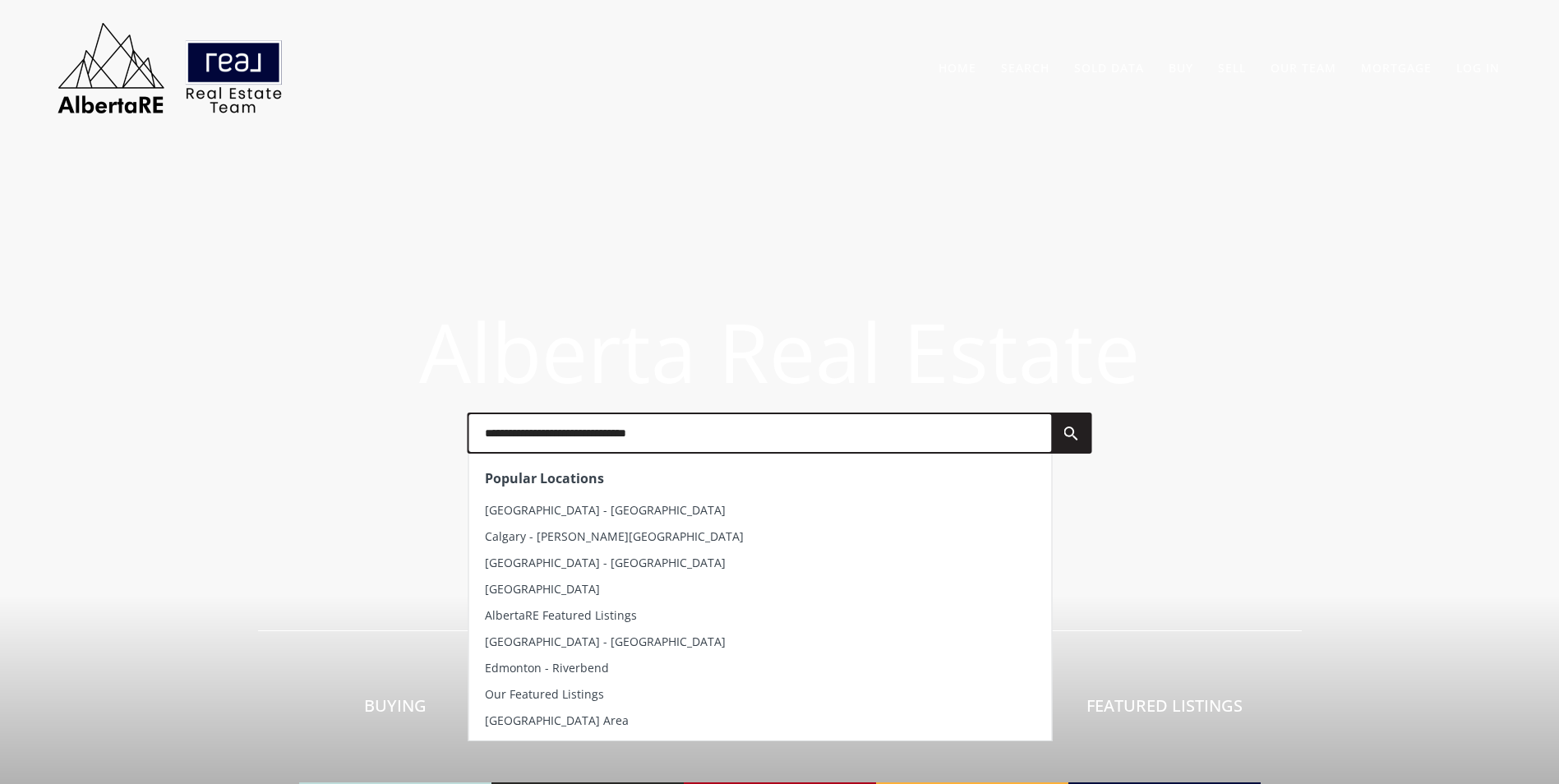
type input "*"
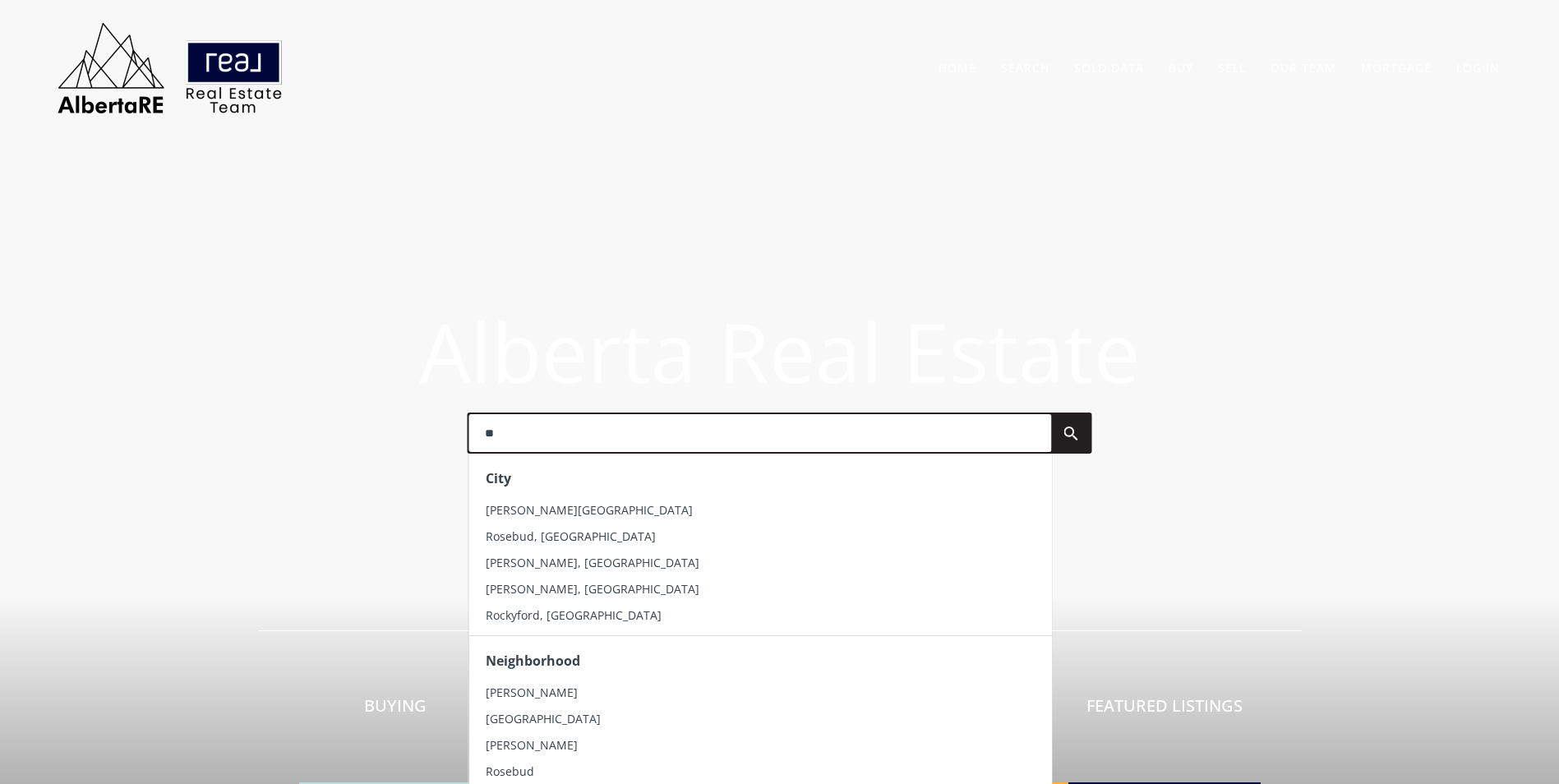
type input "*"
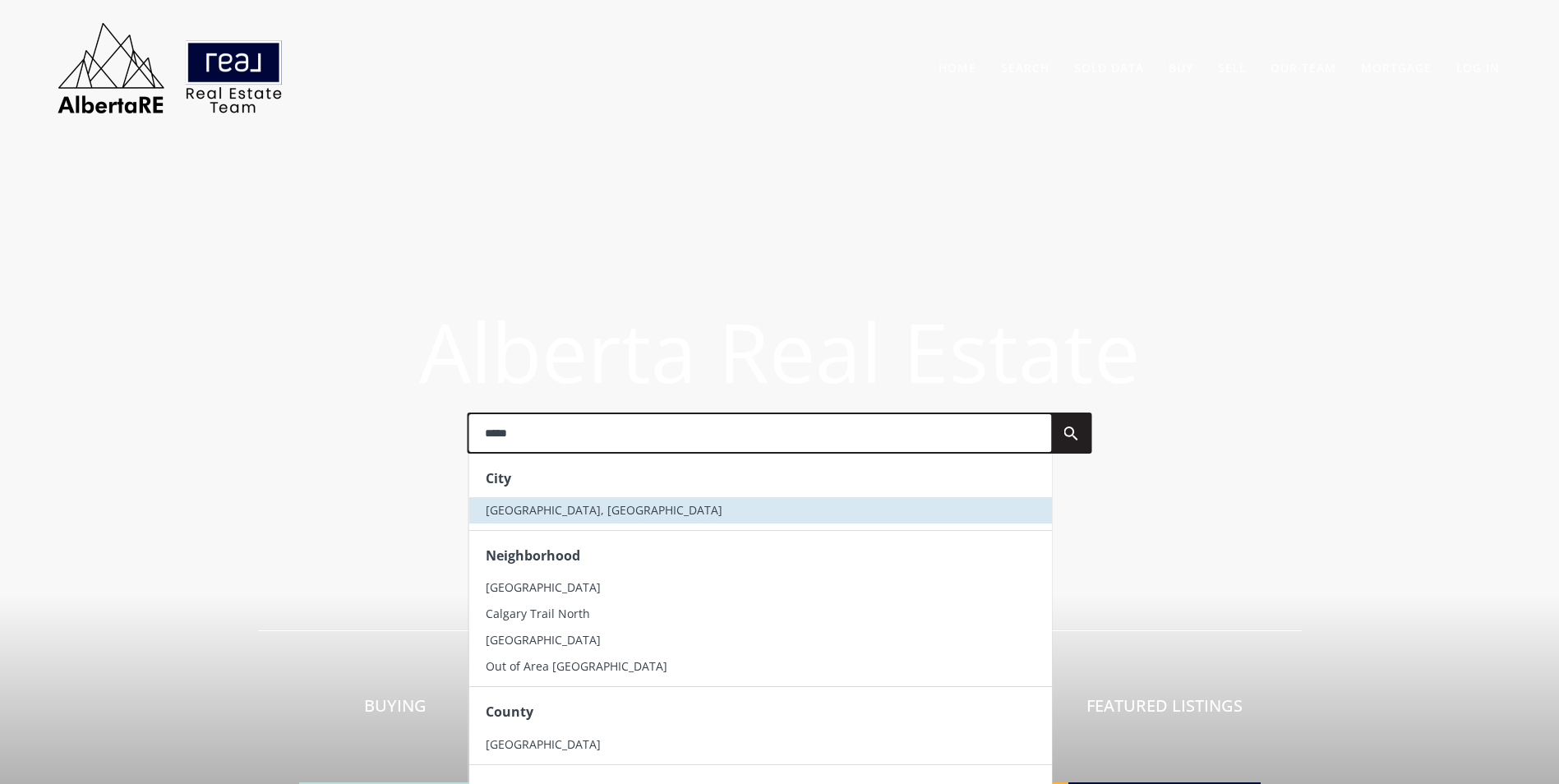
type input "*****"
click at [525, 508] on span "Calgary, AB" at bounding box center [603, 510] width 237 height 15
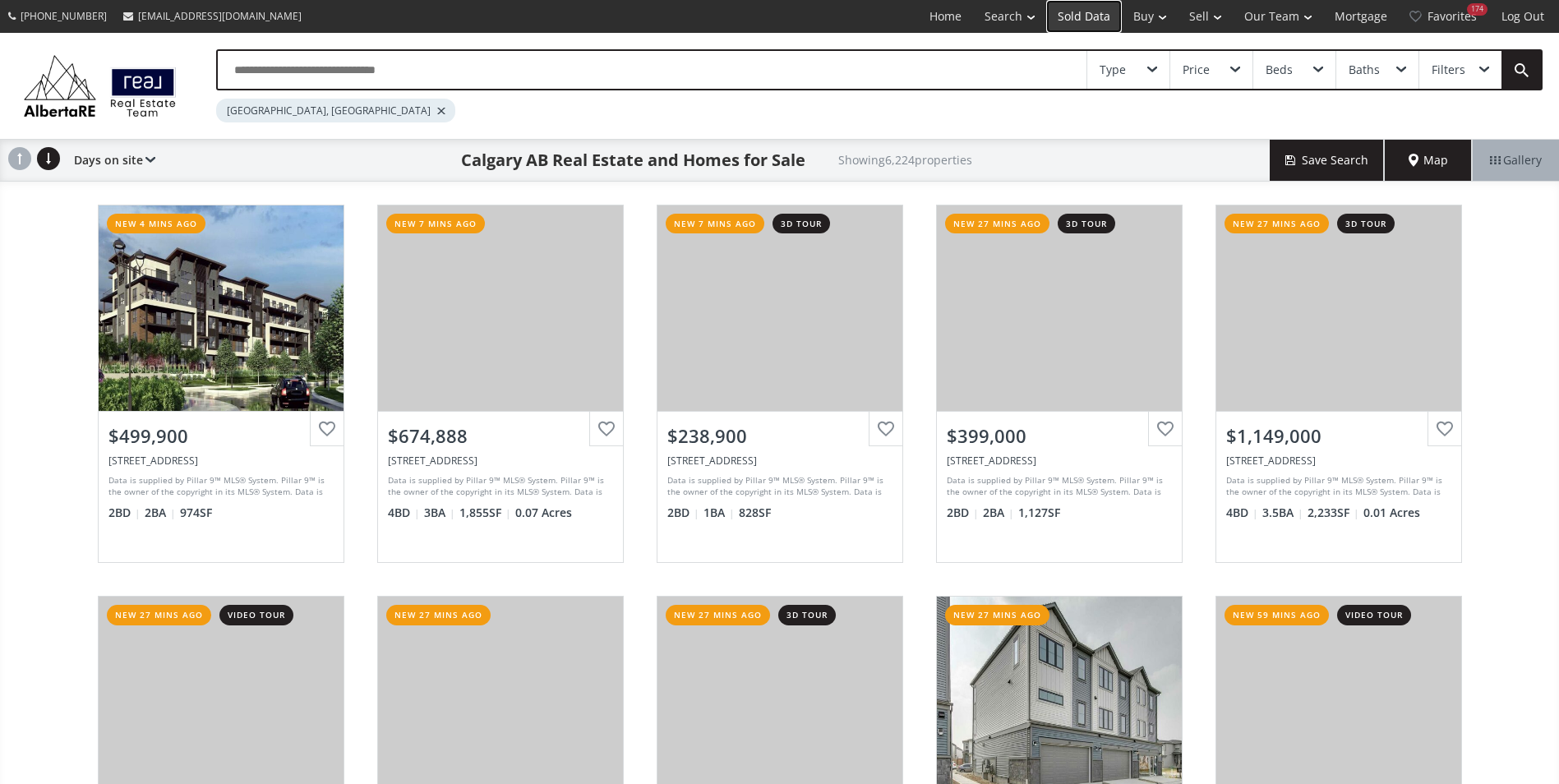
click at [1073, 14] on link "Sold Data" at bounding box center [1084, 16] width 75 height 33
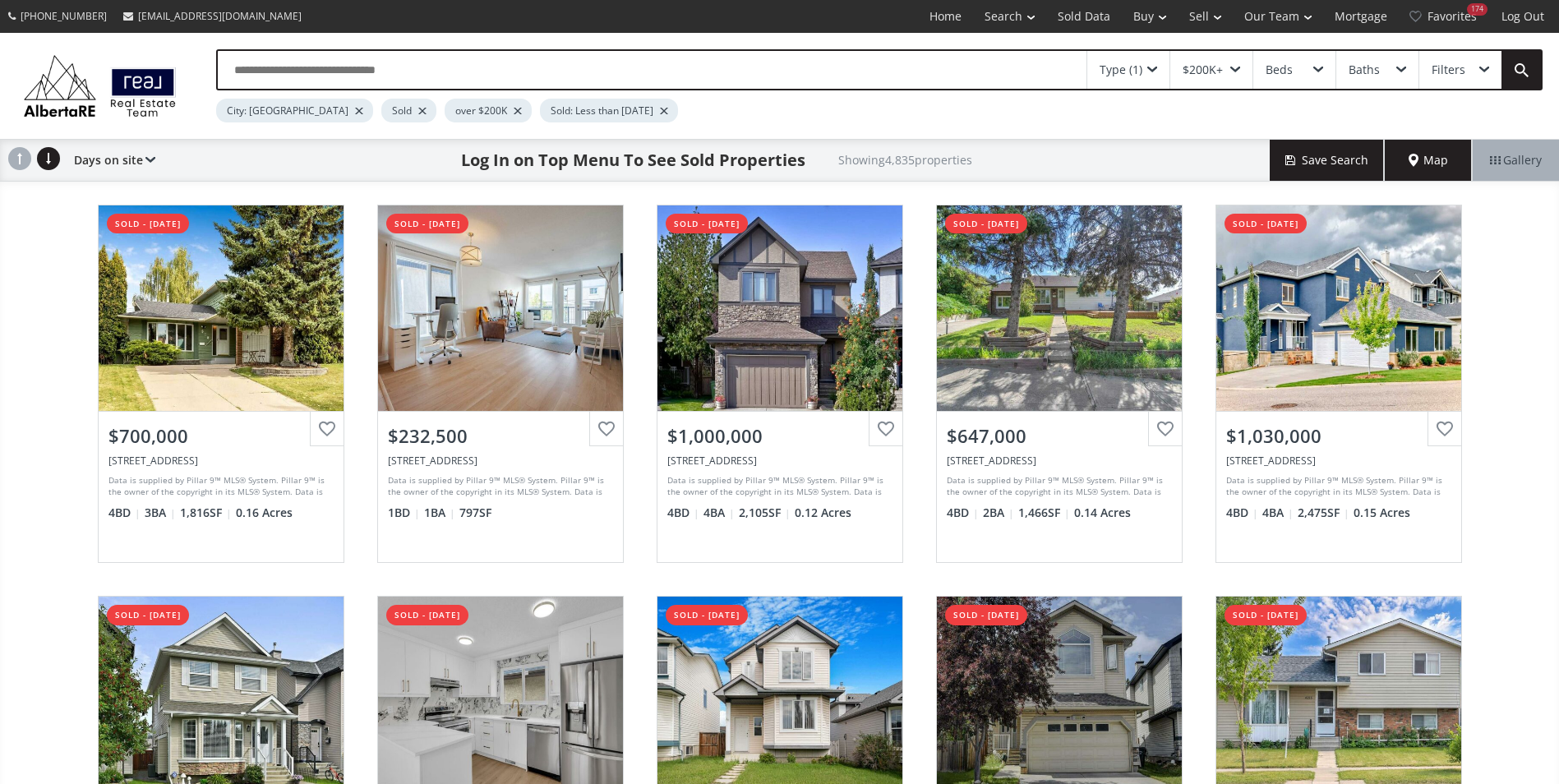
click at [309, 69] on input "text" at bounding box center [653, 70] width 869 height 38
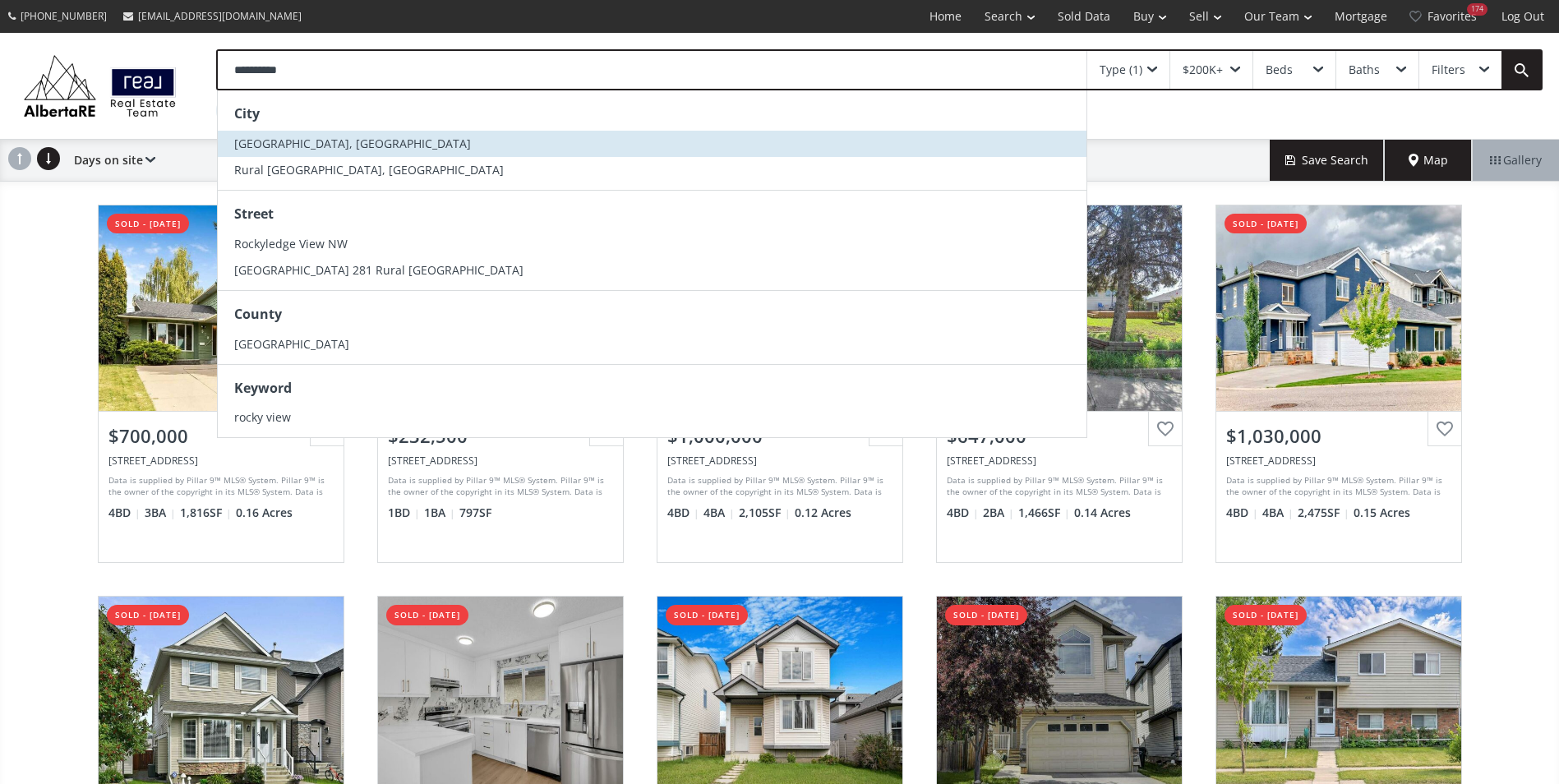
type input "**********"
click at [367, 136] on li "[GEOGRAPHIC_DATA], [GEOGRAPHIC_DATA]" at bounding box center [653, 143] width 869 height 26
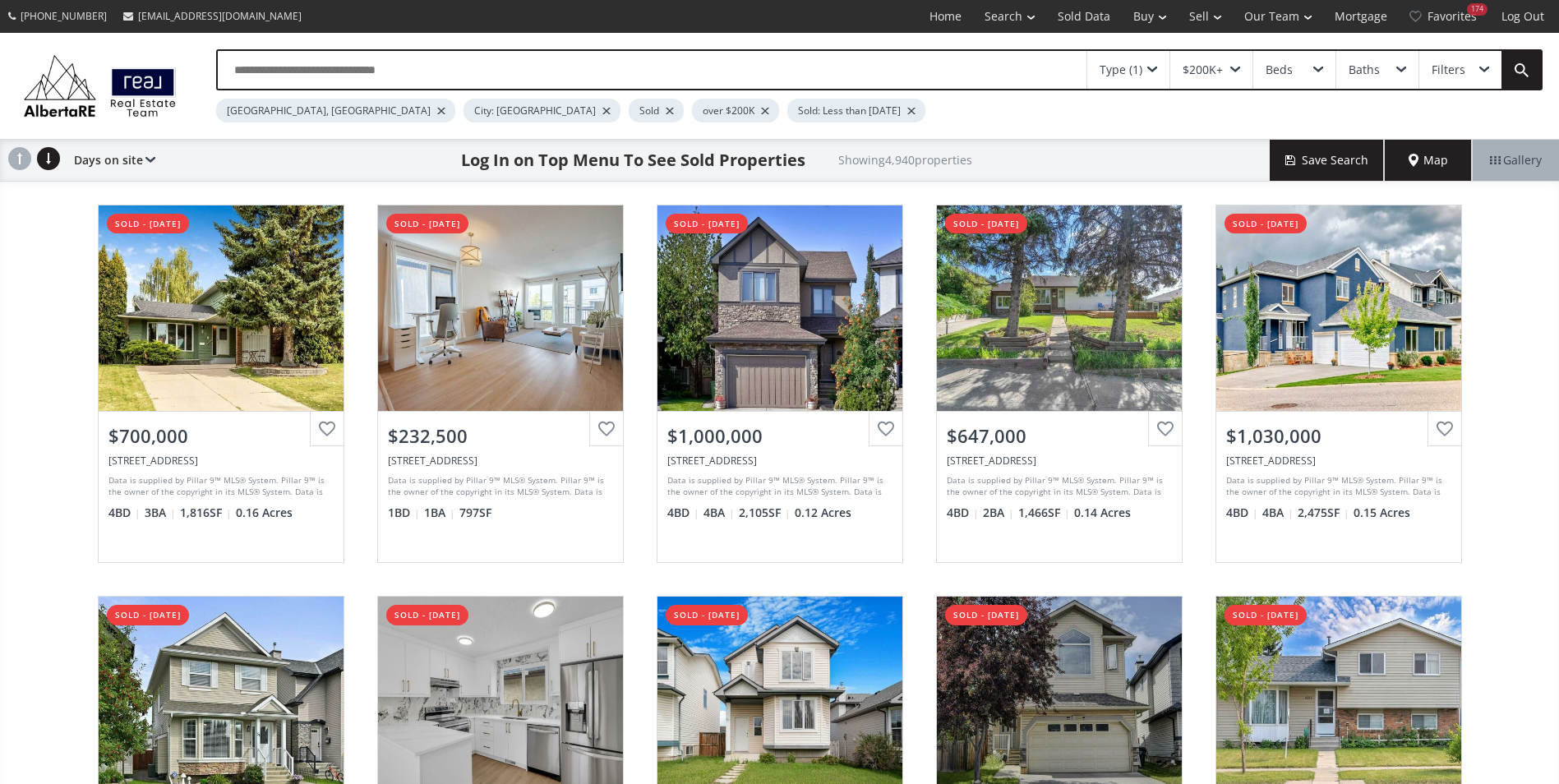
click at [603, 109] on div at bounding box center [607, 110] width 9 height 7
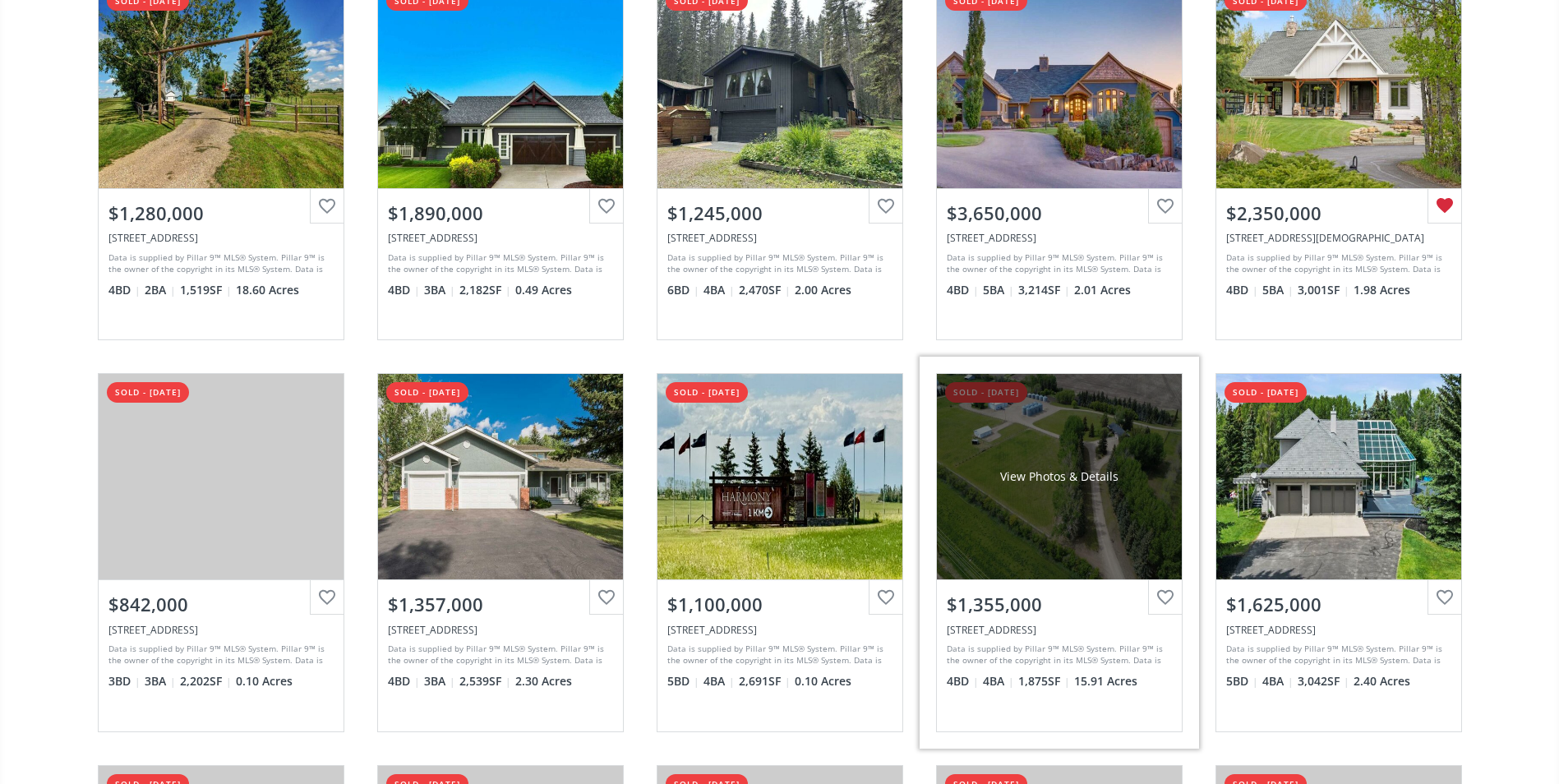
scroll to position [246, 0]
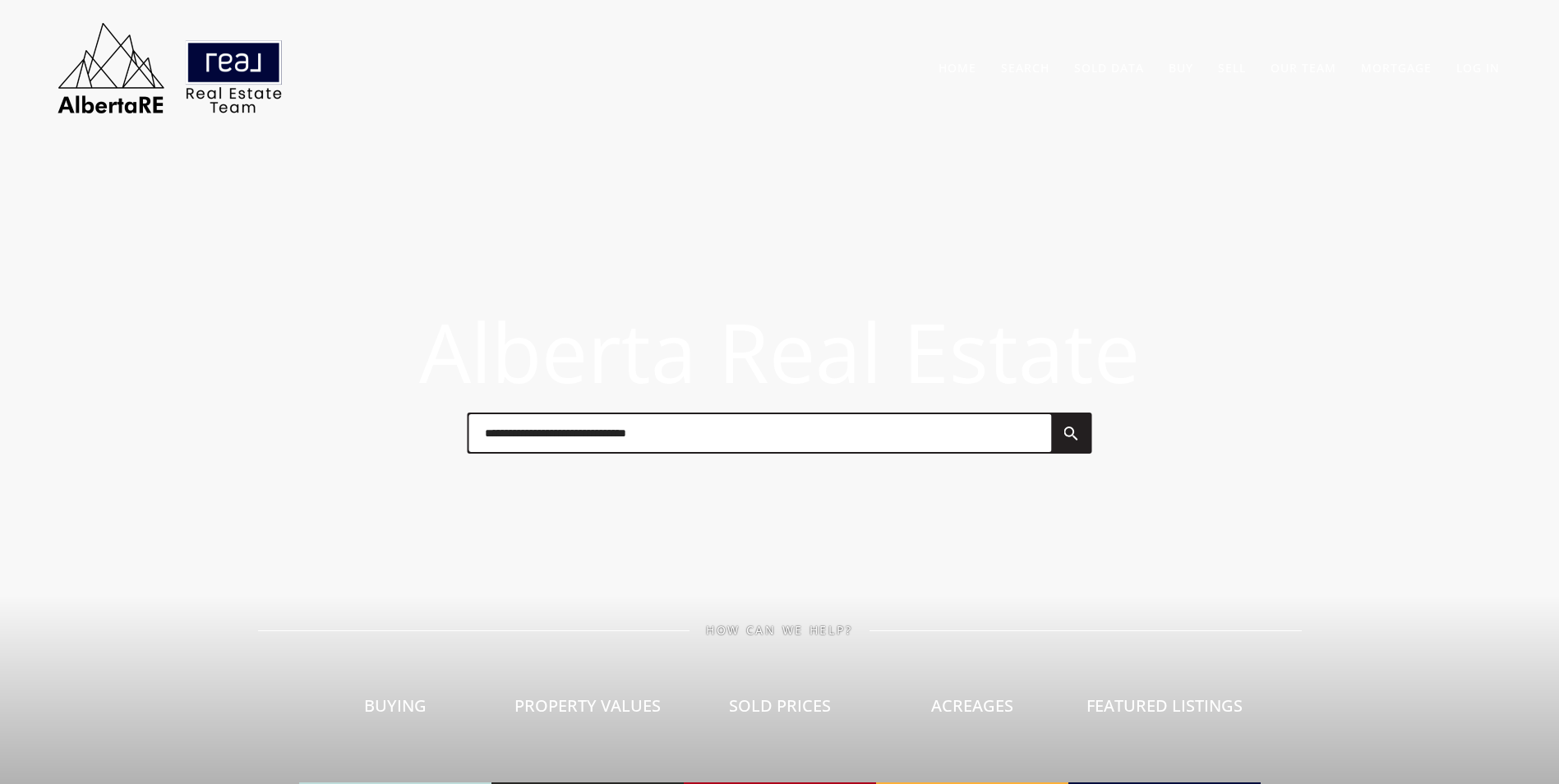
click at [530, 430] on input "text" at bounding box center [759, 433] width 582 height 38
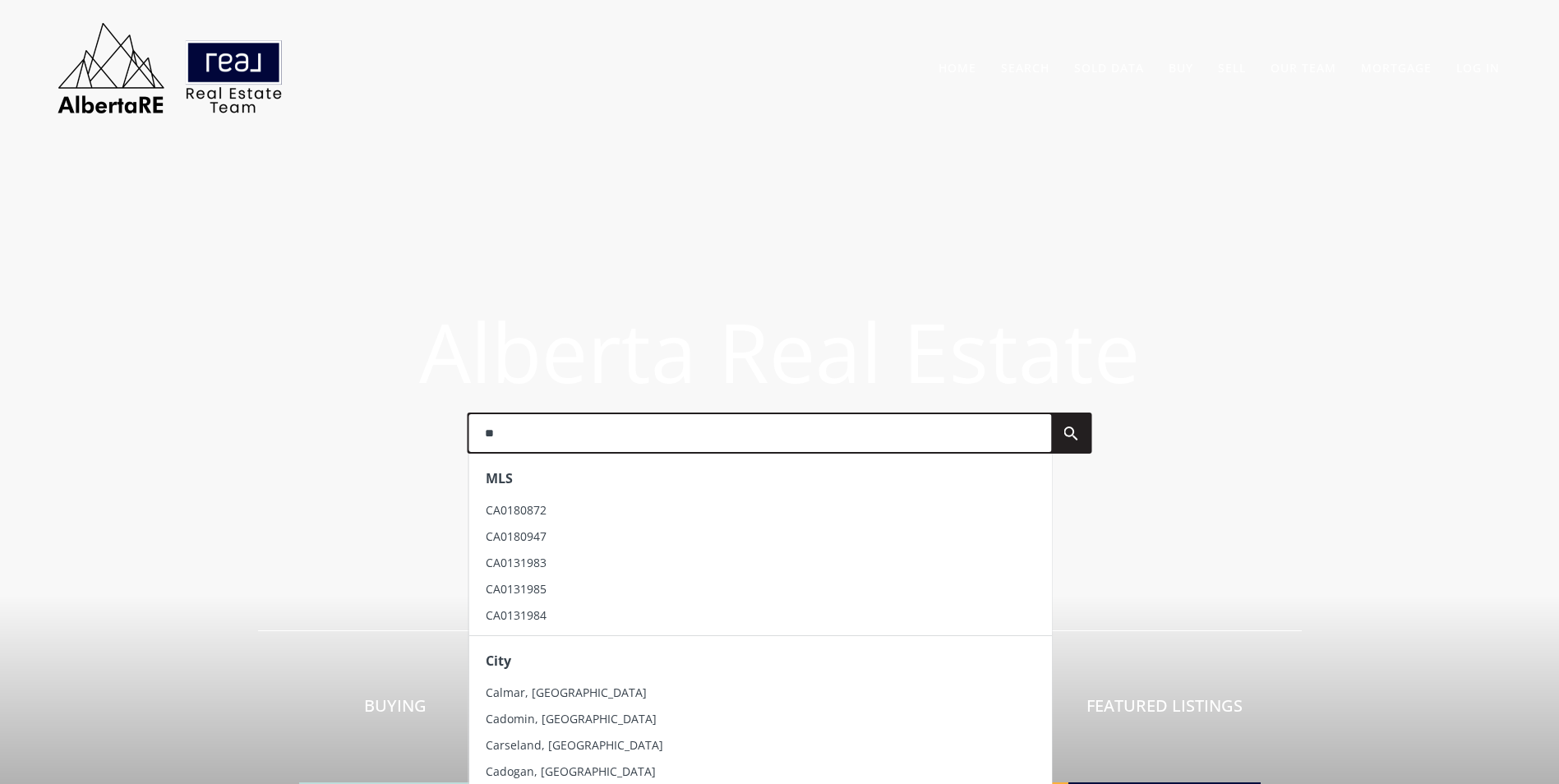
type input "*"
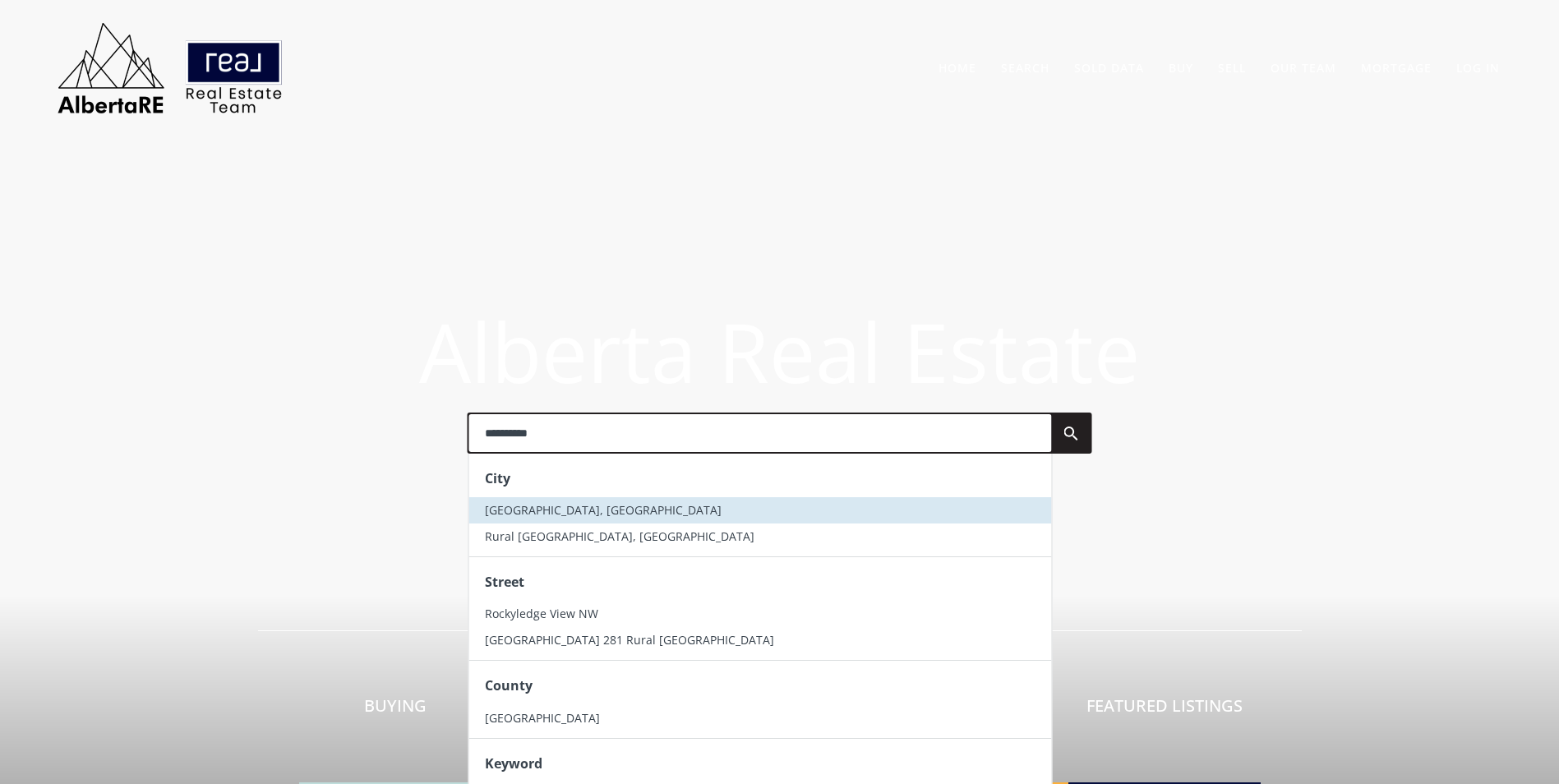
type input "**********"
click at [567, 504] on span "[GEOGRAPHIC_DATA], [GEOGRAPHIC_DATA]" at bounding box center [603, 510] width 237 height 15
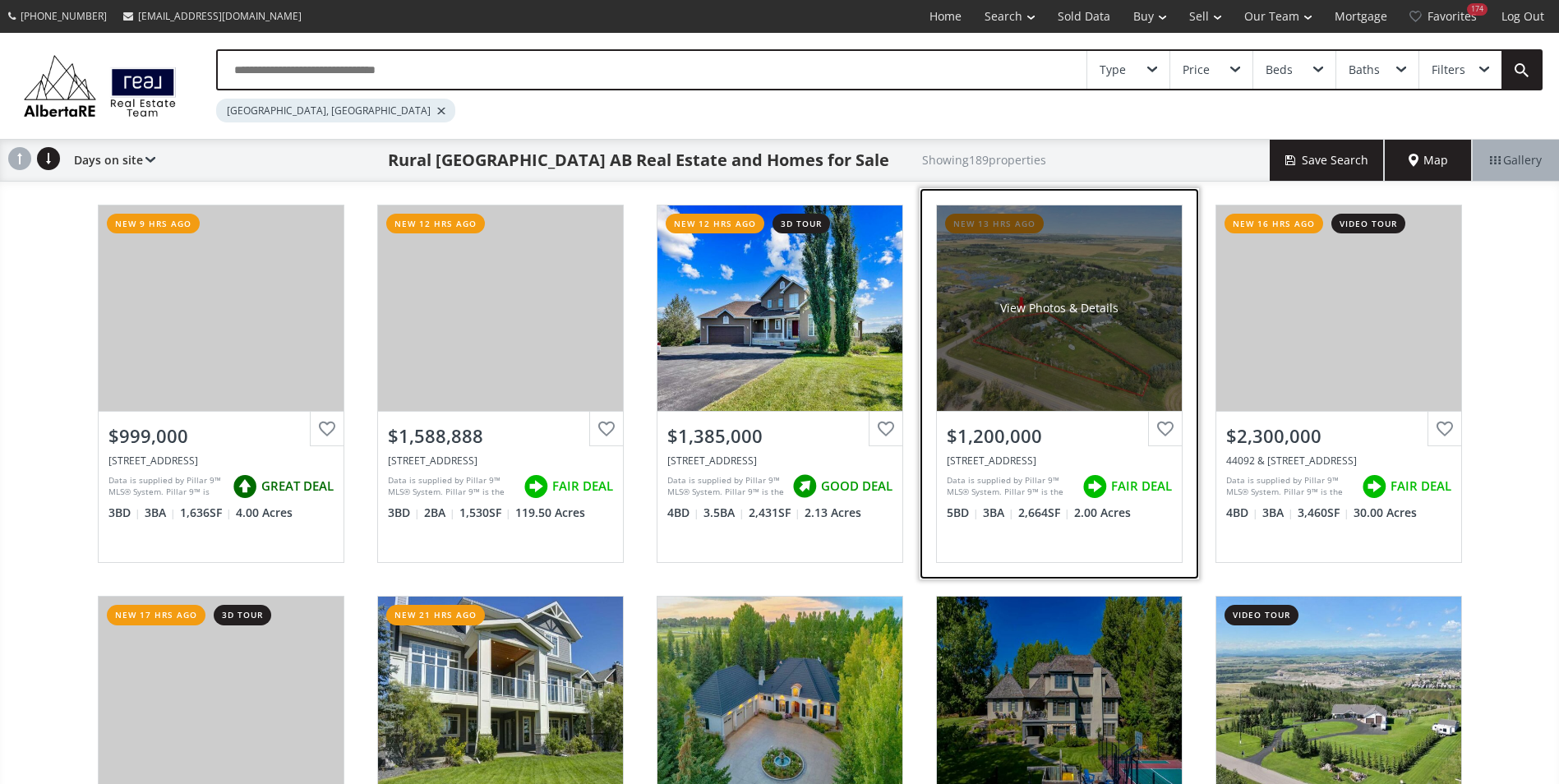
click at [998, 302] on div "View Photos & Details" at bounding box center [1060, 308] width 245 height 206
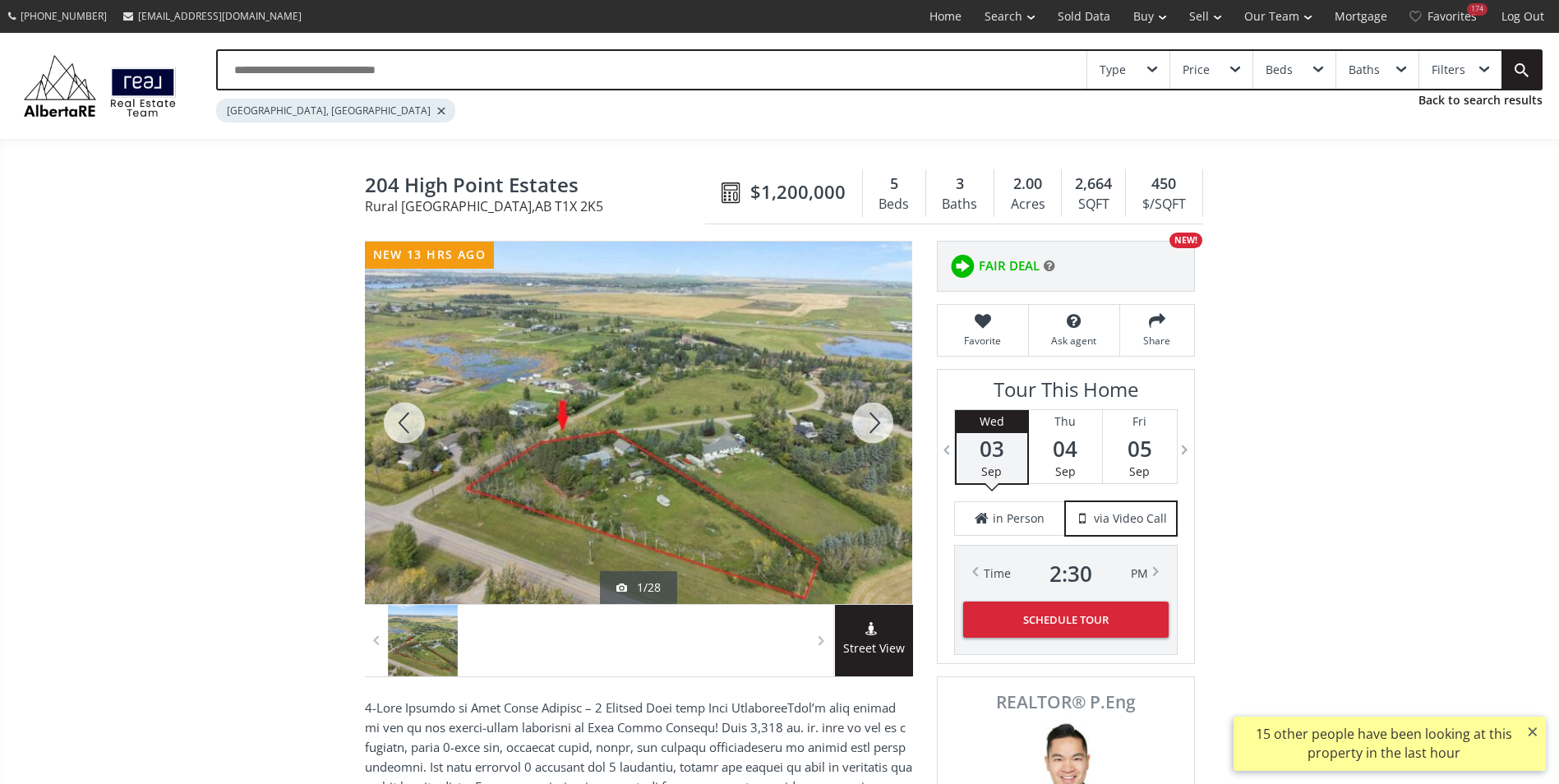
click at [843, 419] on div at bounding box center [873, 422] width 79 height 362
click at [850, 416] on div at bounding box center [873, 422] width 79 height 362
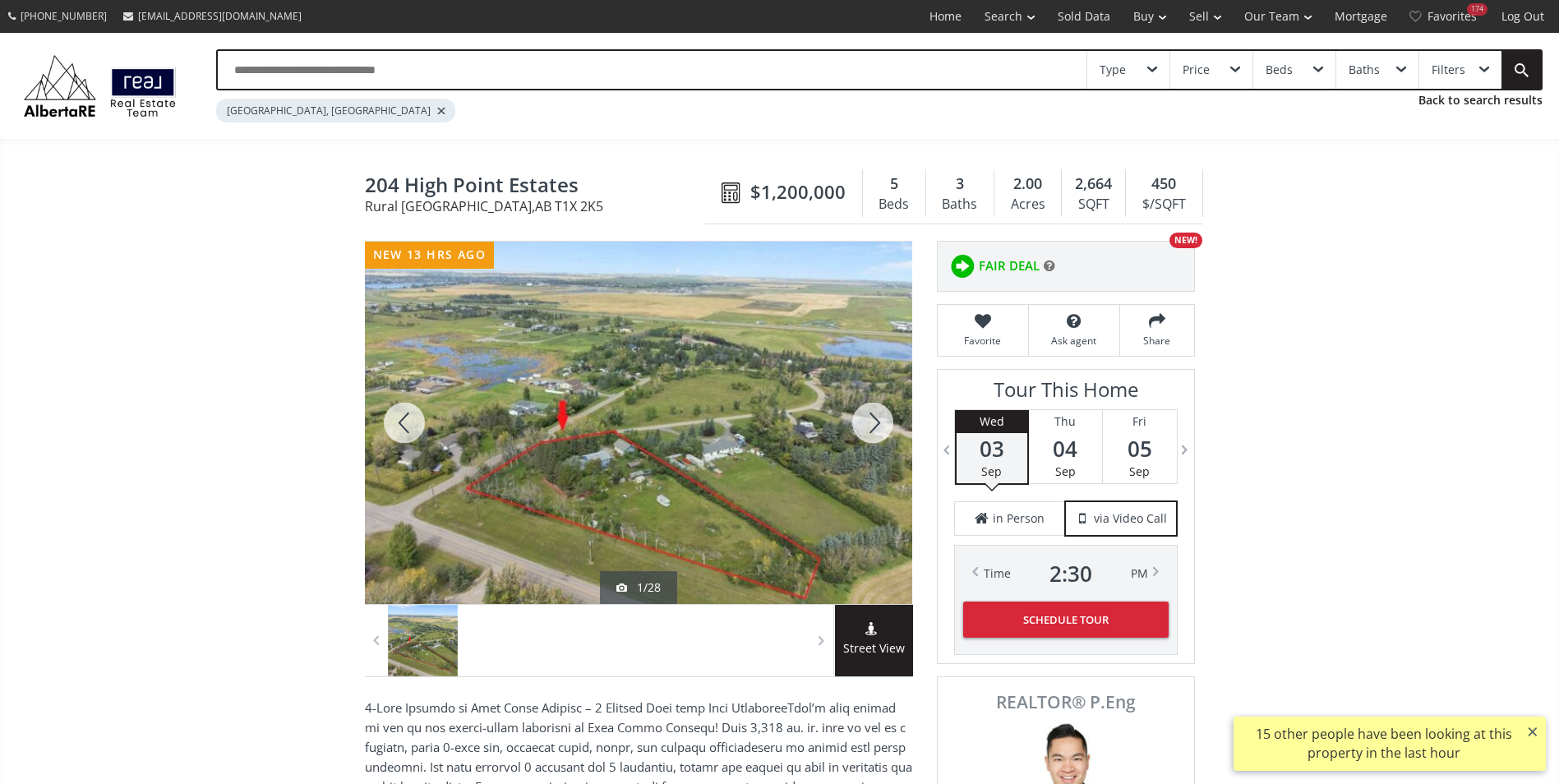
click at [850, 416] on div at bounding box center [873, 422] width 79 height 362
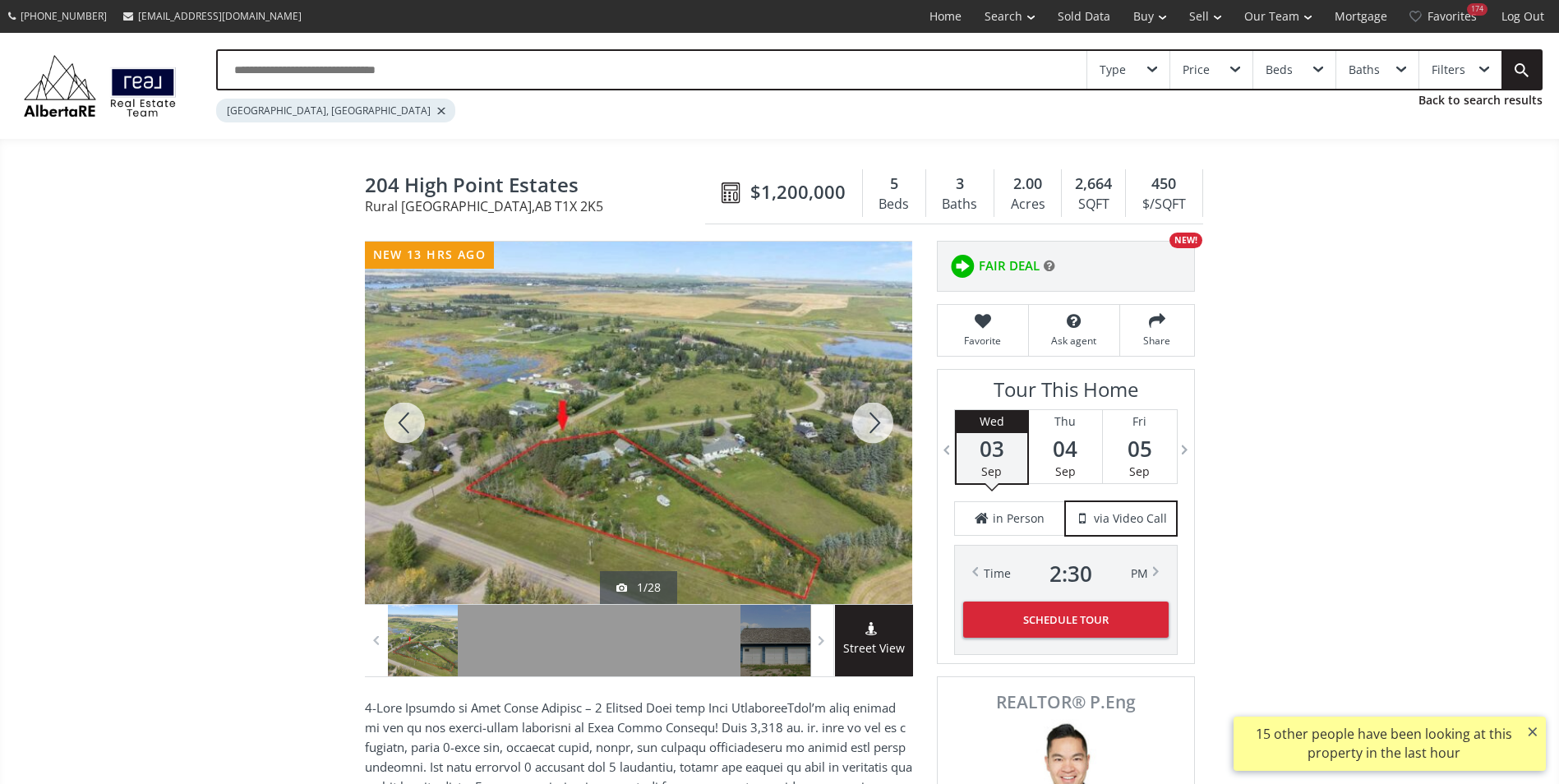
click at [850, 416] on div at bounding box center [873, 422] width 79 height 362
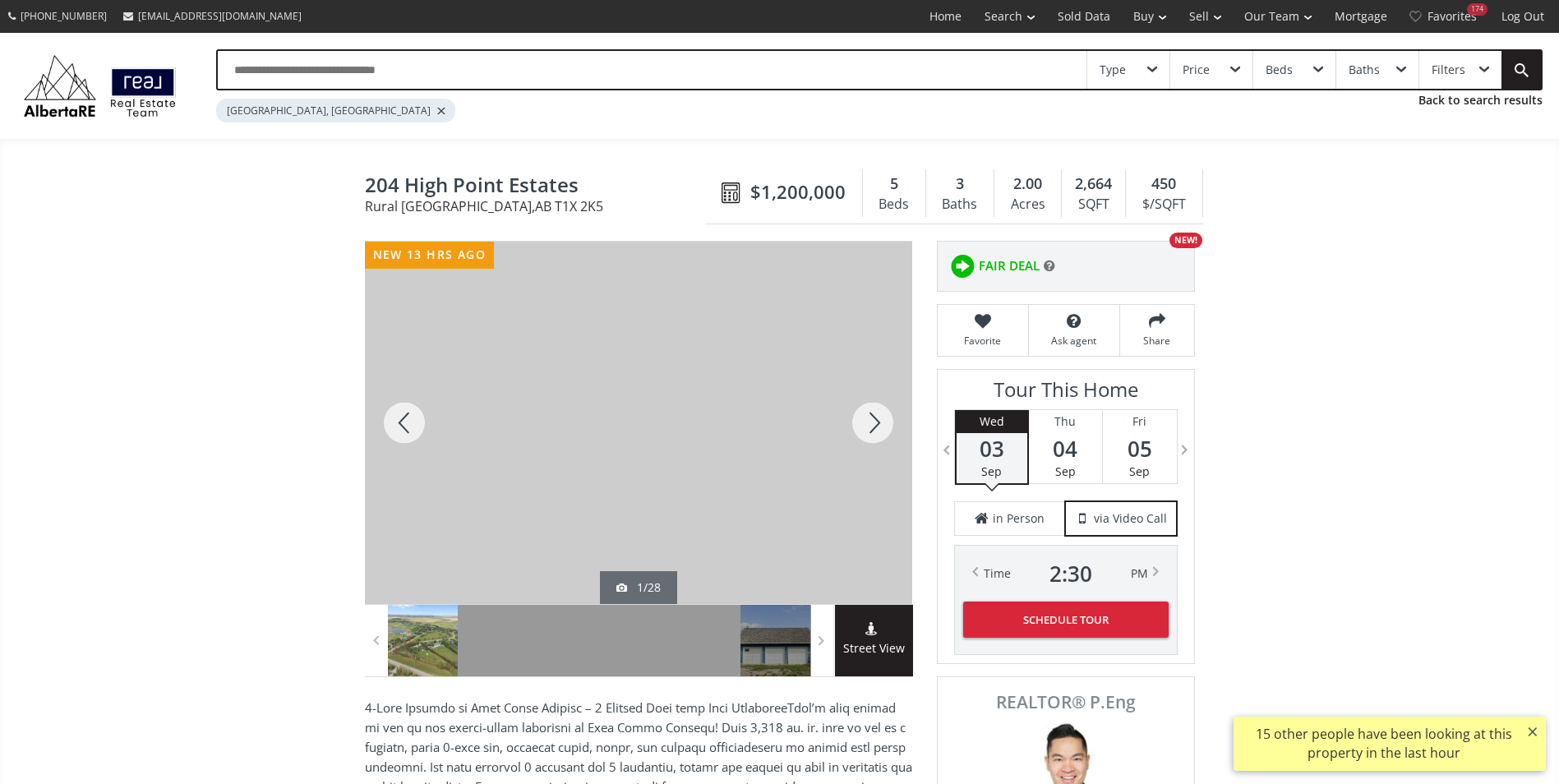
click at [850, 416] on div at bounding box center [873, 422] width 79 height 362
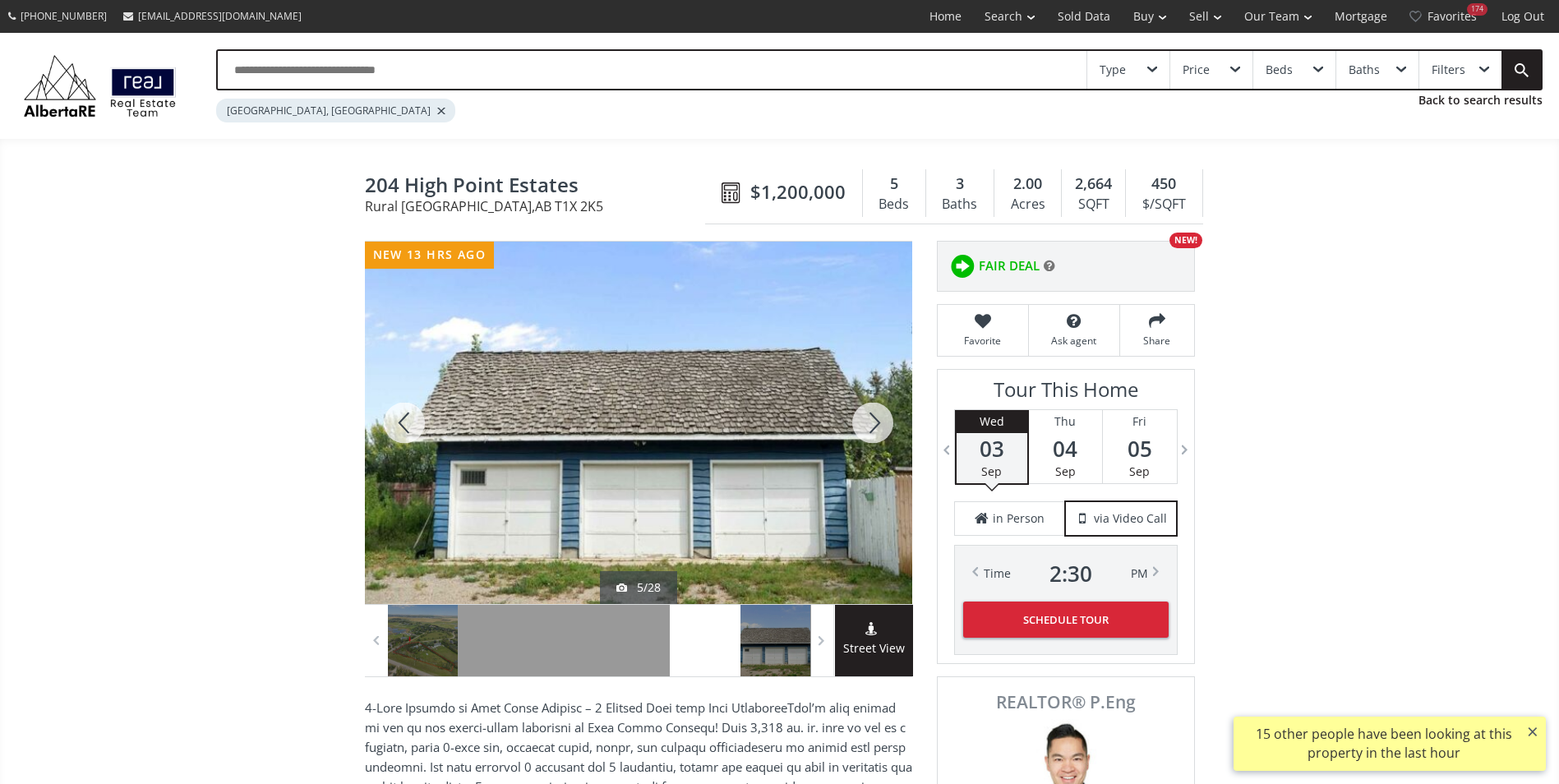
click at [850, 416] on div at bounding box center [873, 422] width 79 height 362
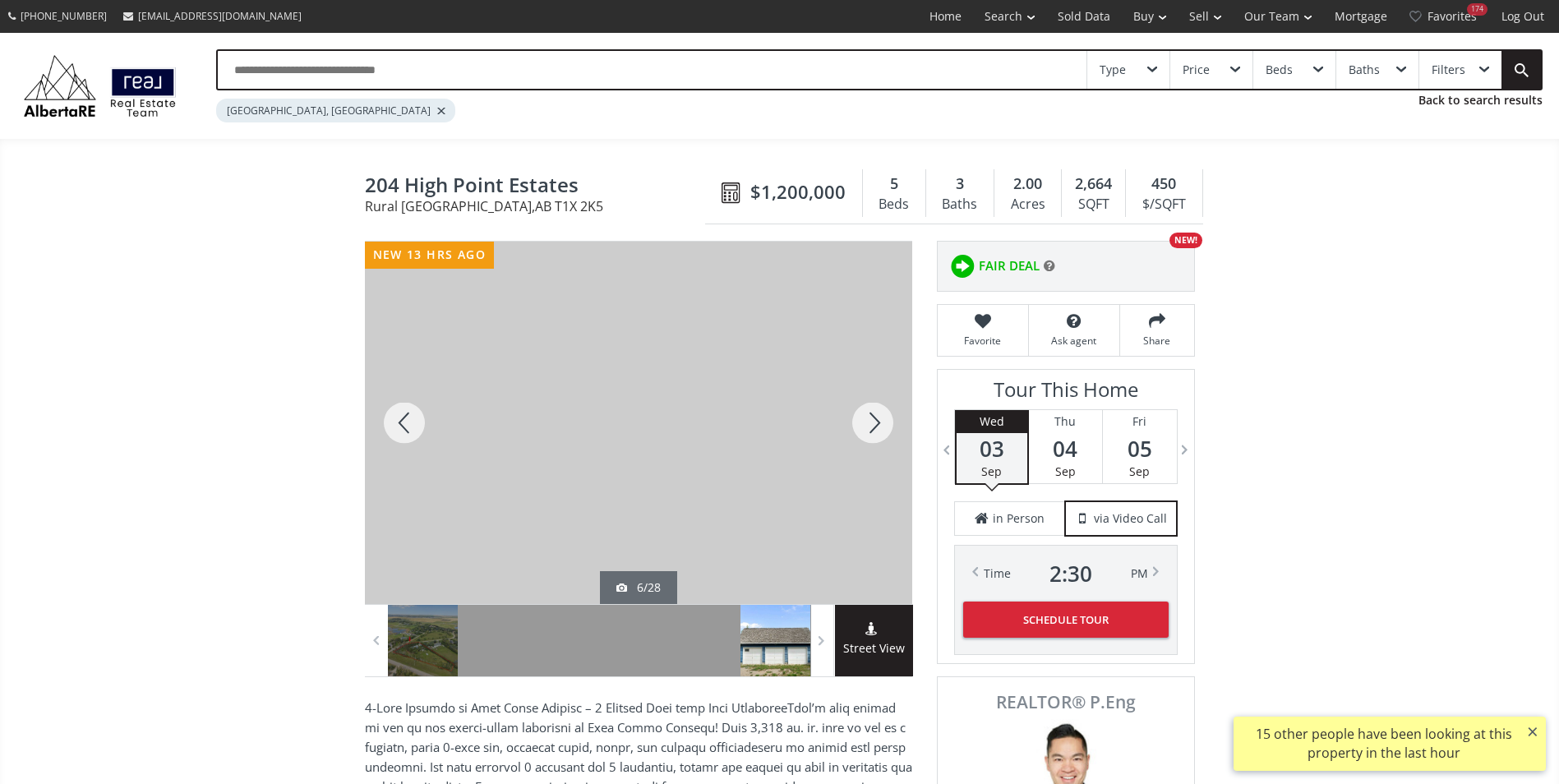
click at [850, 416] on div at bounding box center [873, 422] width 79 height 362
